Goal: Transaction & Acquisition: Purchase product/service

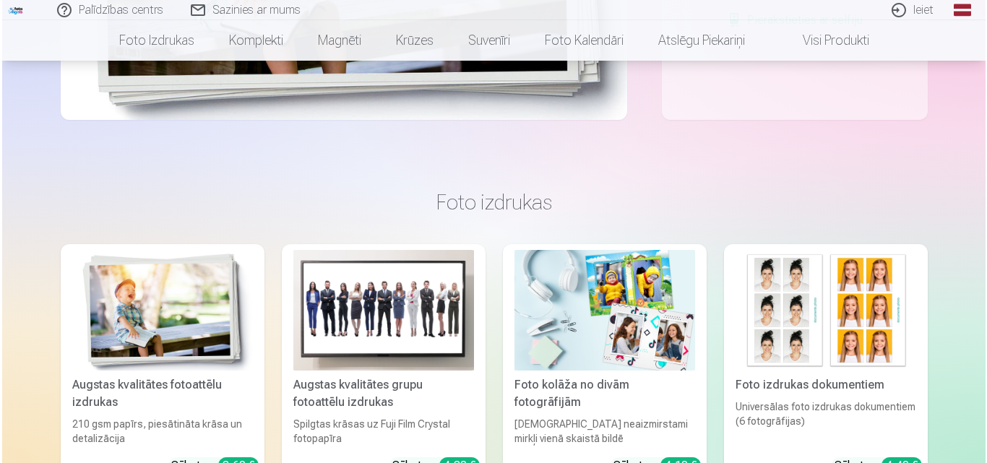
scroll to position [417, 0]
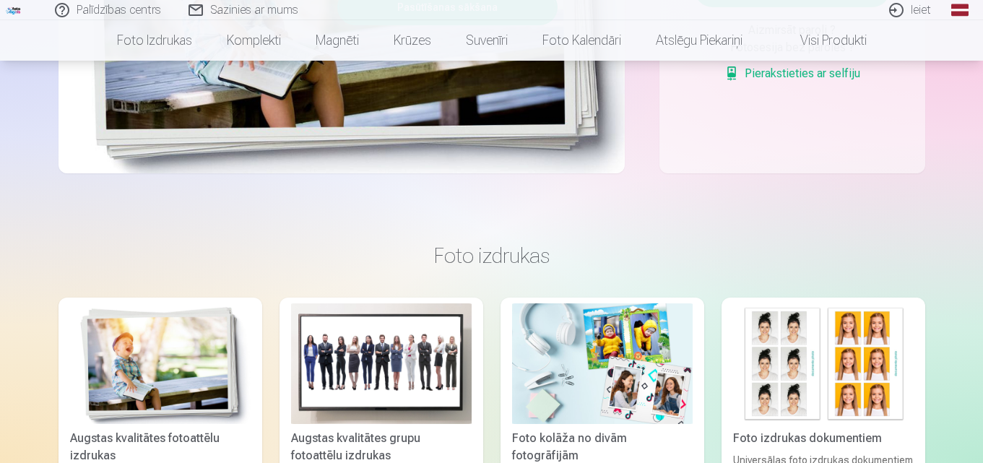
click at [913, 6] on link "Ieiet" at bounding box center [910, 10] width 69 height 20
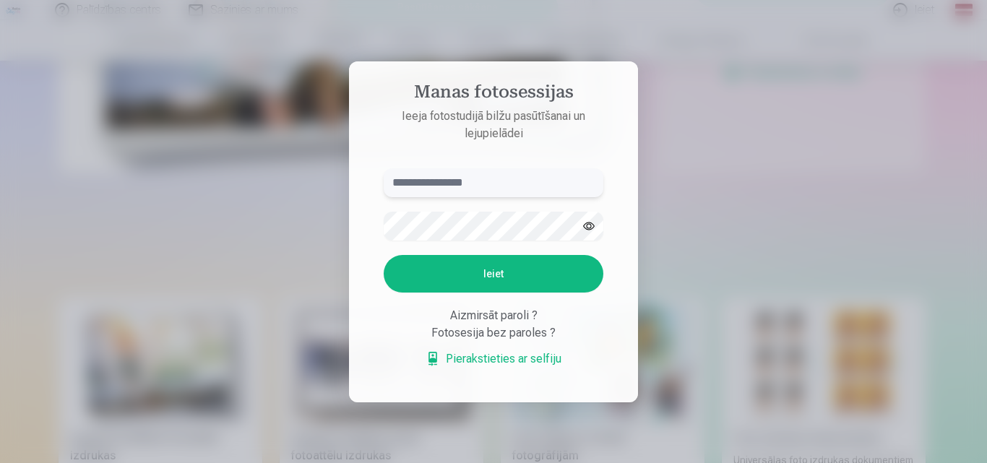
click at [475, 185] on input "text" at bounding box center [494, 182] width 220 height 29
type input "**********"
click at [493, 289] on button "Ieiet" at bounding box center [494, 274] width 220 height 38
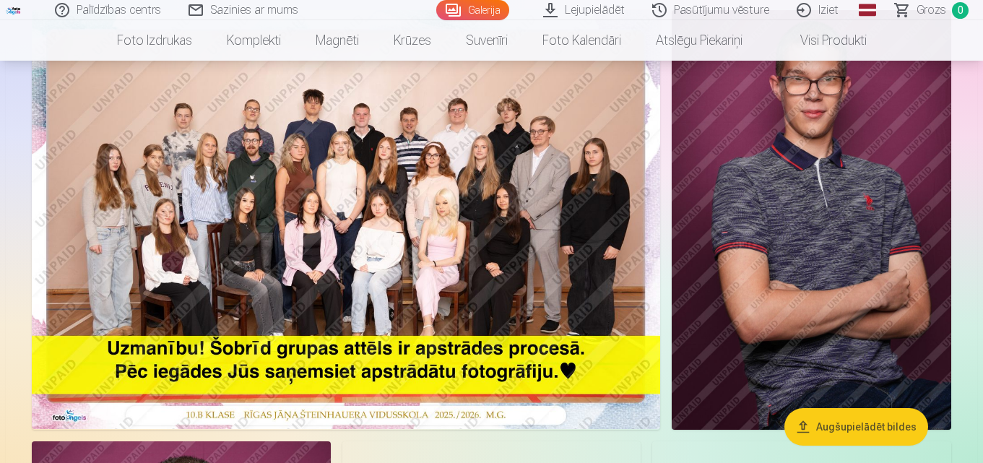
scroll to position [72, 0]
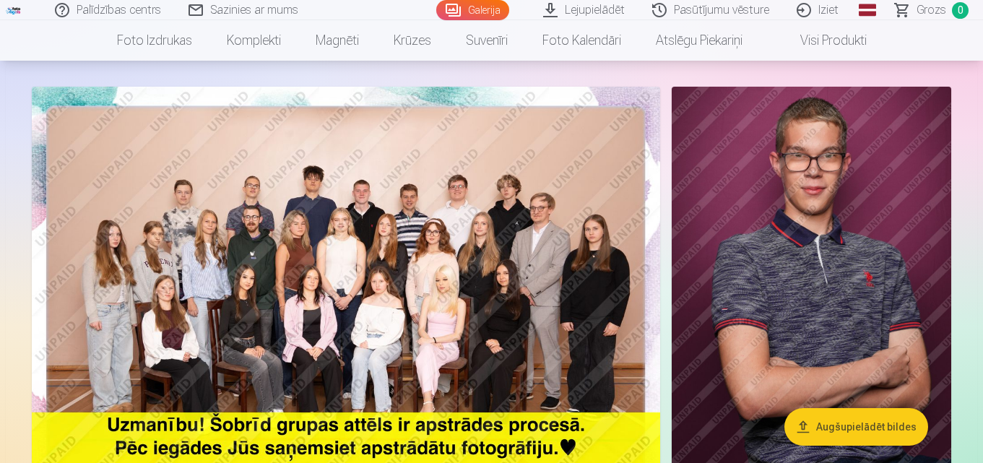
click at [479, 12] on link "Galerija" at bounding box center [472, 10] width 73 height 20
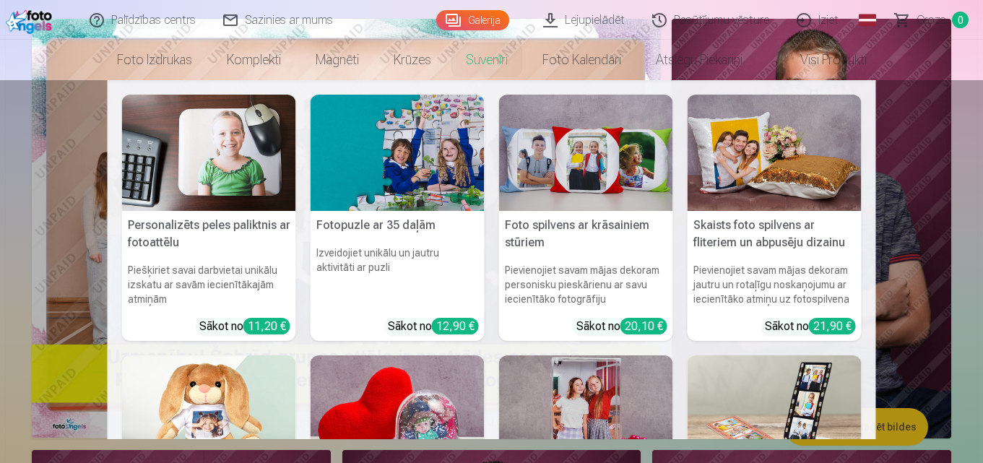
scroll to position [0, 0]
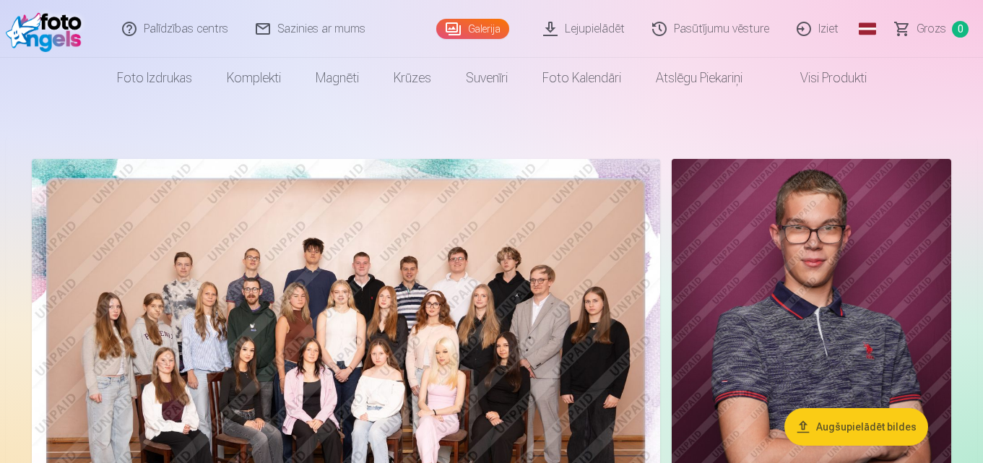
click at [727, 31] on link "Pasūtījumu vēsture" at bounding box center [711, 29] width 144 height 58
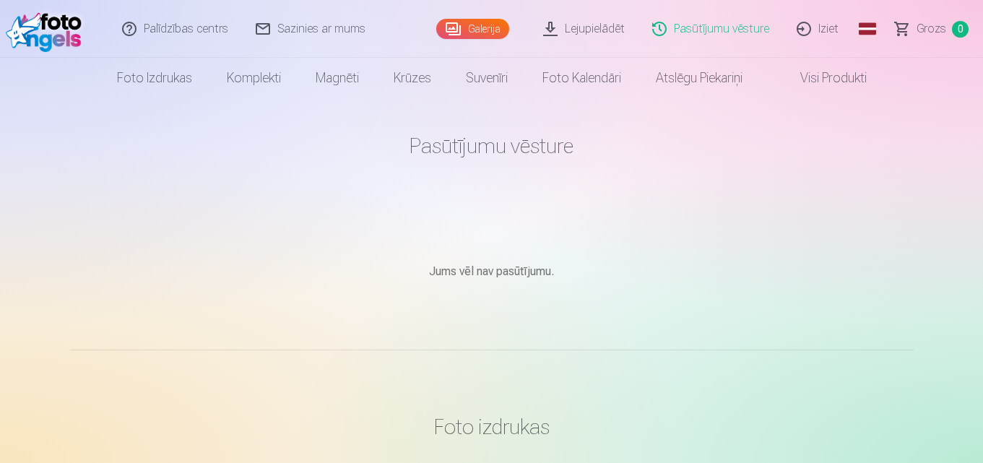
click at [599, 25] on link "Lejupielādēt" at bounding box center [584, 29] width 109 height 58
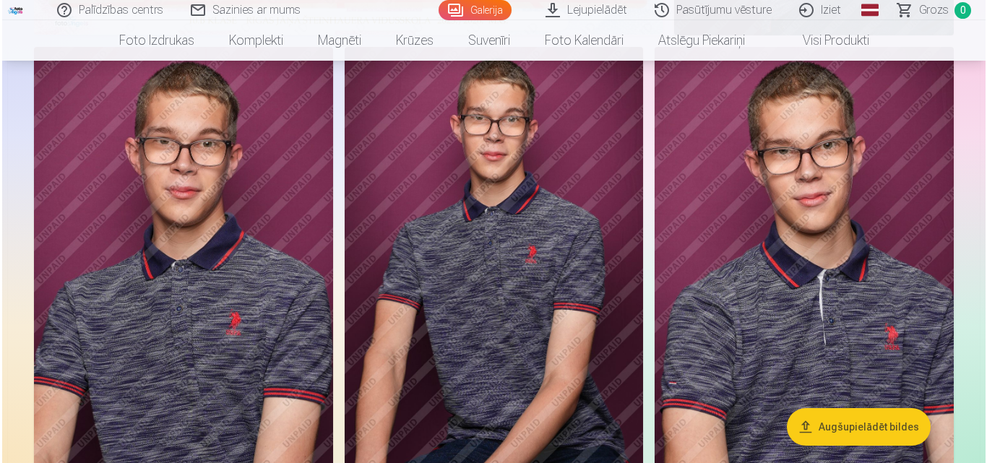
scroll to position [578, 0]
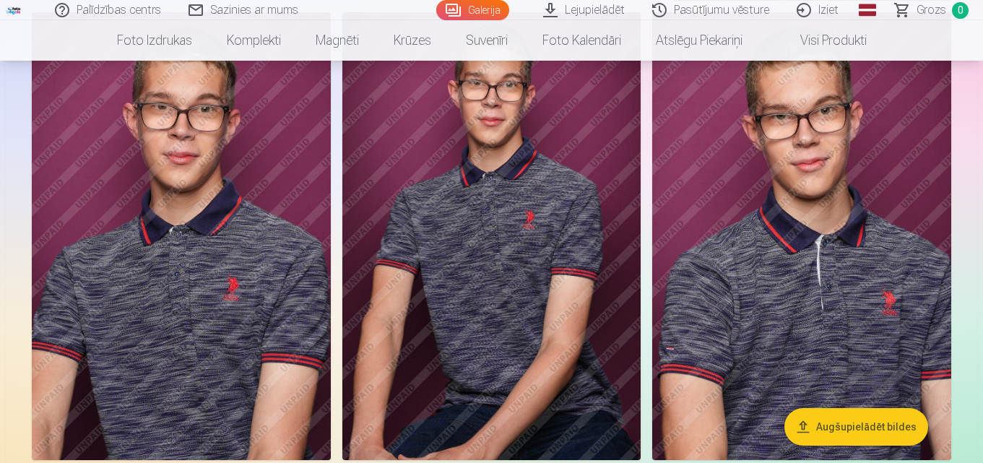
click at [860, 428] on button "Augšupielādēt bildes" at bounding box center [856, 427] width 144 height 38
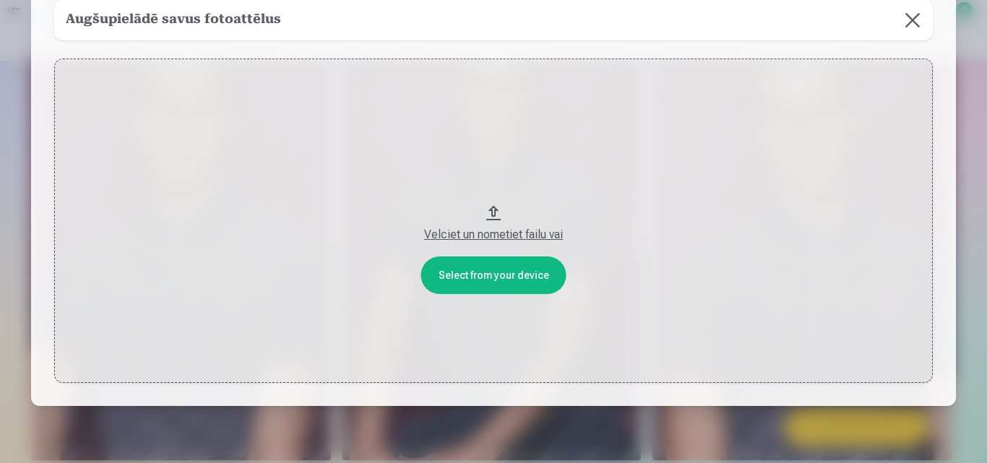
scroll to position [116, 0]
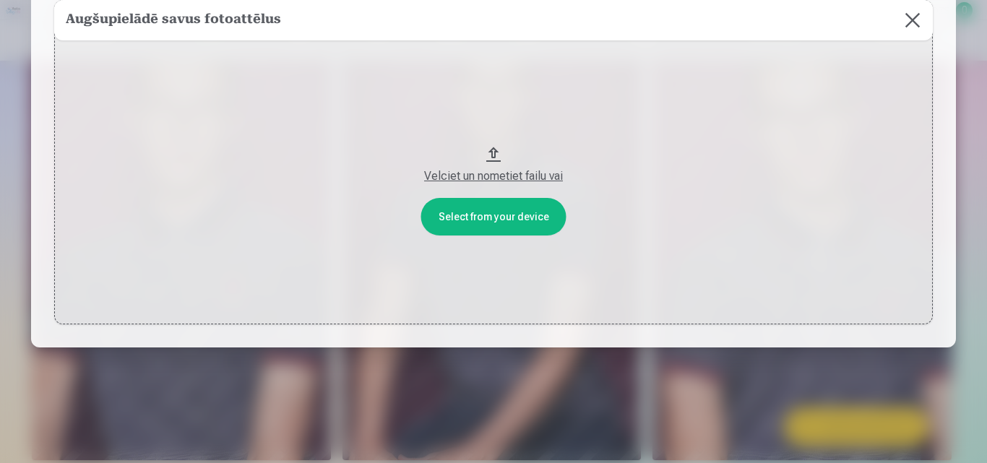
click at [505, 218] on button "Velciet un nometiet failu vai" at bounding box center [493, 162] width 878 height 324
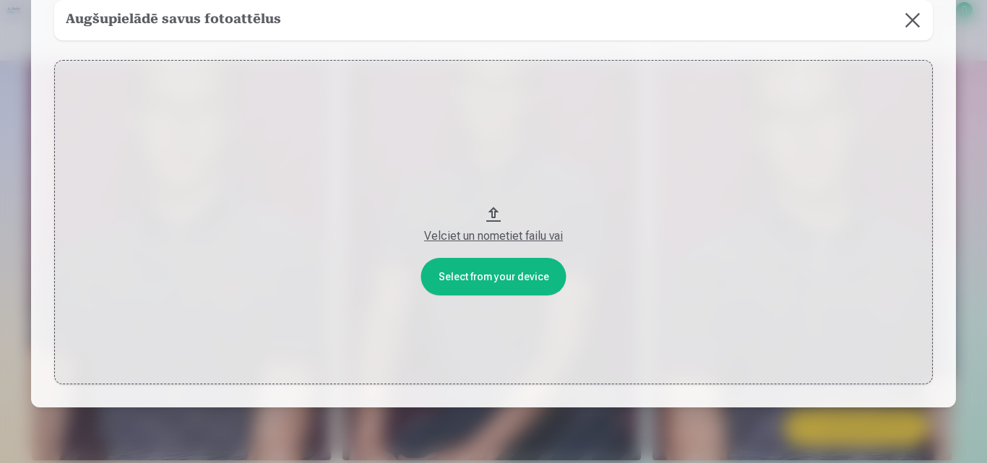
scroll to position [0, 0]
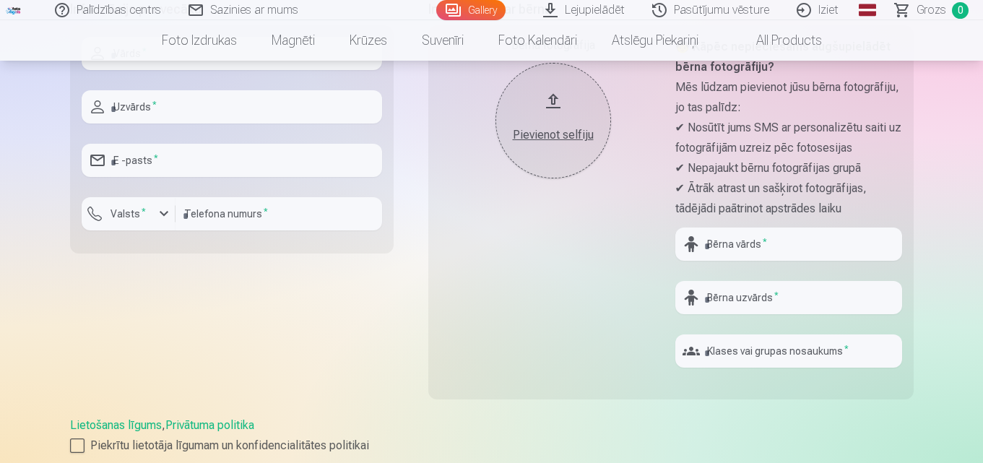
scroll to position [289, 0]
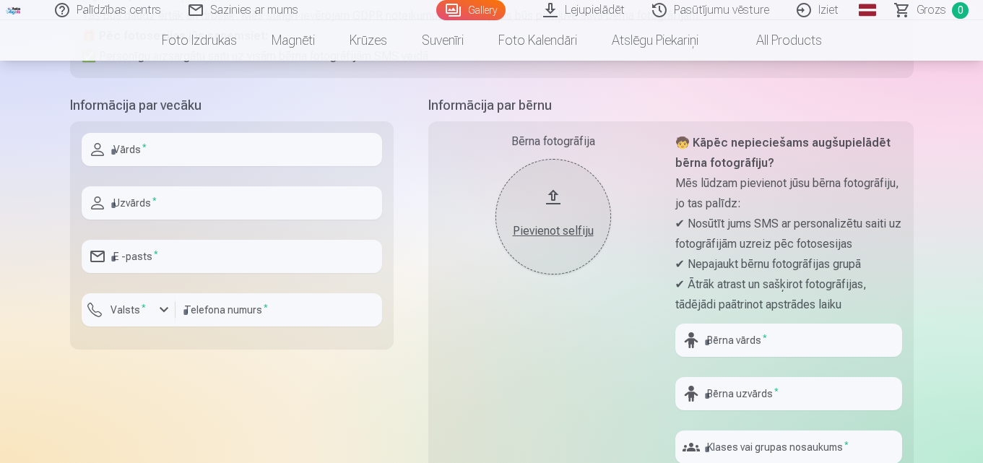
click at [182, 152] on input "text" at bounding box center [232, 149] width 300 height 33
type input "****"
click at [198, 208] on input "text" at bounding box center [232, 202] width 300 height 33
type input "*******"
click at [197, 267] on input "email" at bounding box center [232, 256] width 300 height 33
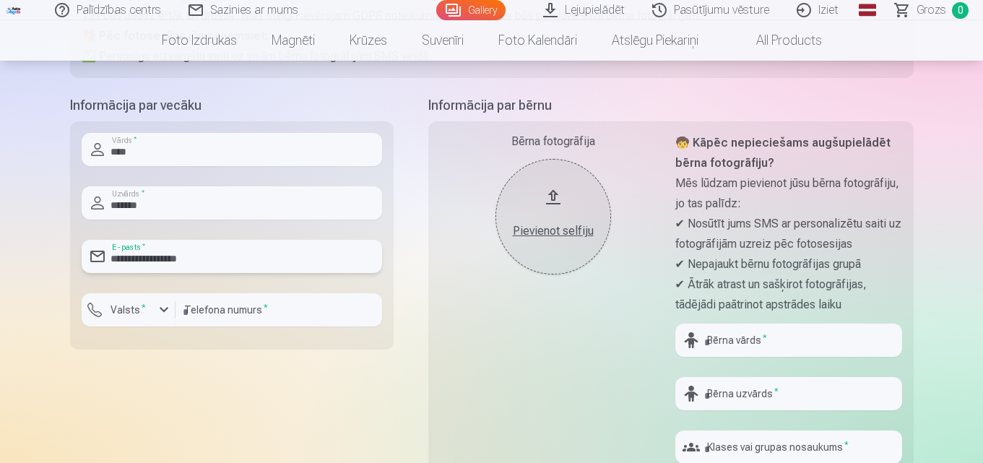
type input "**********"
click at [203, 307] on input "number" at bounding box center [279, 309] width 207 height 33
click at [166, 311] on div "button" at bounding box center [163, 309] width 17 height 17
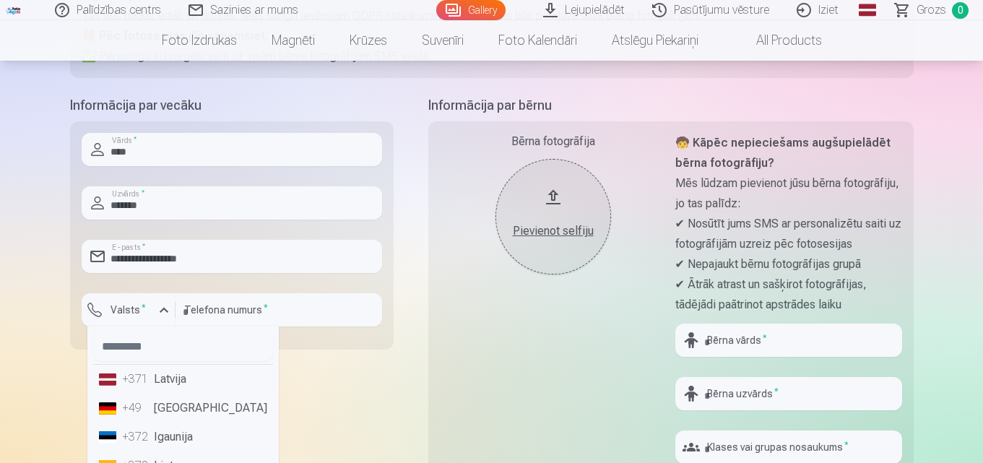
drag, startPoint x: 162, startPoint y: 377, endPoint x: 173, endPoint y: 353, distance: 26.5
click at [163, 376] on li "+371 Latvija" at bounding box center [183, 379] width 180 height 29
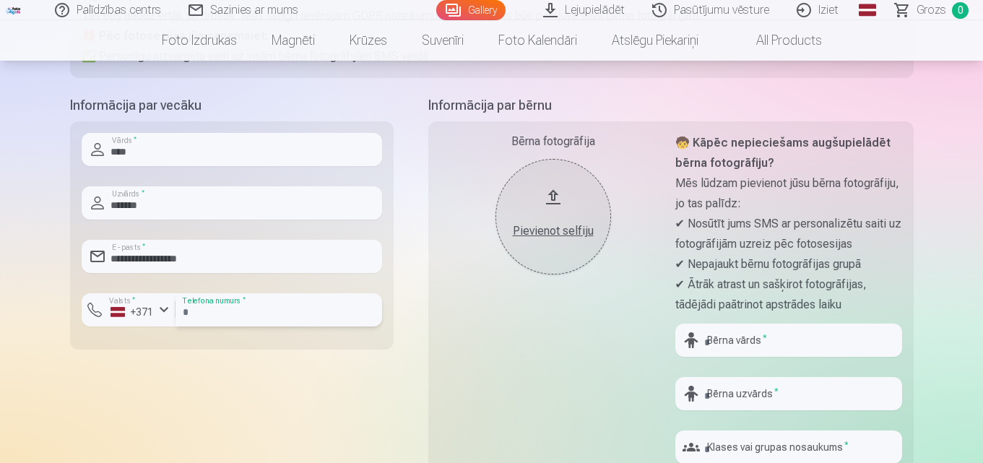
click at [196, 316] on input "number" at bounding box center [279, 309] width 207 height 33
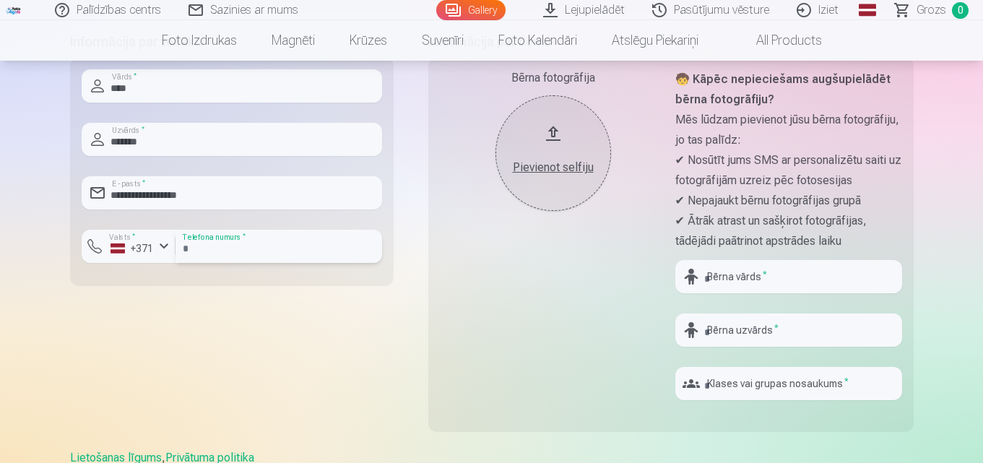
scroll to position [433, 0]
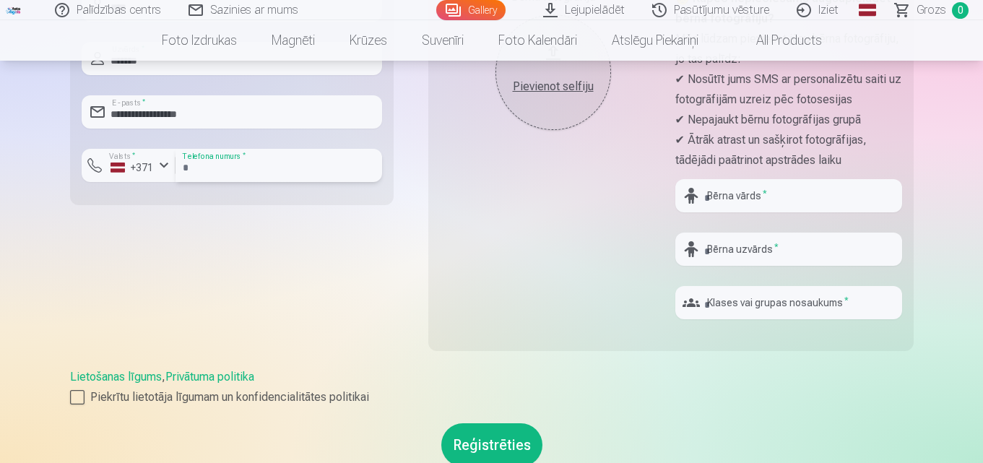
type input "********"
click at [754, 195] on input "text" at bounding box center [788, 195] width 227 height 33
type input "*******"
click at [737, 258] on input "text" at bounding box center [788, 249] width 227 height 33
type input "*******"
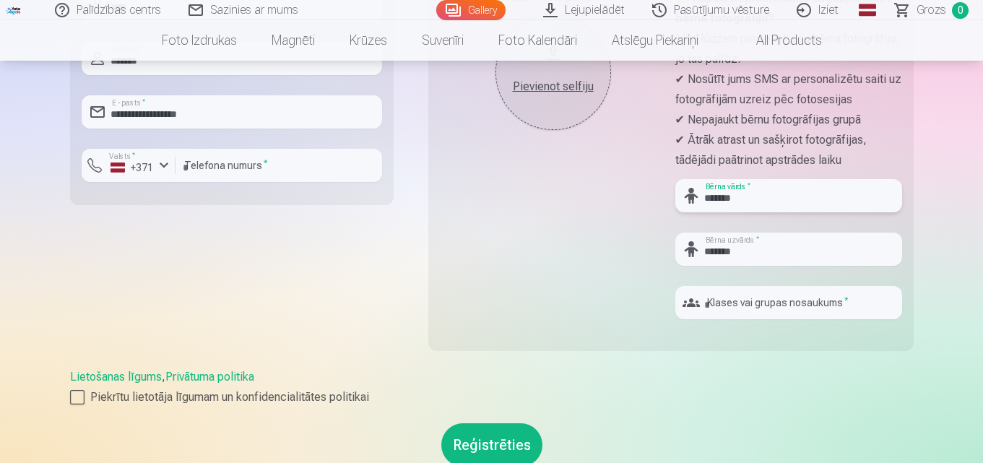
click at [713, 200] on input "*******" at bounding box center [788, 195] width 227 height 33
type input "*******"
drag, startPoint x: 748, startPoint y: 308, endPoint x: 756, endPoint y: 294, distance: 16.2
click at [750, 303] on input "text" at bounding box center [788, 302] width 227 height 33
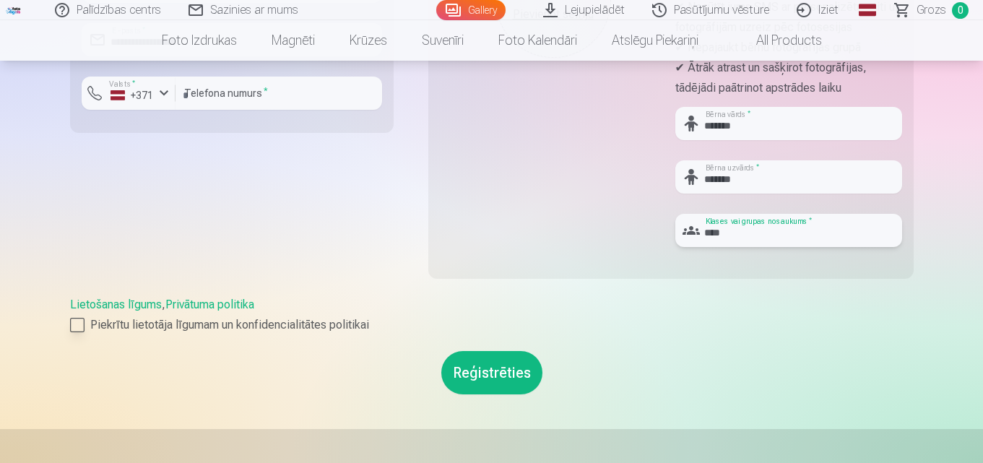
type input "****"
click at [70, 323] on div at bounding box center [77, 325] width 14 height 14
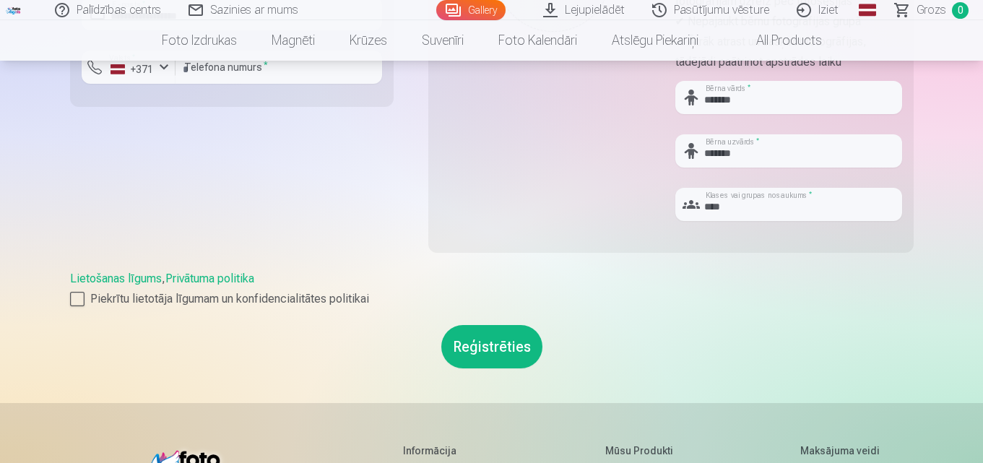
scroll to position [722, 0]
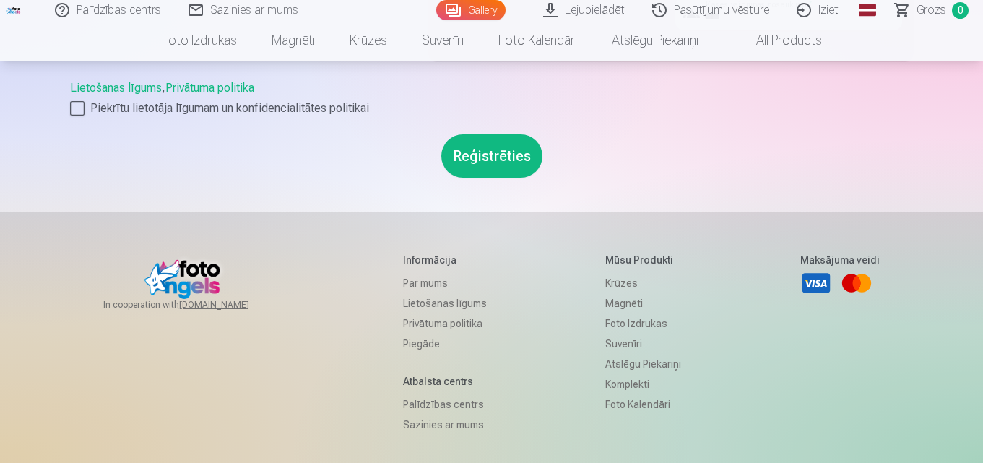
click at [508, 155] on button "Reģistrēties" at bounding box center [491, 155] width 101 height 43
click at [486, 155] on button "Reģistrēties" at bounding box center [491, 155] width 101 height 43
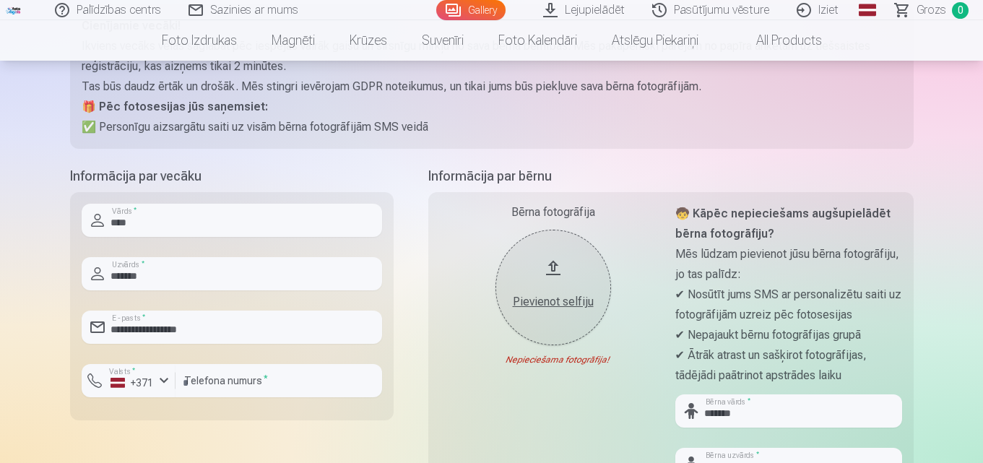
scroll to position [217, 0]
click at [561, 308] on div "Pievienot selfiju" at bounding box center [553, 303] width 87 height 17
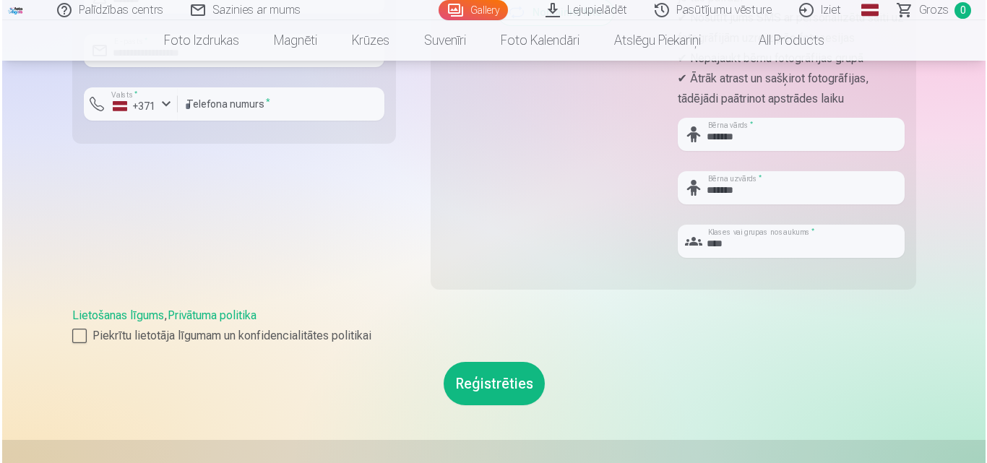
scroll to position [578, 0]
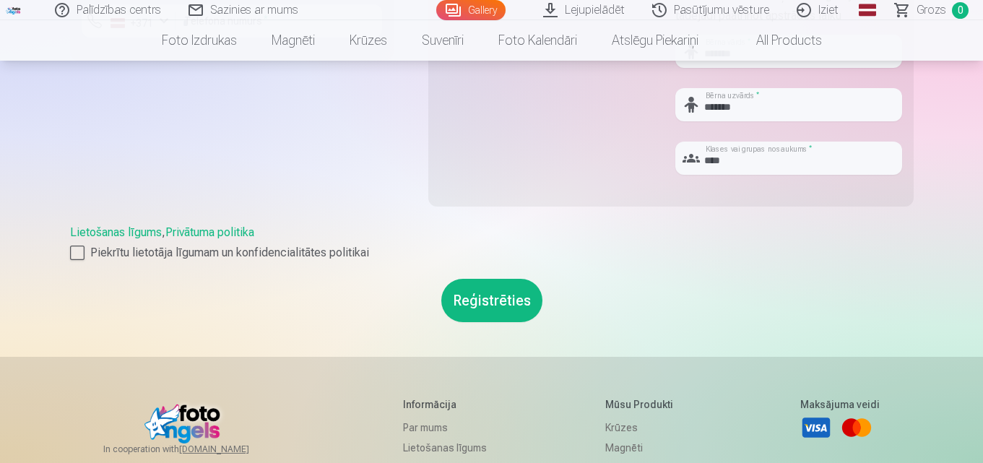
click at [474, 306] on button "Reģistrēties" at bounding box center [491, 300] width 101 height 43
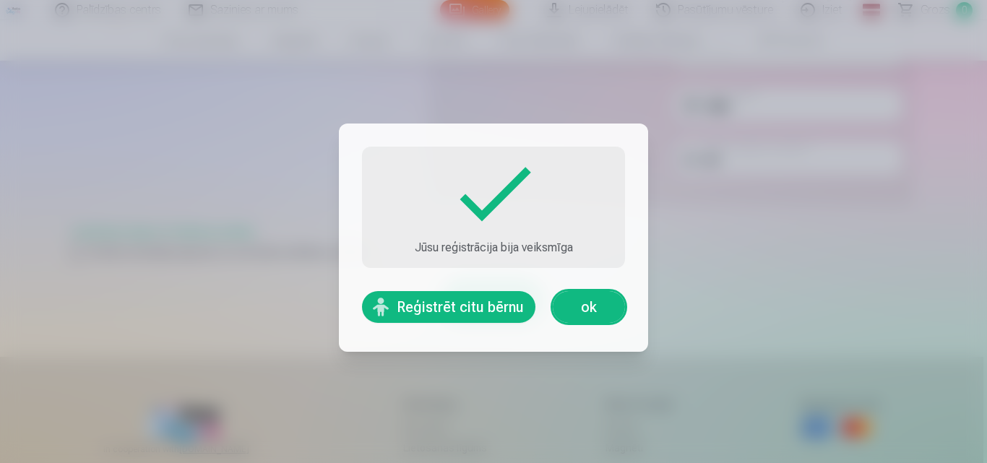
click at [610, 316] on link "ok" at bounding box center [589, 307] width 72 height 32
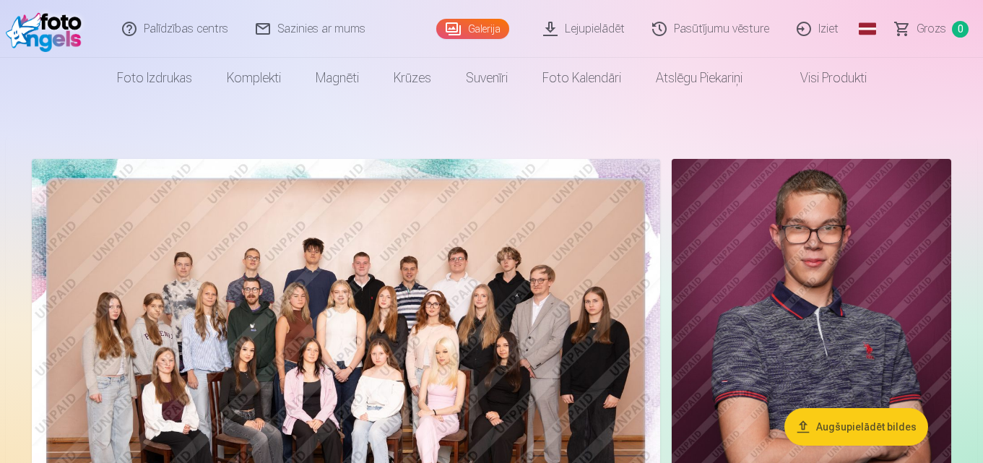
click at [296, 30] on link "Sazinies ar mums" at bounding box center [311, 29] width 137 height 58
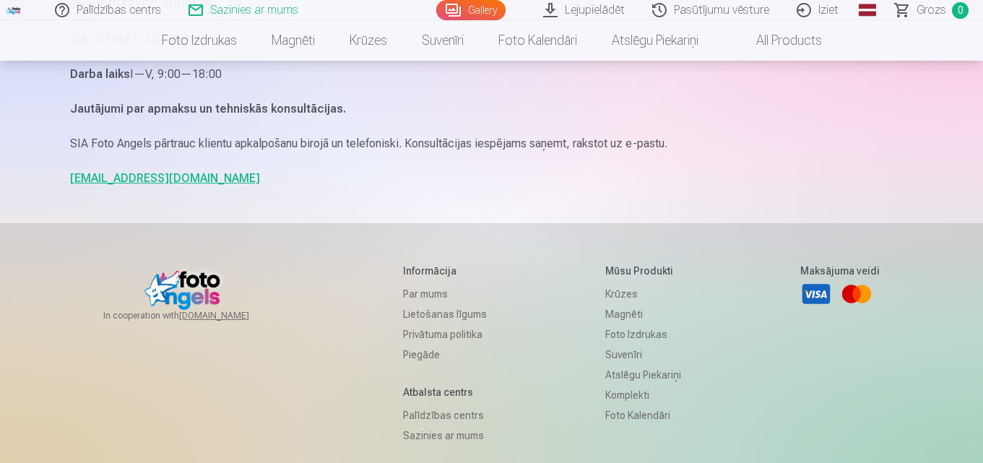
scroll to position [72, 0]
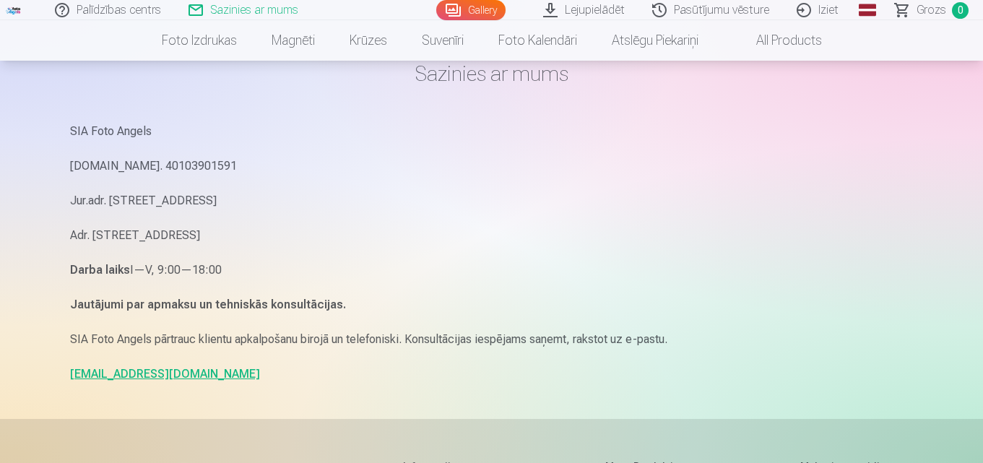
click at [135, 371] on link "info@fotoangels.lv" at bounding box center [165, 374] width 190 height 14
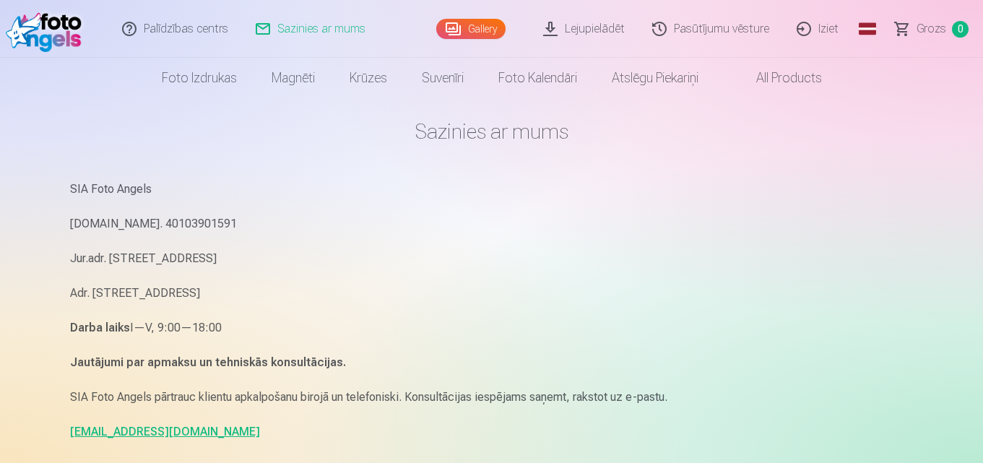
scroll to position [0, 0]
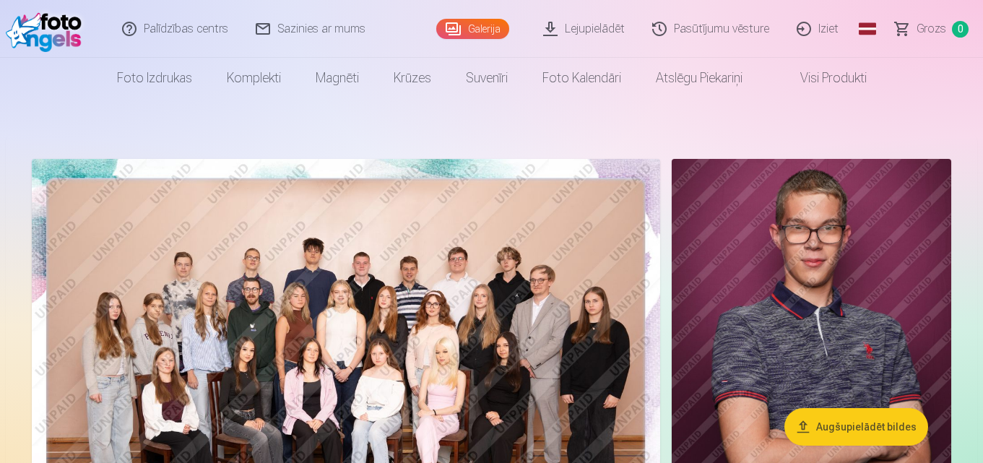
click at [815, 25] on link "Iziet" at bounding box center [818, 29] width 69 height 58
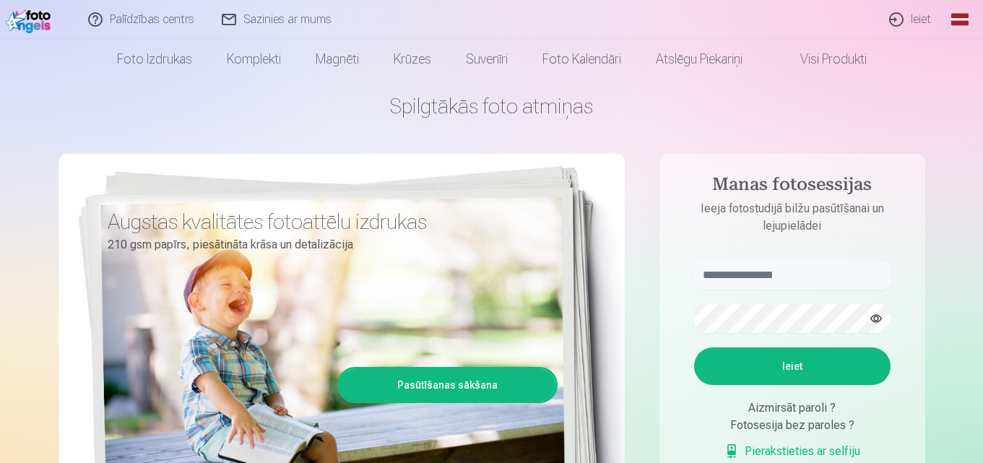
scroll to position [72, 0]
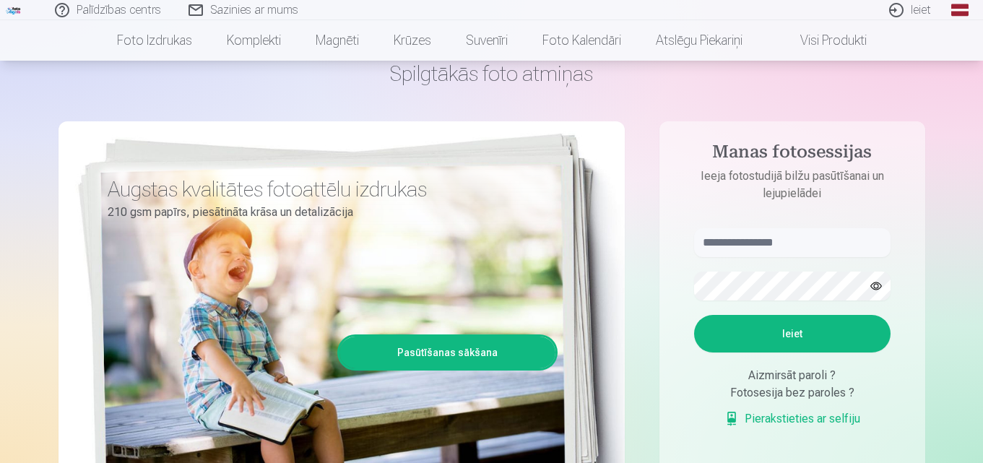
click at [802, 423] on link "Pierakstieties ar selfiju" at bounding box center [792, 418] width 136 height 17
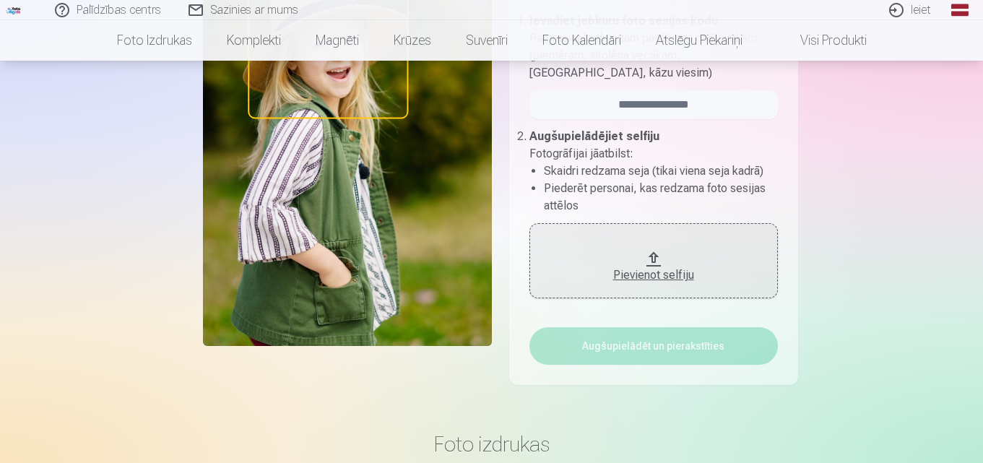
scroll to position [72, 0]
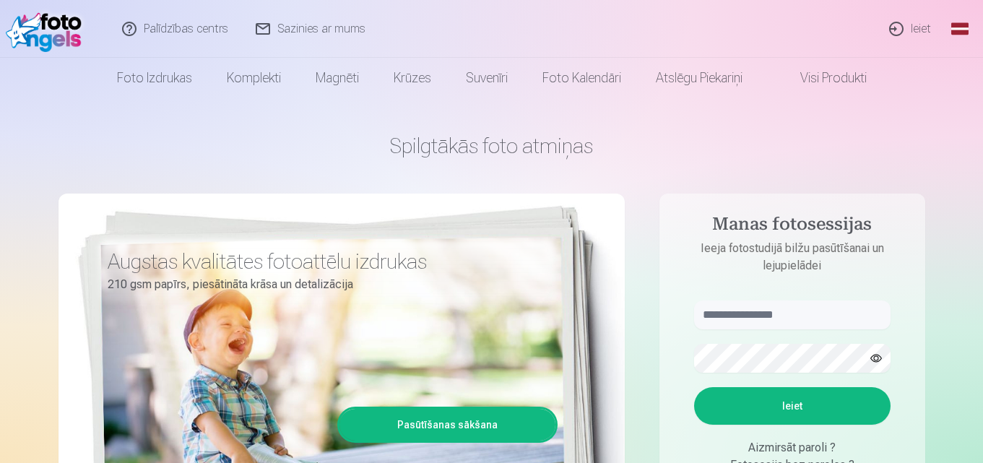
click at [906, 30] on link "Ieiet" at bounding box center [910, 29] width 69 height 58
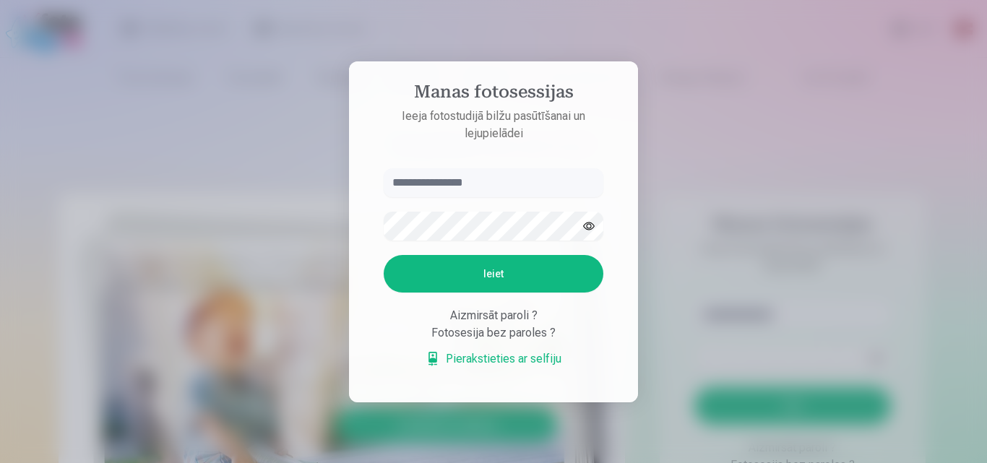
click at [472, 184] on input "text" at bounding box center [494, 182] width 220 height 29
drag, startPoint x: 472, startPoint y: 181, endPoint x: 430, endPoint y: 193, distance: 43.7
click at [430, 193] on input "*" at bounding box center [494, 182] width 220 height 29
click at [405, 183] on input "*" at bounding box center [494, 182] width 220 height 29
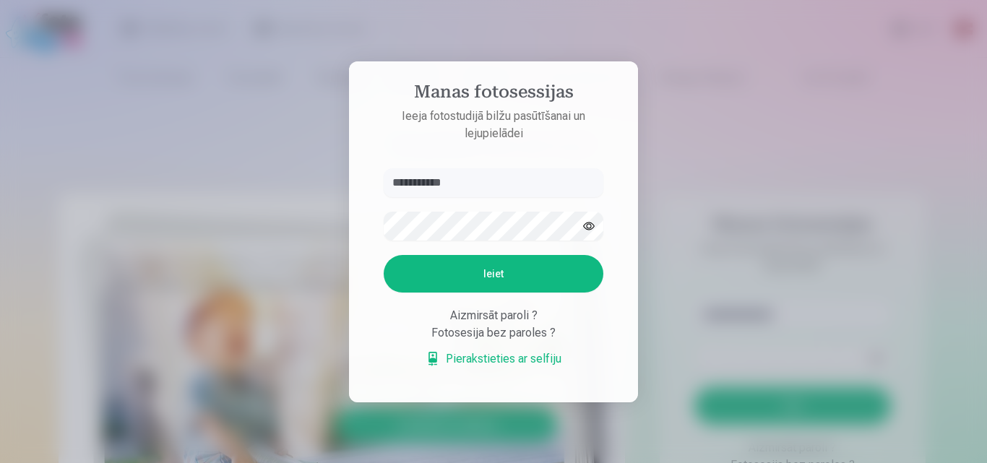
type input "**********"
click at [522, 277] on button "Ieiet" at bounding box center [494, 274] width 220 height 38
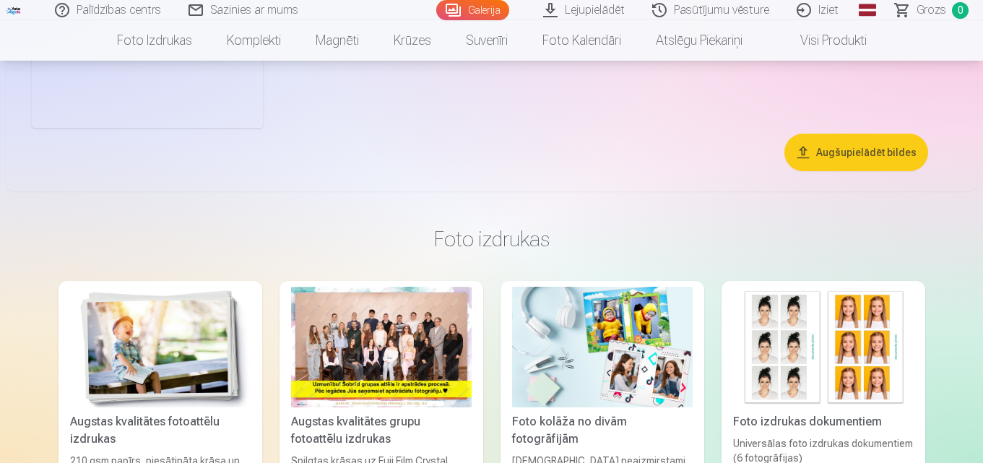
scroll to position [1878, 0]
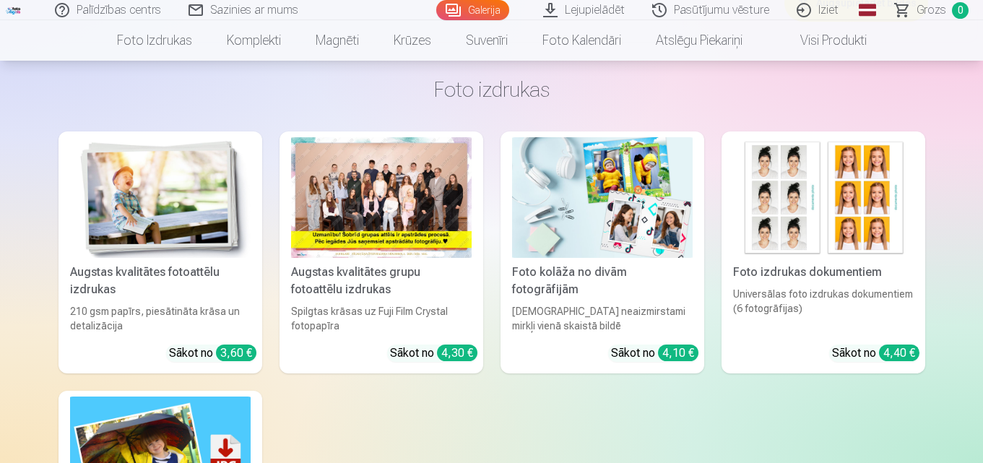
click at [397, 197] on div at bounding box center [381, 197] width 181 height 121
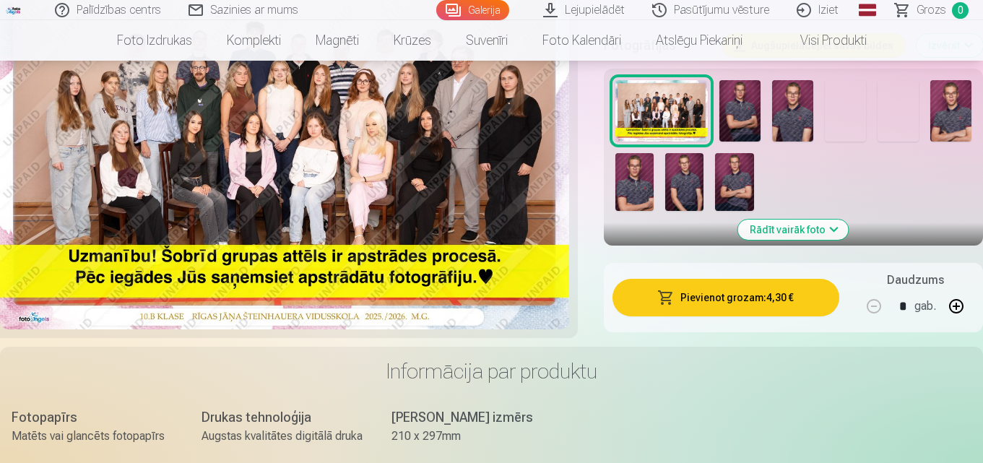
scroll to position [506, 0]
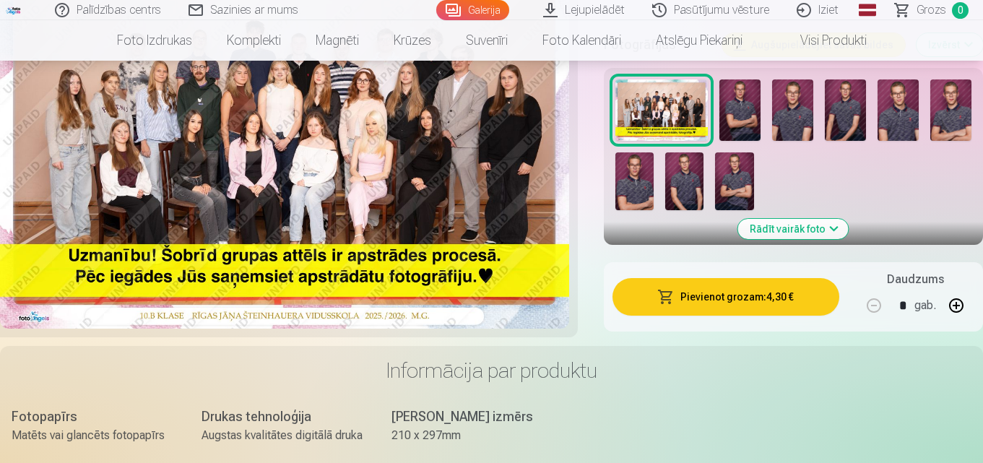
click at [724, 293] on button "Pievienot grozam : 4,30 €" at bounding box center [725, 297] width 227 height 38
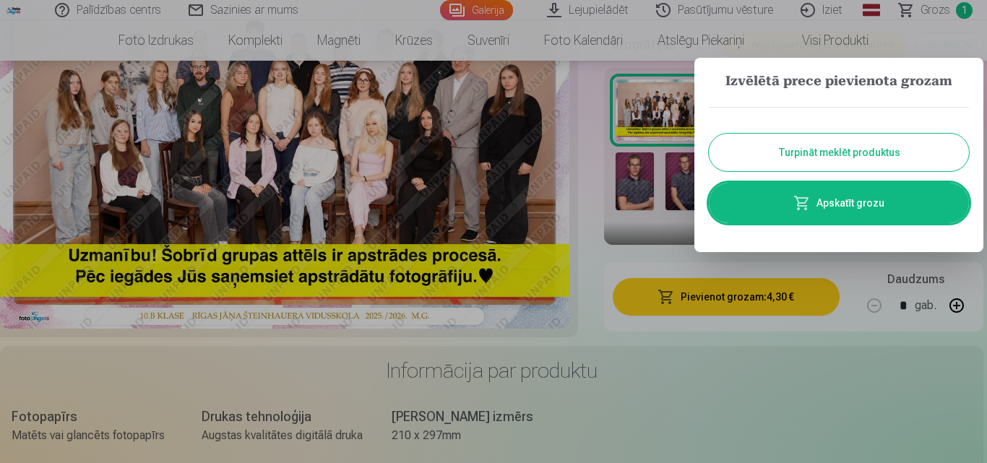
click at [794, 148] on button "Turpināt meklēt produktus" at bounding box center [839, 153] width 260 height 38
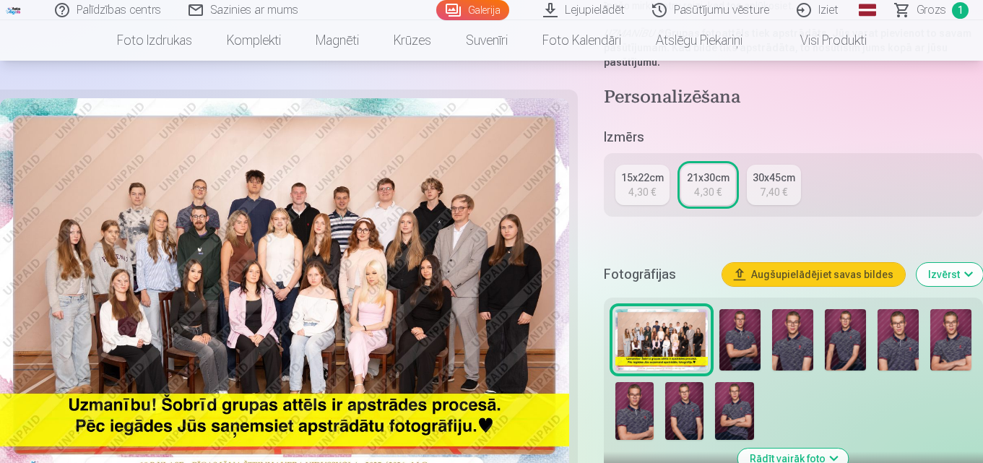
scroll to position [361, 0]
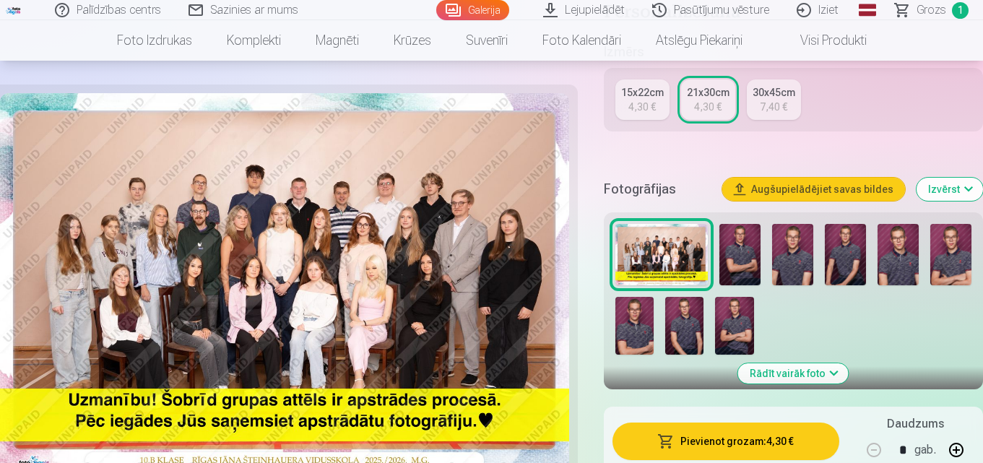
click at [742, 259] on img at bounding box center [739, 255] width 41 height 62
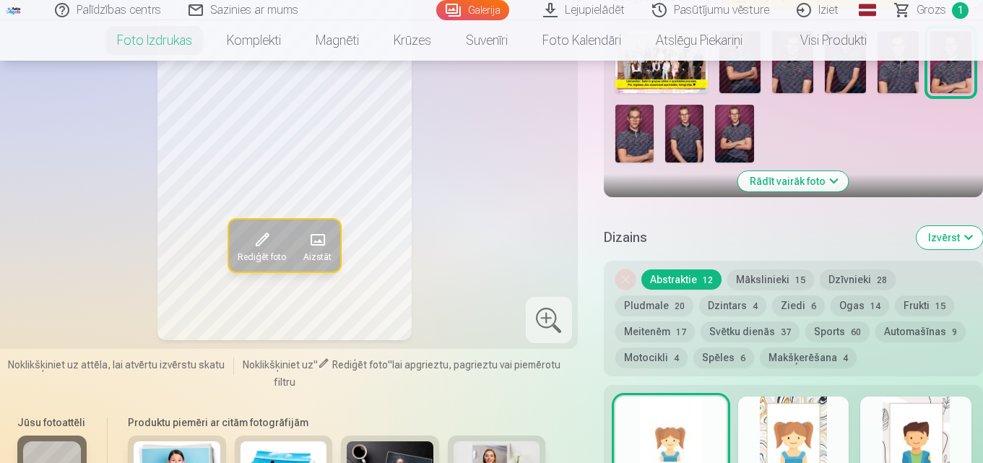
scroll to position [506, 0]
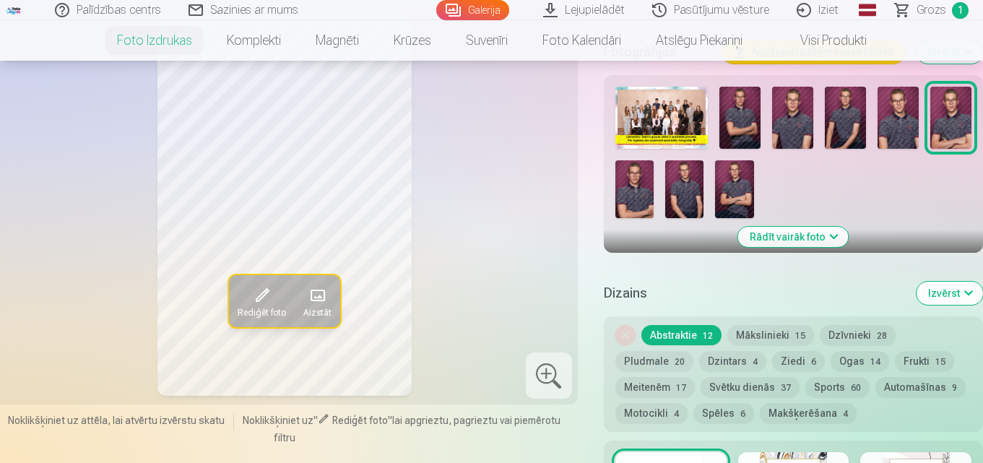
click at [766, 330] on button "Mākslinieki 15" at bounding box center [770, 335] width 87 height 20
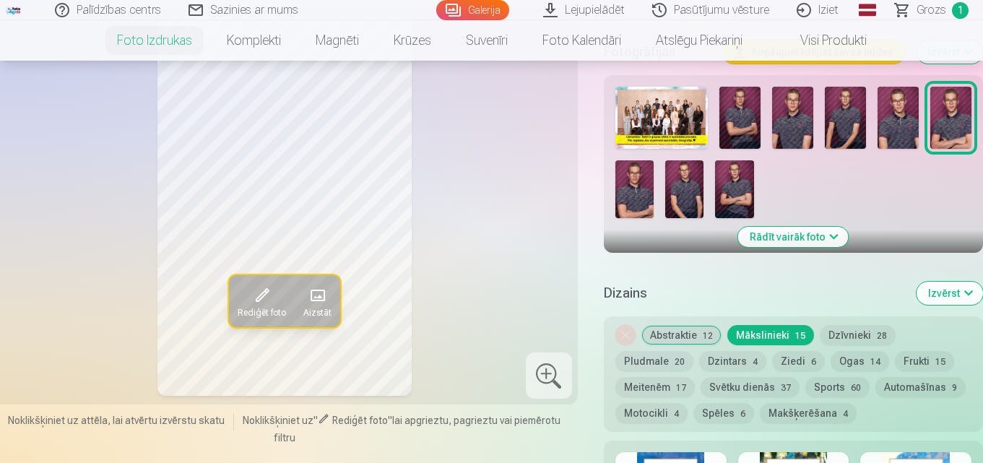
click at [858, 337] on button "Dzīvnieki 28" at bounding box center [858, 335] width 76 height 20
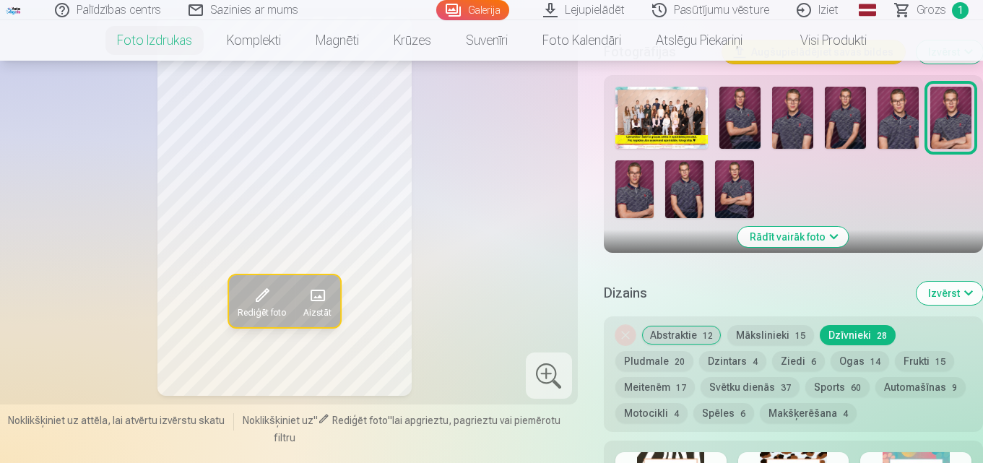
click at [664, 335] on button "Abstraktie 12" at bounding box center [681, 335] width 80 height 20
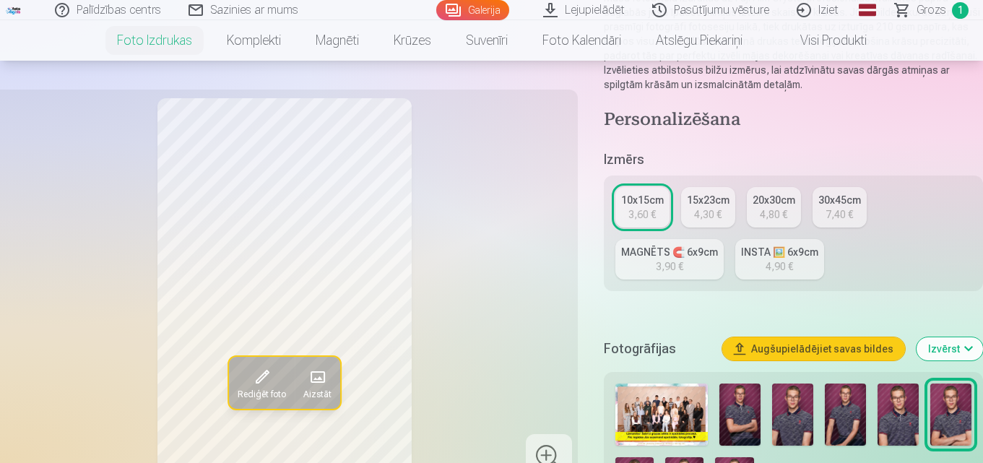
scroll to position [289, 0]
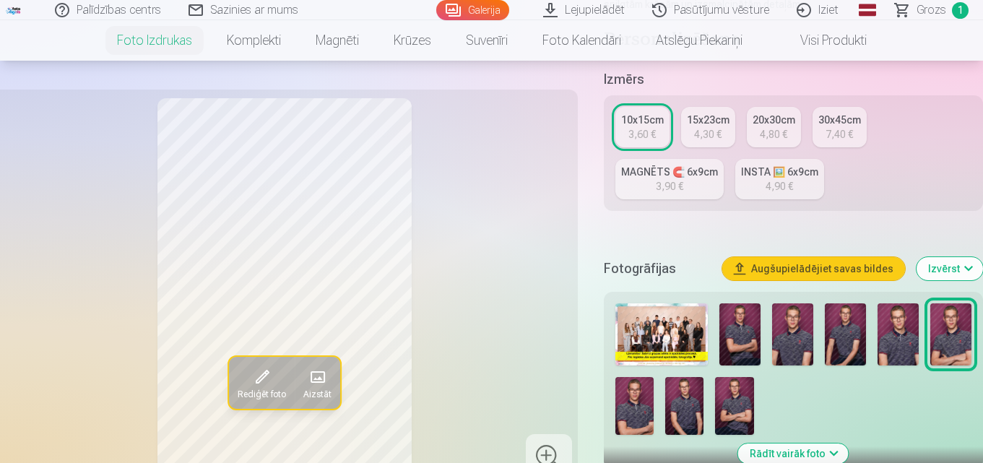
click at [748, 334] on img at bounding box center [739, 334] width 41 height 62
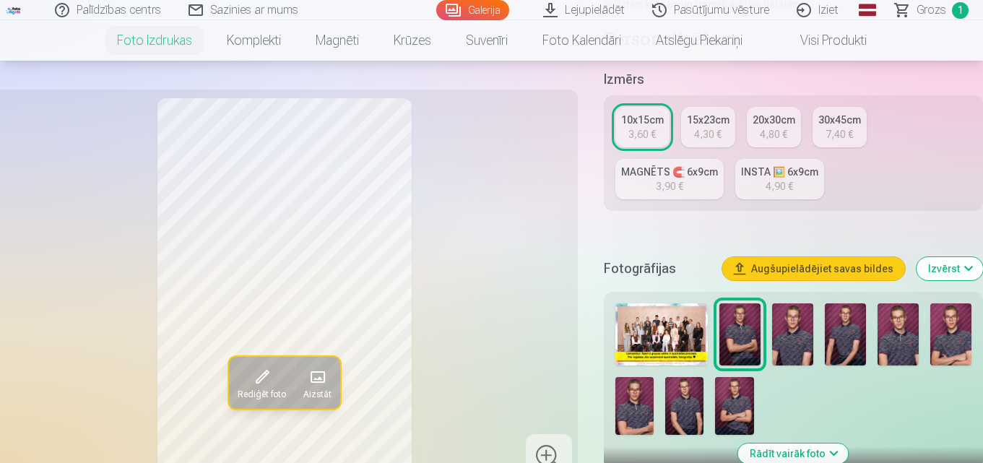
click at [794, 342] on img at bounding box center [792, 334] width 41 height 62
click at [835, 329] on img at bounding box center [845, 334] width 41 height 62
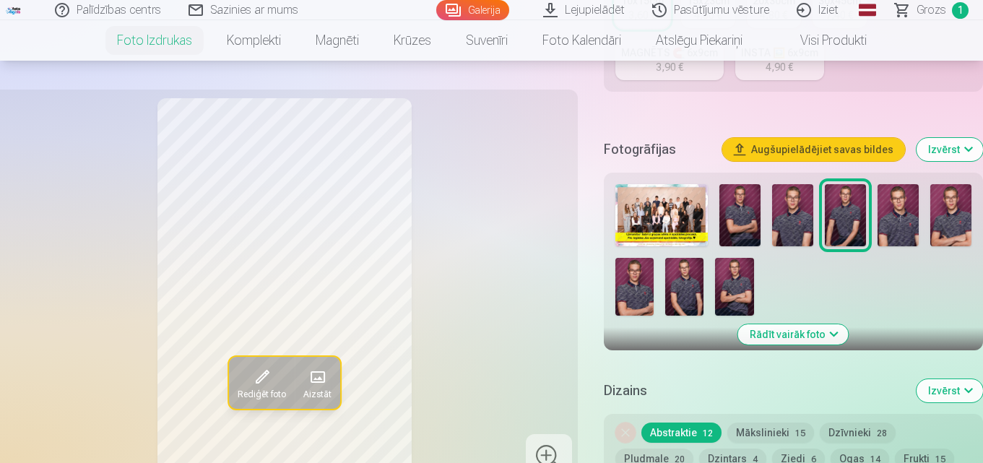
scroll to position [433, 0]
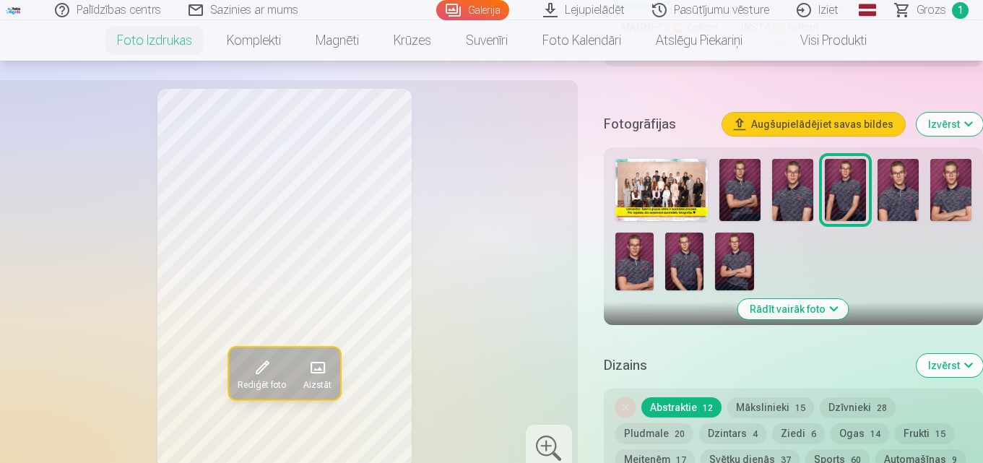
click at [884, 192] on img at bounding box center [898, 190] width 41 height 62
click at [958, 191] on img at bounding box center [950, 190] width 41 height 62
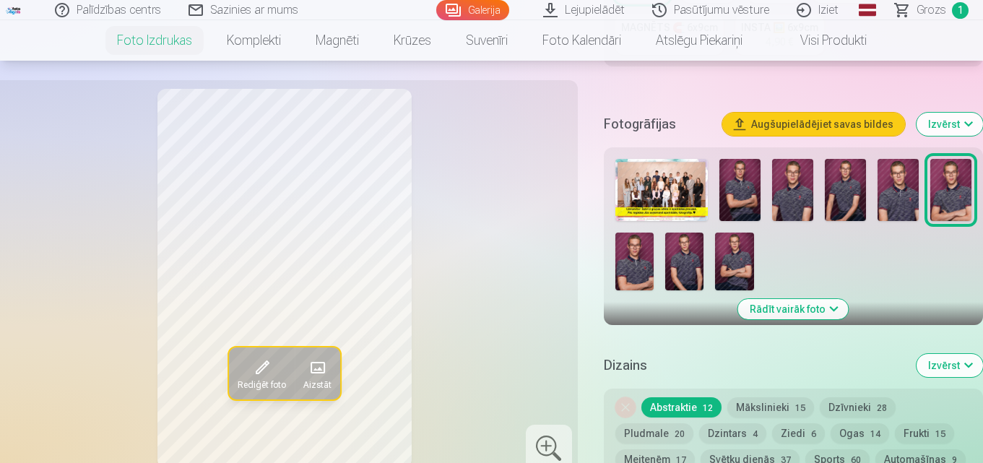
click at [641, 252] on img at bounding box center [634, 262] width 38 height 58
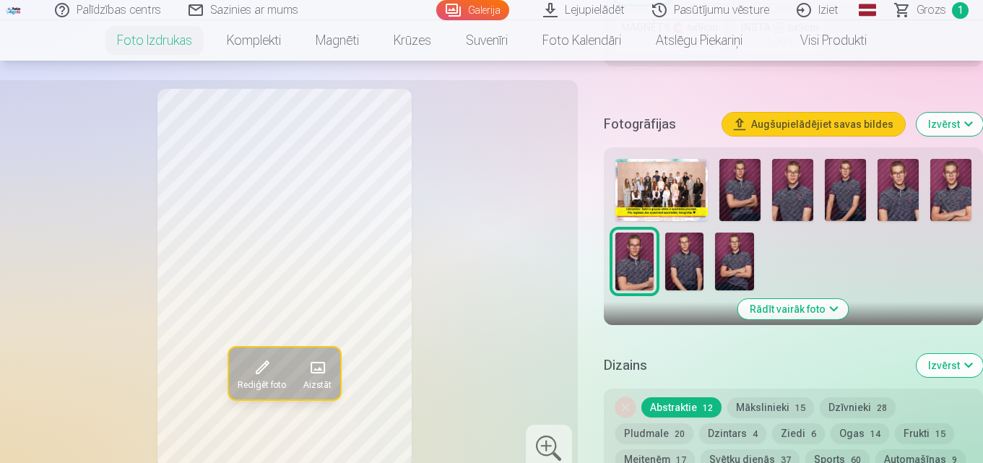
click at [685, 264] on img at bounding box center [684, 262] width 38 height 58
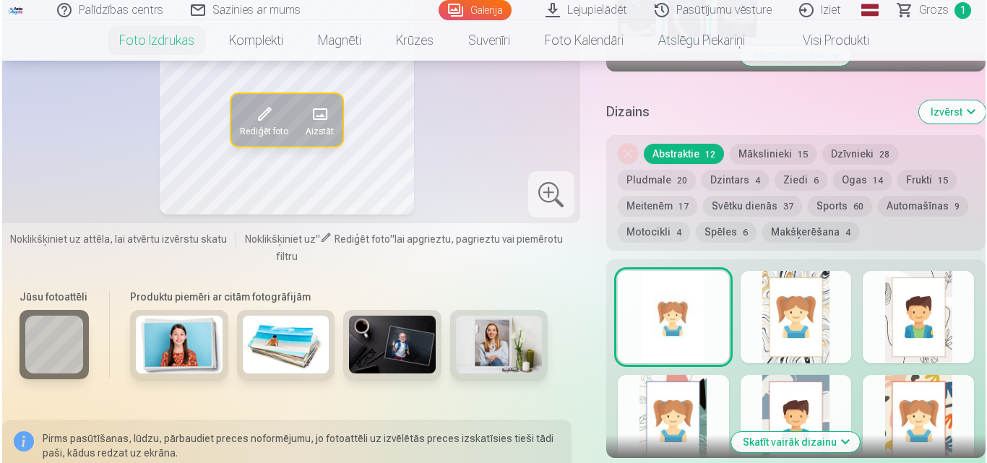
scroll to position [867, 0]
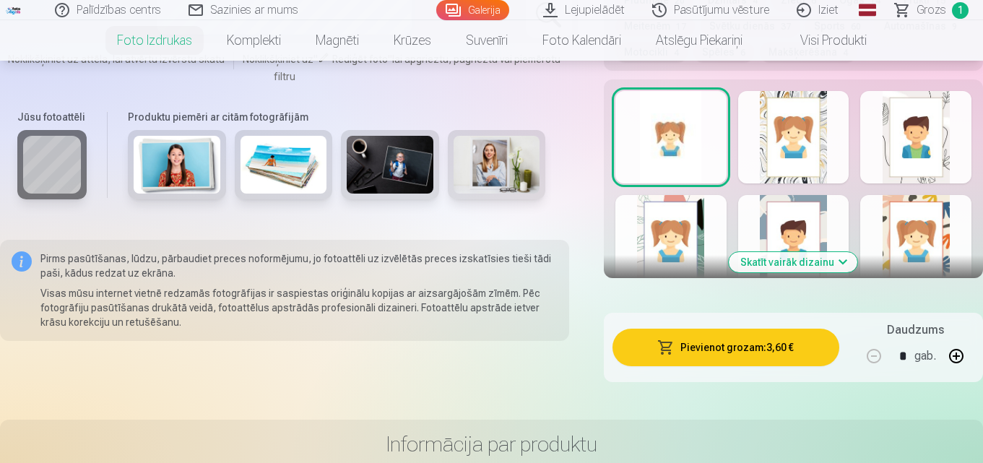
click at [727, 344] on button "Pievienot grozam : 3,60 €" at bounding box center [725, 348] width 227 height 38
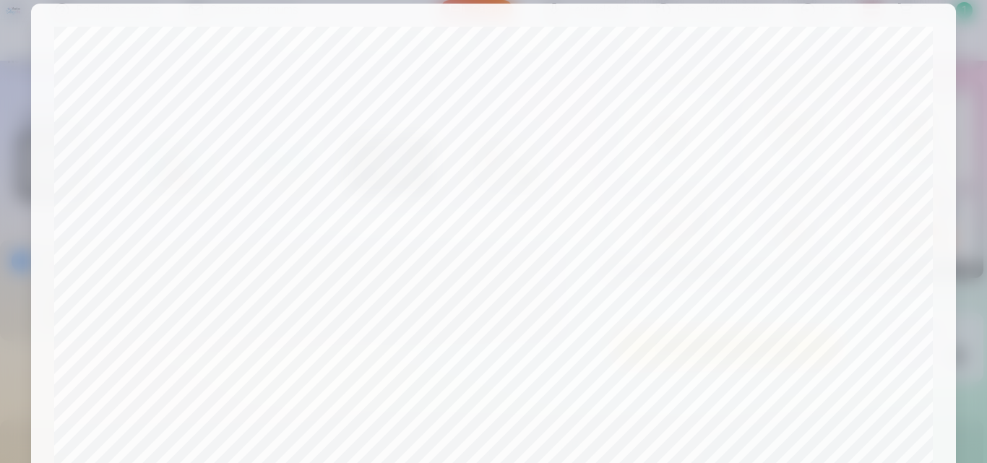
scroll to position [0, 0]
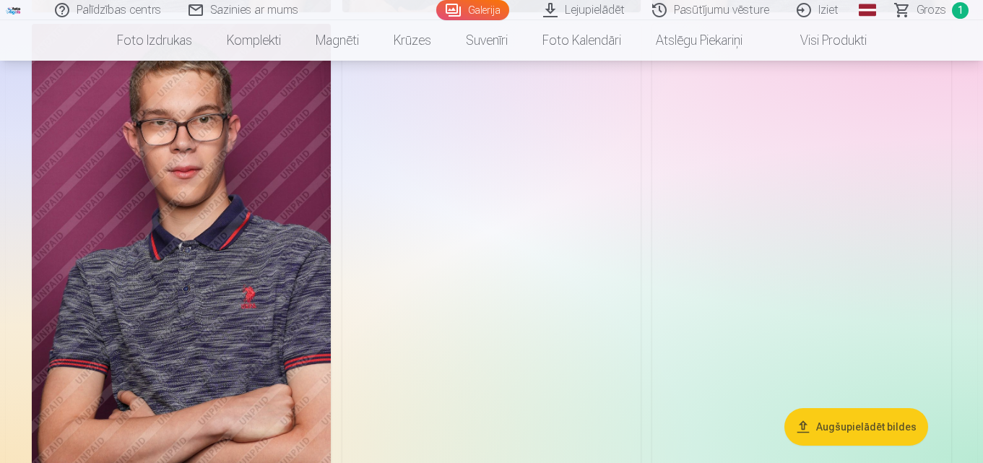
scroll to position [992, 0]
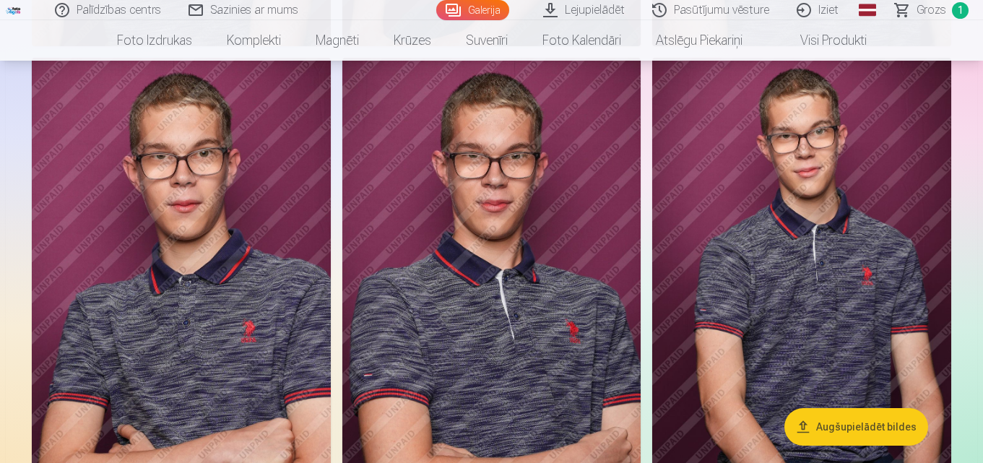
click at [814, 249] on img at bounding box center [801, 282] width 299 height 449
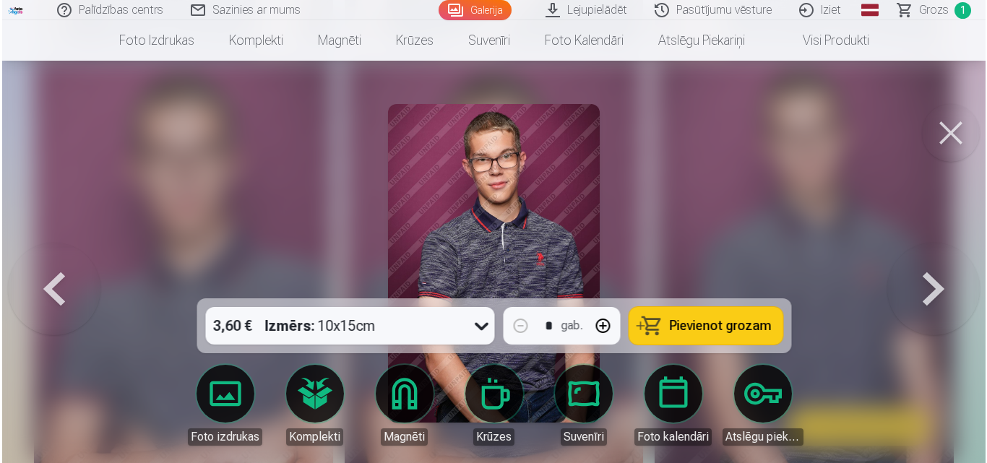
scroll to position [993, 0]
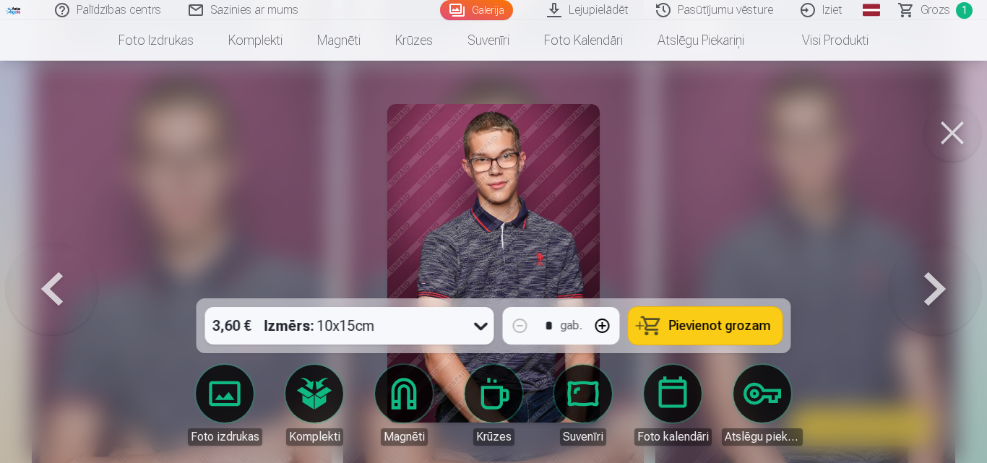
click at [719, 322] on span "Pievienot grozam" at bounding box center [720, 325] width 102 height 13
click at [51, 280] on button at bounding box center [52, 263] width 92 height 41
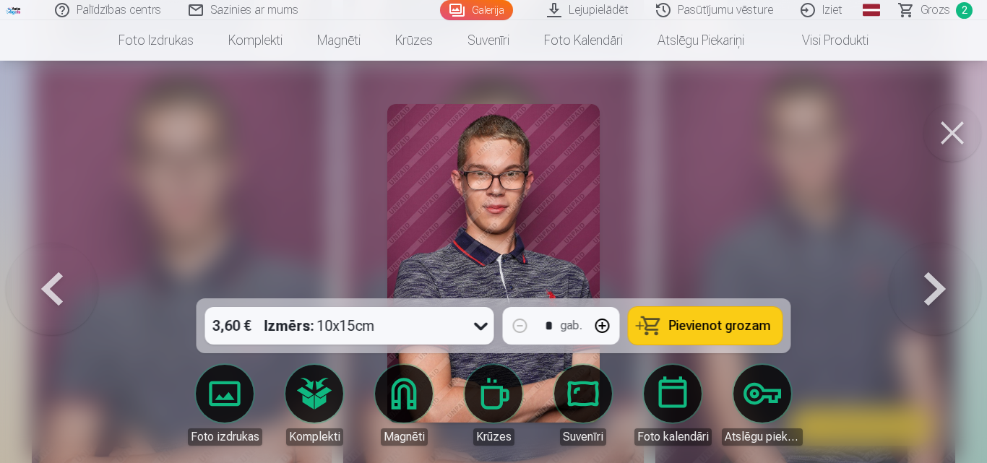
click at [63, 283] on button at bounding box center [52, 263] width 92 height 41
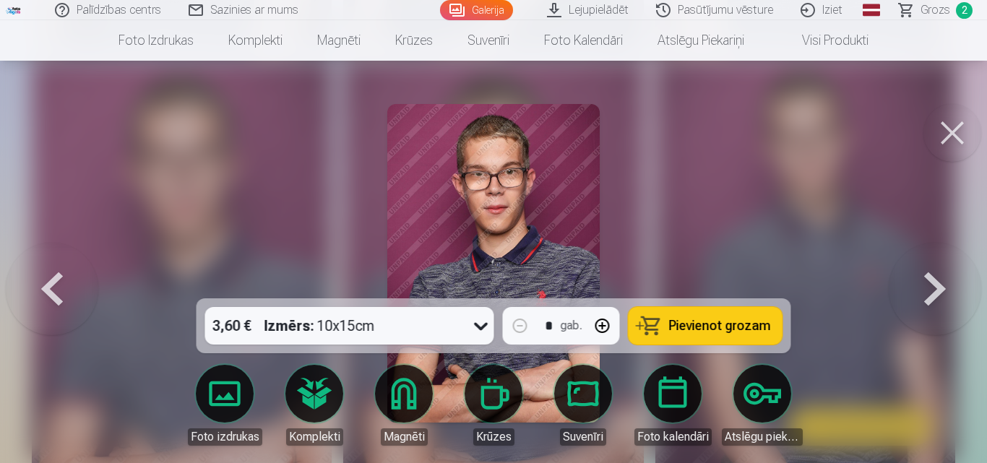
click at [63, 283] on button at bounding box center [52, 263] width 92 height 41
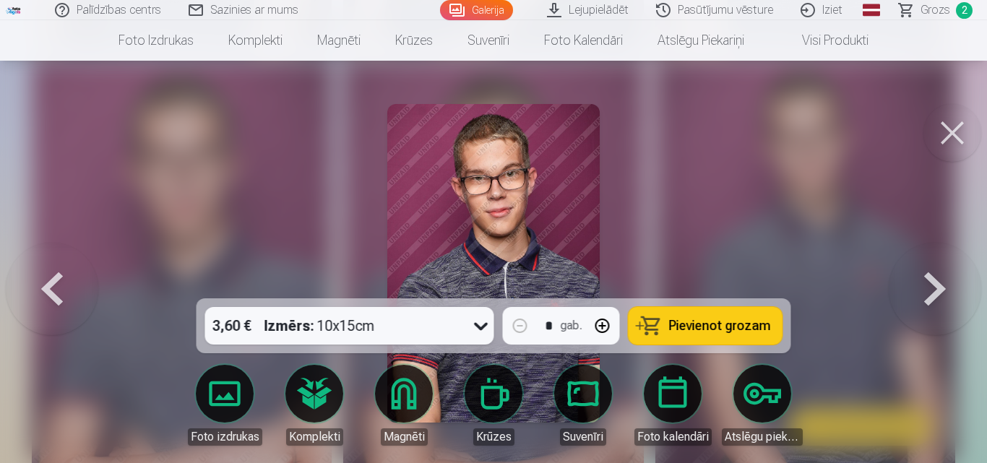
click at [63, 283] on button at bounding box center [52, 263] width 92 height 41
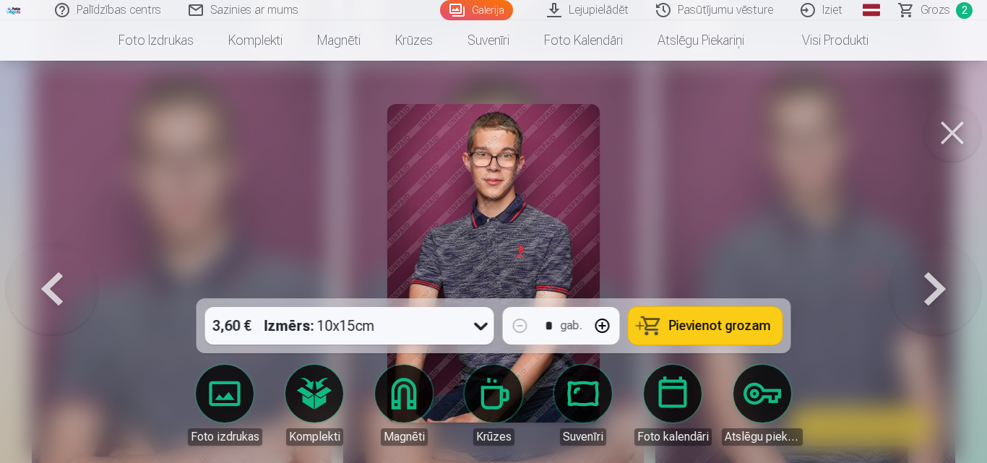
click at [63, 283] on button at bounding box center [52, 263] width 92 height 41
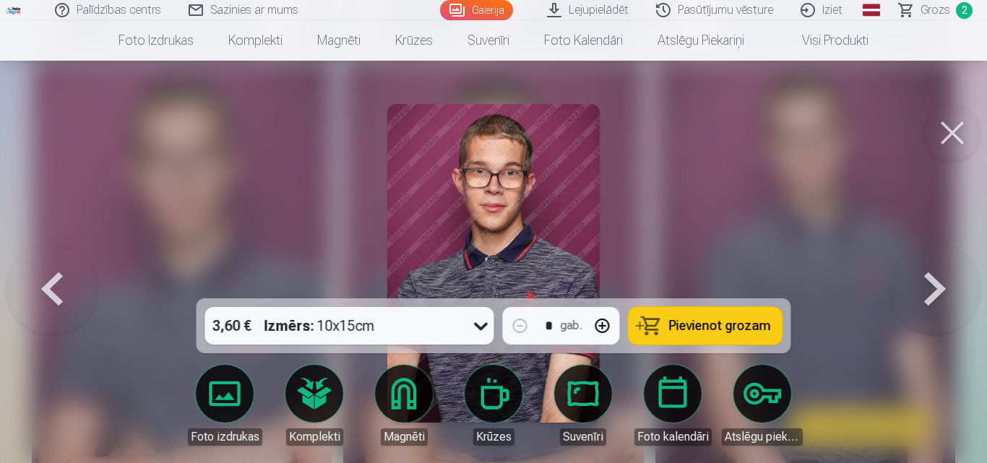
click at [63, 283] on button at bounding box center [52, 263] width 92 height 41
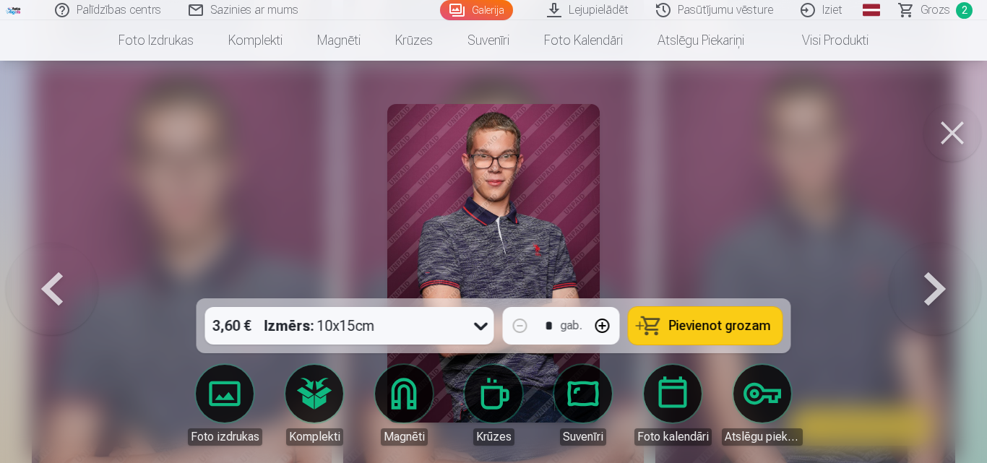
click at [62, 283] on button at bounding box center [52, 263] width 92 height 41
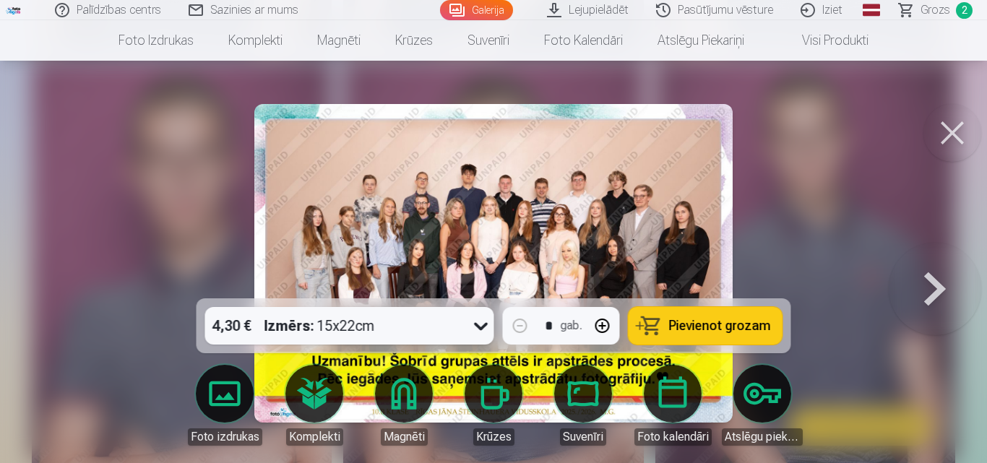
click at [62, 283] on div at bounding box center [493, 231] width 987 height 463
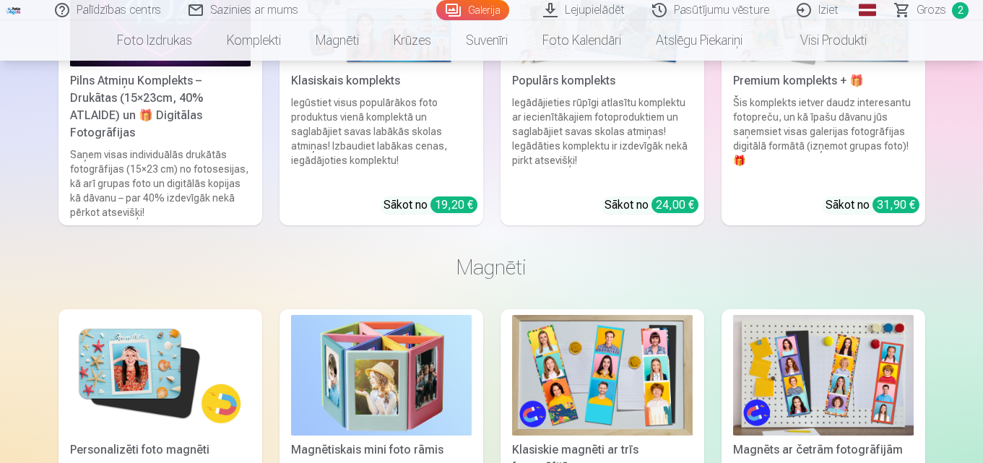
scroll to position [2653, 0]
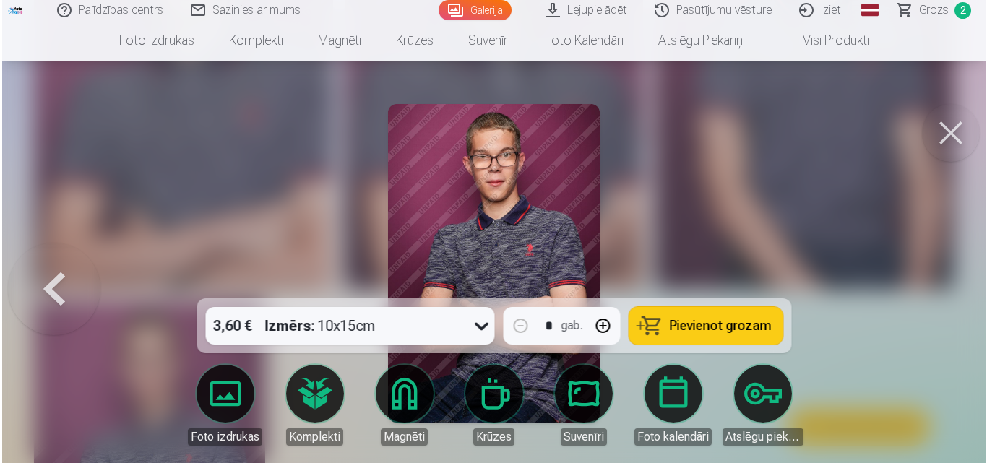
scroll to position [1212, 0]
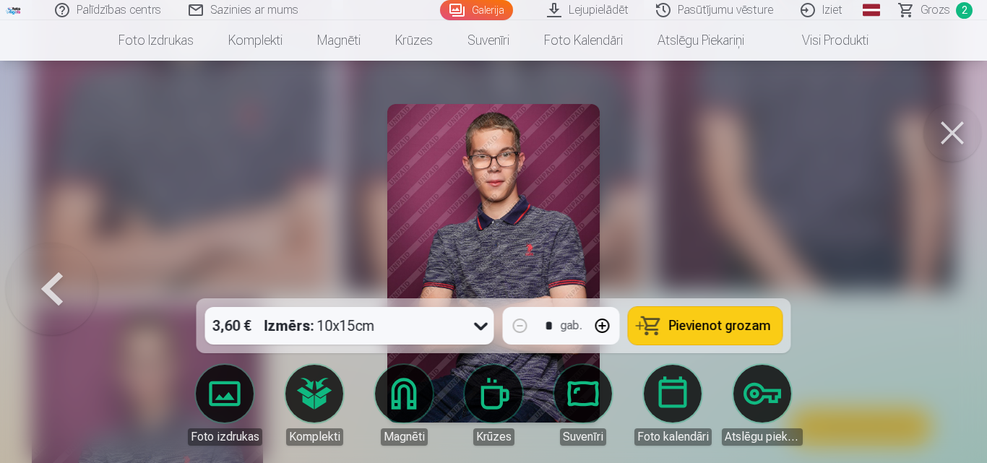
click at [65, 284] on button at bounding box center [52, 263] width 92 height 41
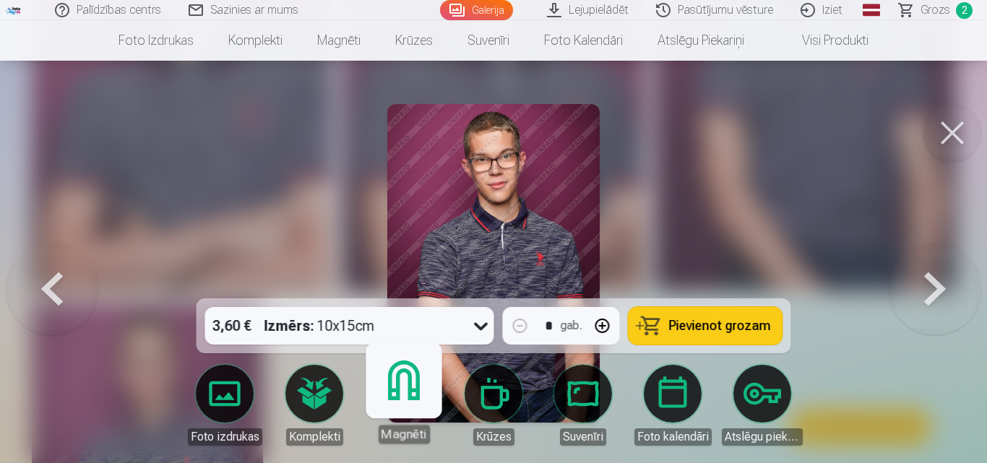
click at [402, 393] on link "Magnēti" at bounding box center [403, 399] width 89 height 89
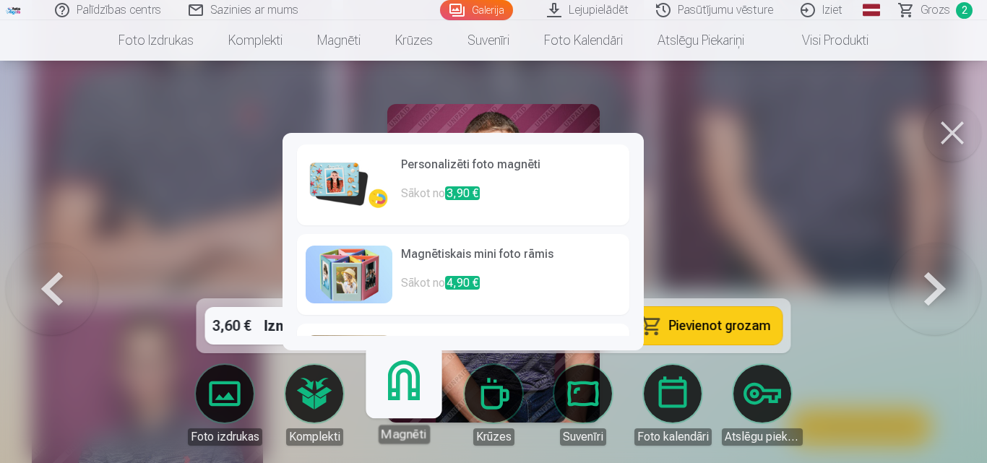
click at [483, 168] on h6 "Personalizēti foto magnēti" at bounding box center [511, 170] width 220 height 29
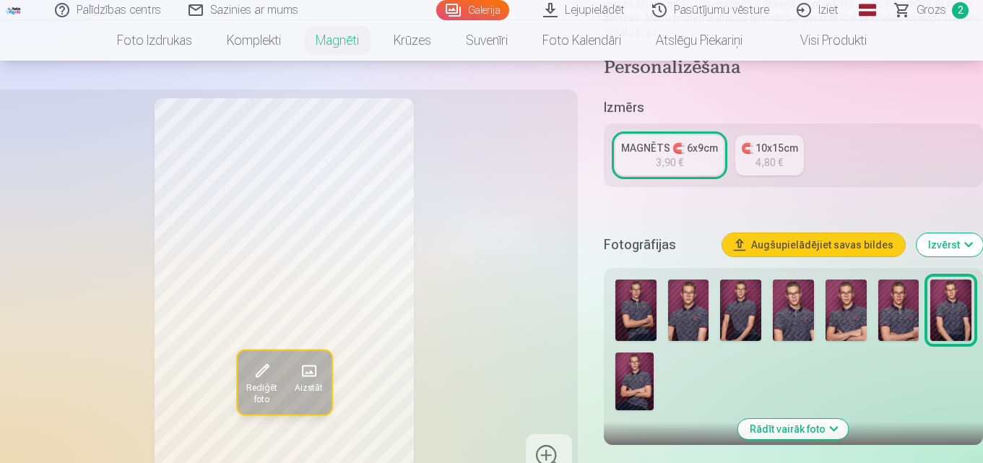
scroll to position [289, 0]
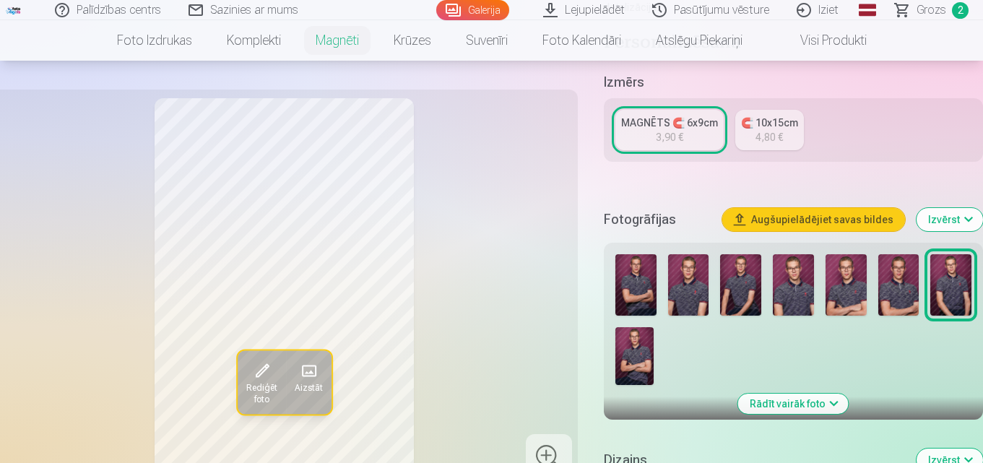
click at [650, 116] on div "MAGNĒTS 🧲 6x9cm" at bounding box center [669, 123] width 97 height 14
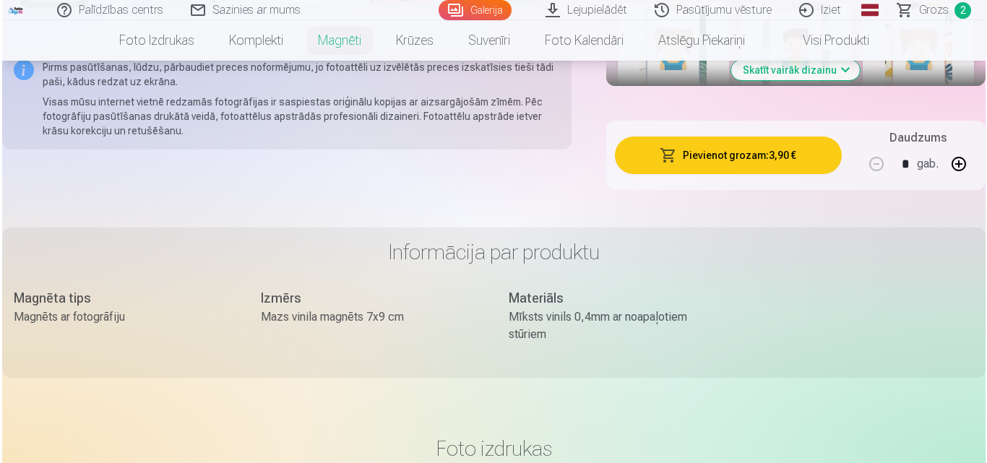
scroll to position [1011, 0]
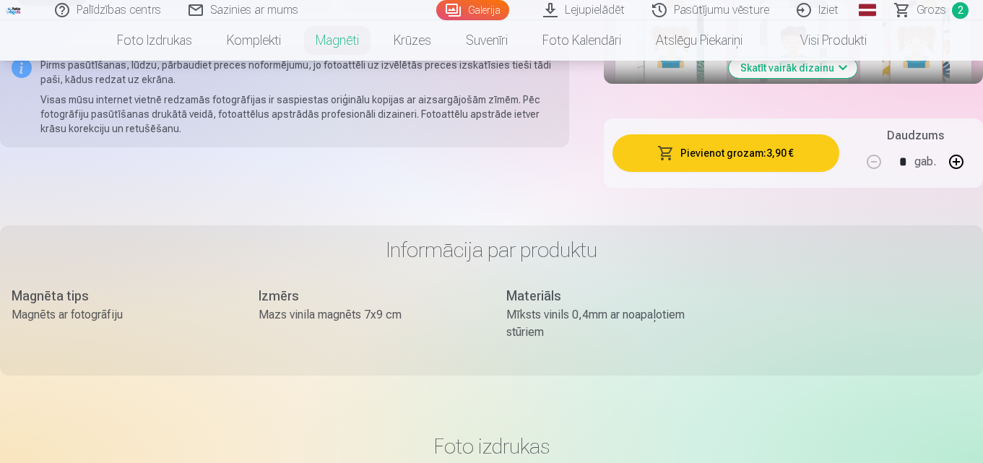
click at [732, 141] on button "Pievienot grozam : 3,90 €" at bounding box center [725, 153] width 227 height 38
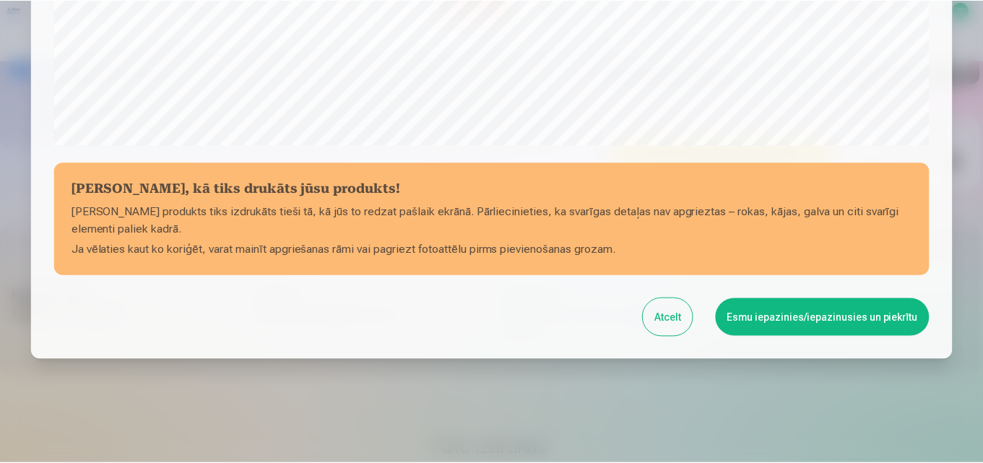
scroll to position [577, 0]
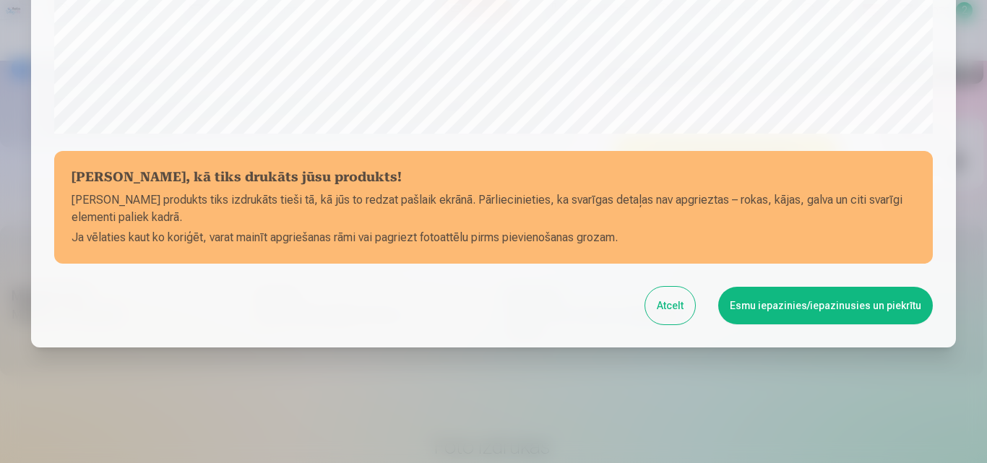
click at [794, 301] on button "Esmu iepazinies/iepazinusies un piekrītu" at bounding box center [825, 306] width 215 height 38
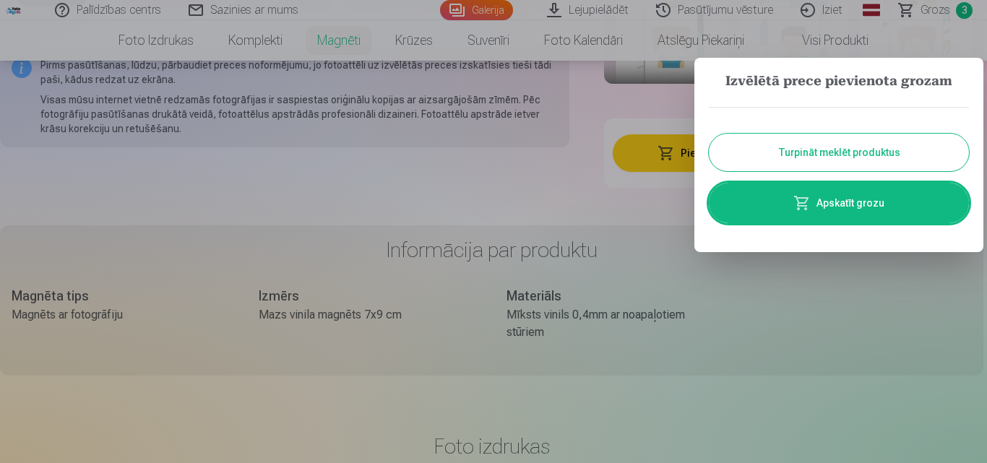
click at [857, 157] on button "Turpināt meklēt produktus" at bounding box center [839, 153] width 260 height 38
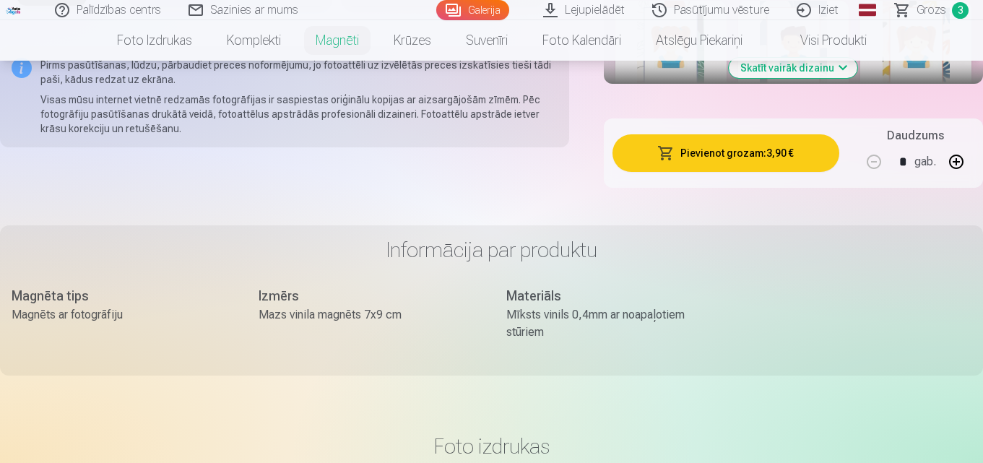
click at [936, 12] on span "Grozs" at bounding box center [932, 9] width 30 height 17
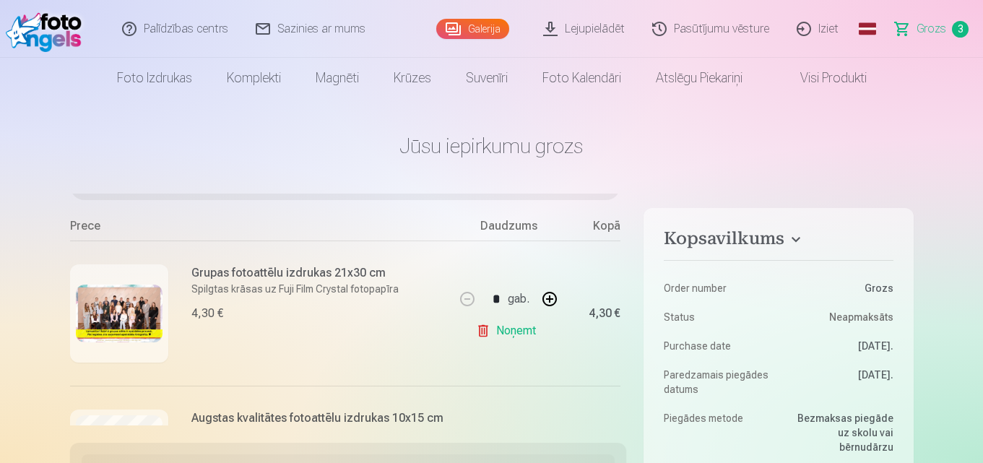
scroll to position [95, 0]
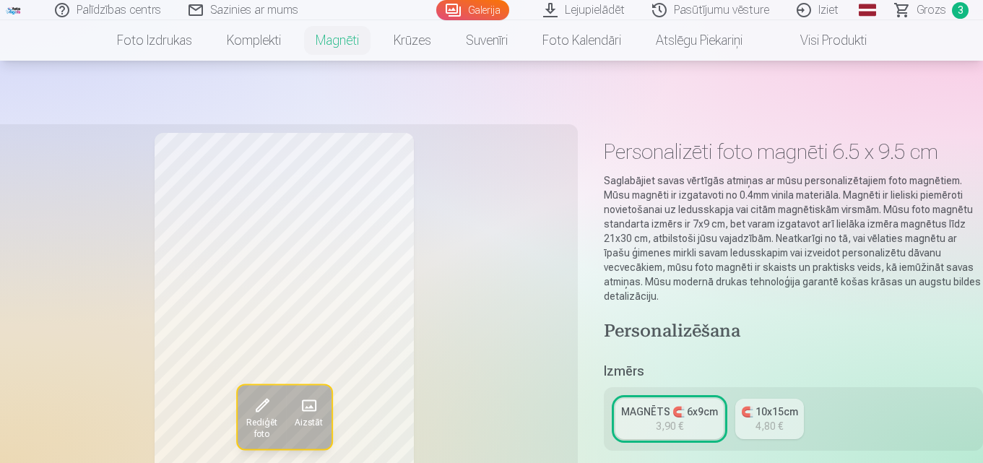
scroll to position [361, 0]
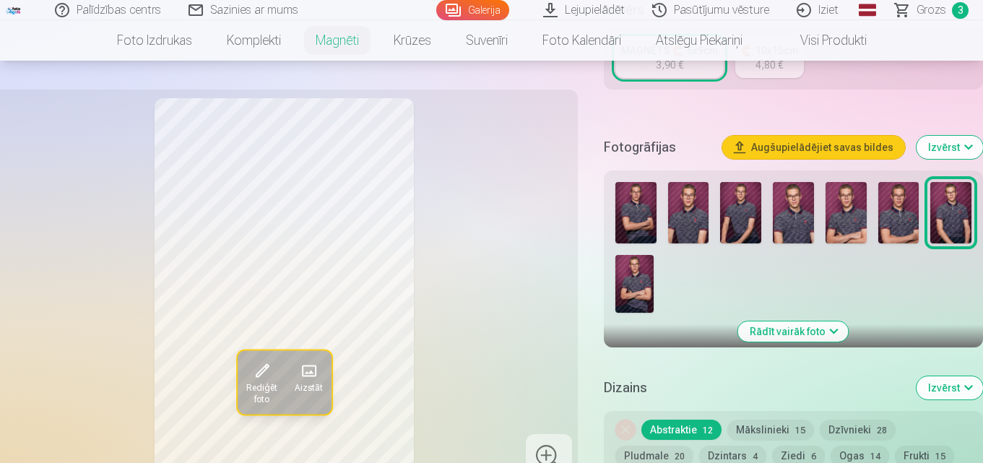
click at [636, 215] on img at bounding box center [635, 212] width 41 height 61
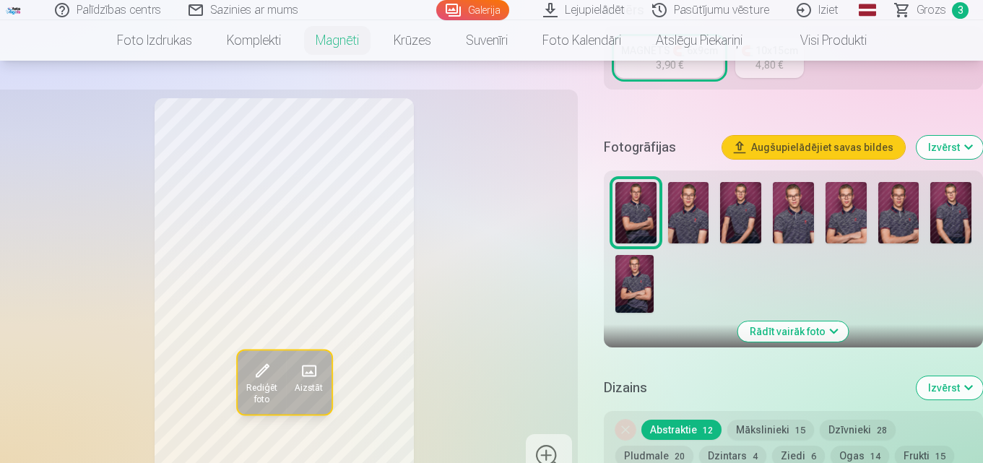
click at [696, 216] on img at bounding box center [688, 212] width 41 height 61
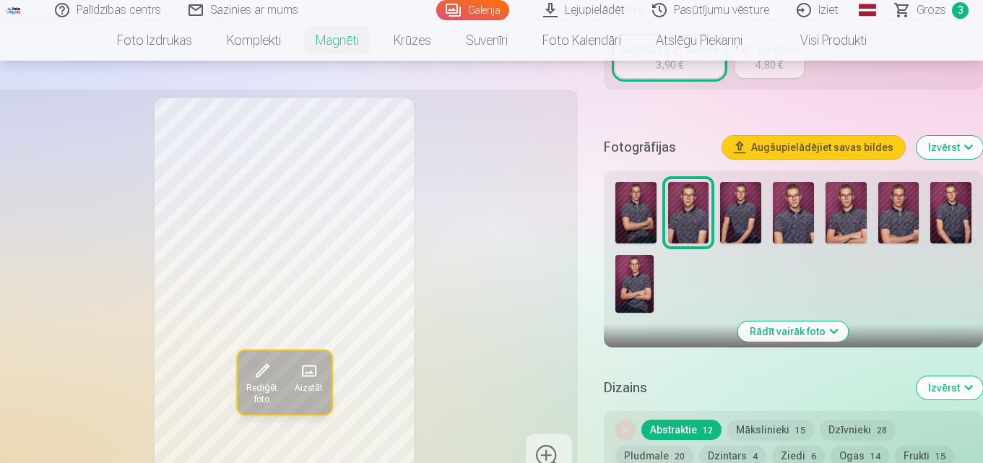
click at [843, 206] on img at bounding box center [846, 212] width 41 height 61
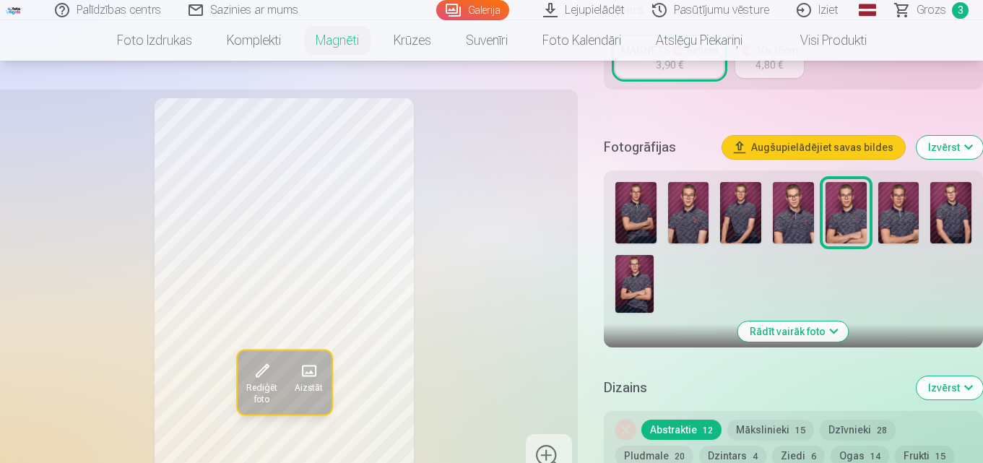
click at [897, 207] on img at bounding box center [898, 212] width 41 height 61
click at [841, 204] on img at bounding box center [846, 212] width 41 height 61
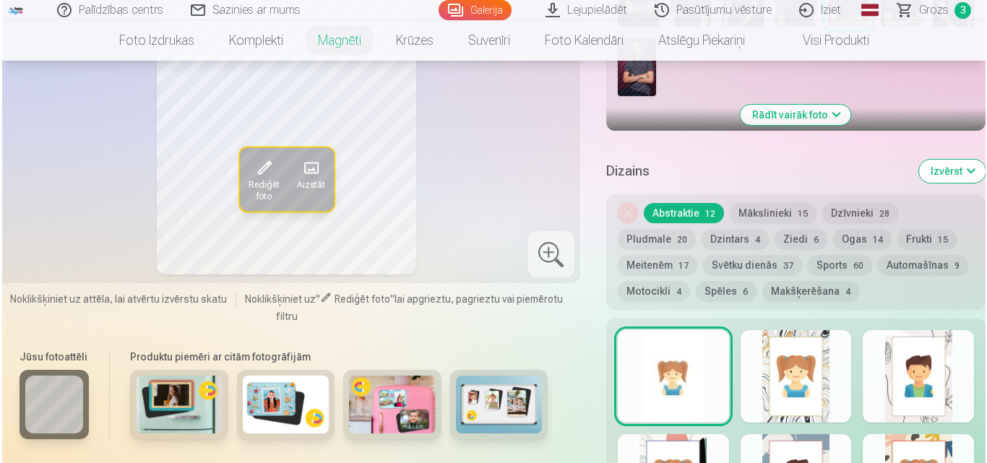
scroll to position [867, 0]
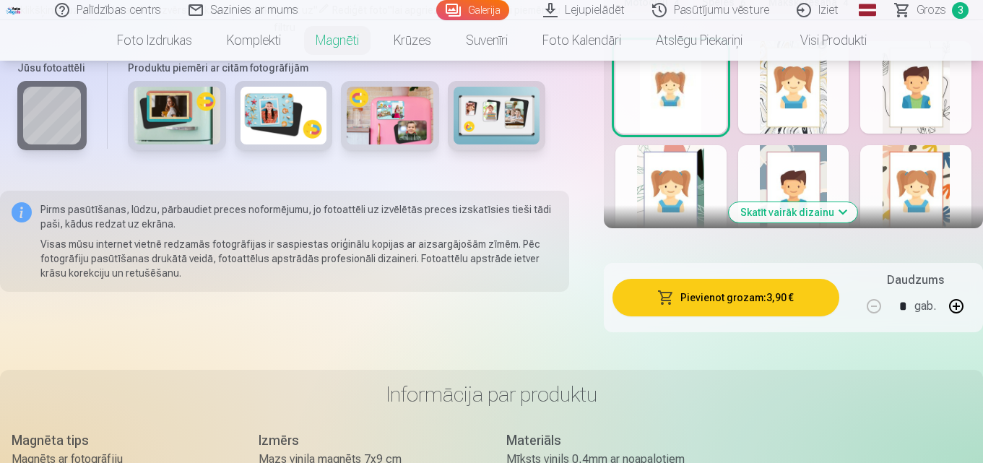
click at [761, 281] on button "Pievienot grozam : 3,90 €" at bounding box center [725, 298] width 227 height 38
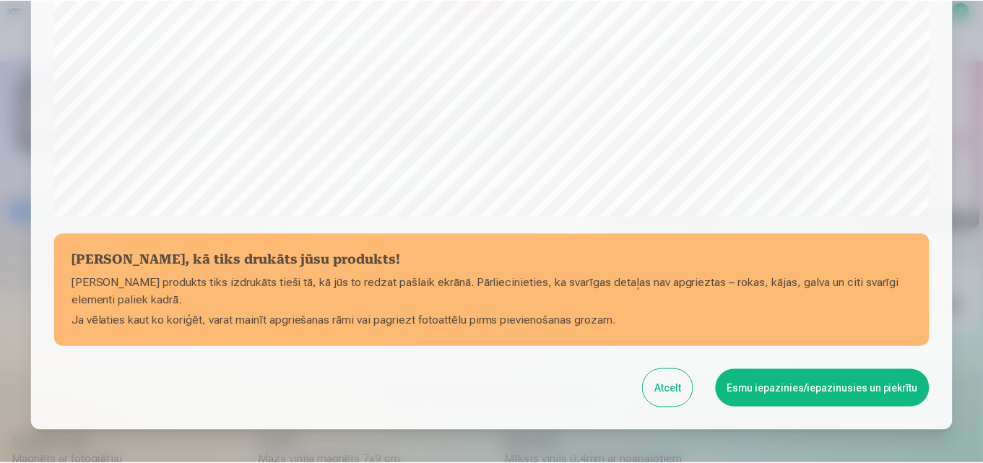
scroll to position [577, 0]
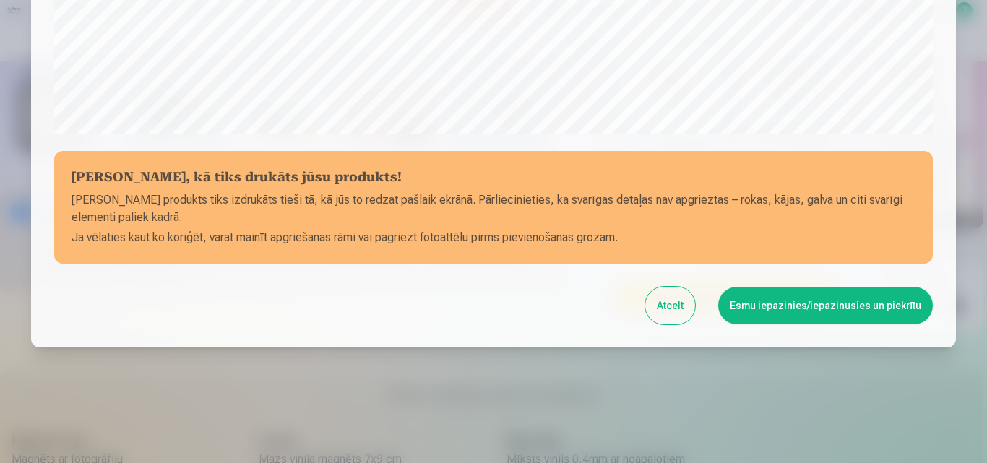
click at [860, 306] on button "Esmu iepazinies/iepazinusies un piekrītu" at bounding box center [825, 306] width 215 height 38
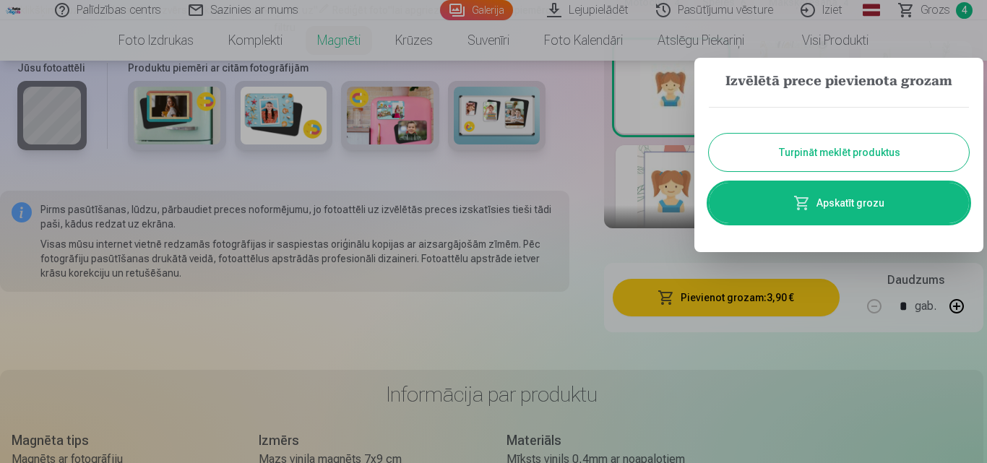
click at [840, 151] on button "Turpināt meklēt produktus" at bounding box center [839, 153] width 260 height 38
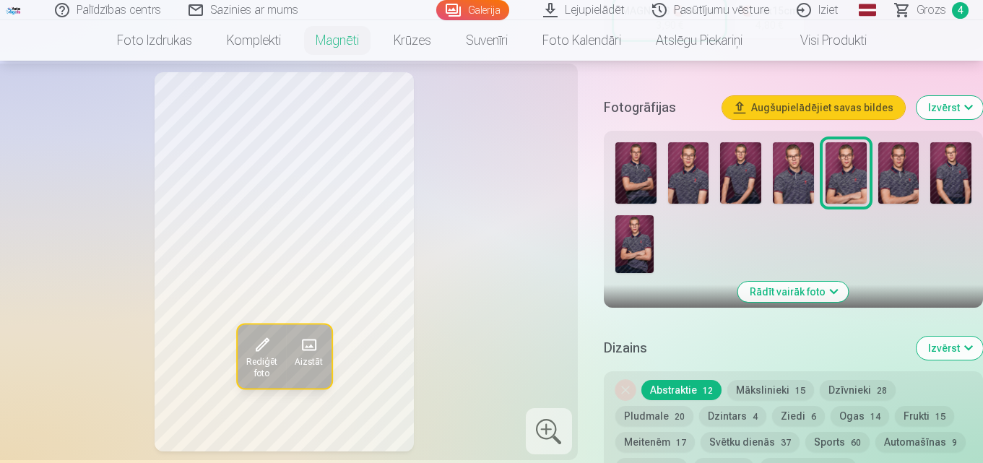
scroll to position [289, 0]
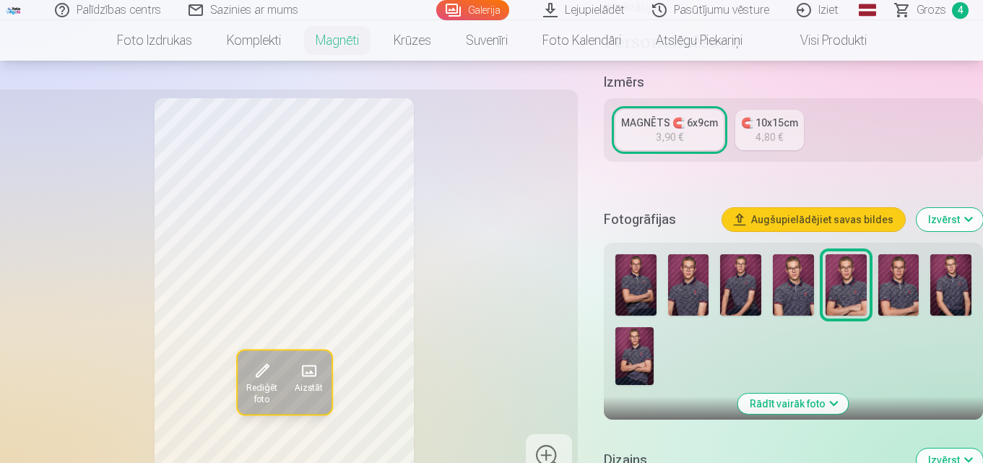
click at [906, 287] on img at bounding box center [898, 284] width 41 height 61
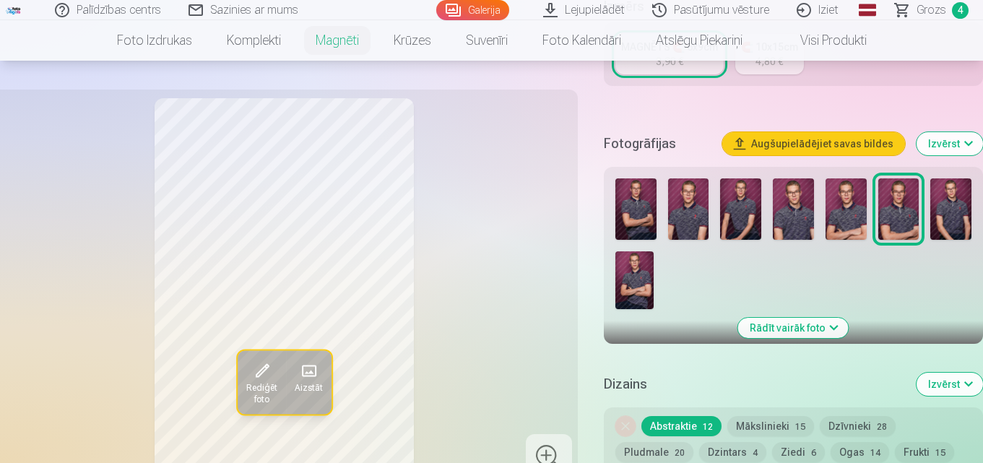
scroll to position [361, 0]
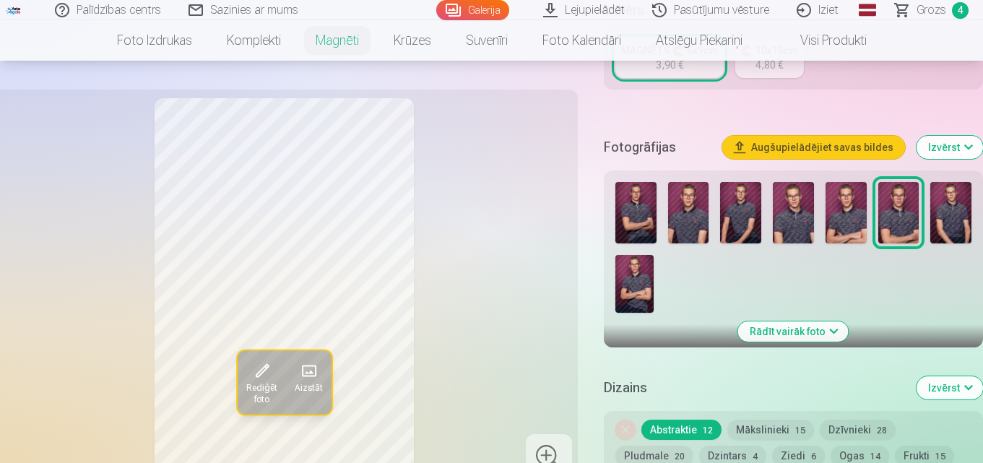
click at [633, 275] on img at bounding box center [634, 284] width 38 height 58
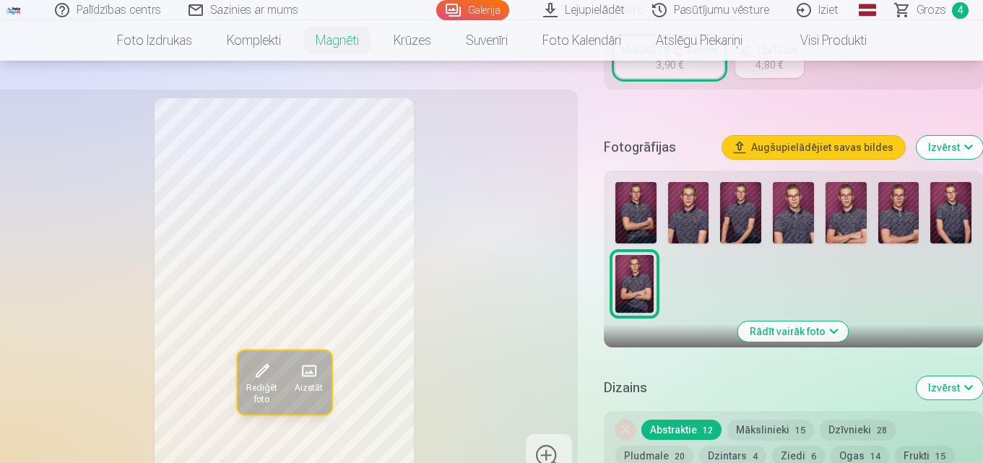
scroll to position [433, 0]
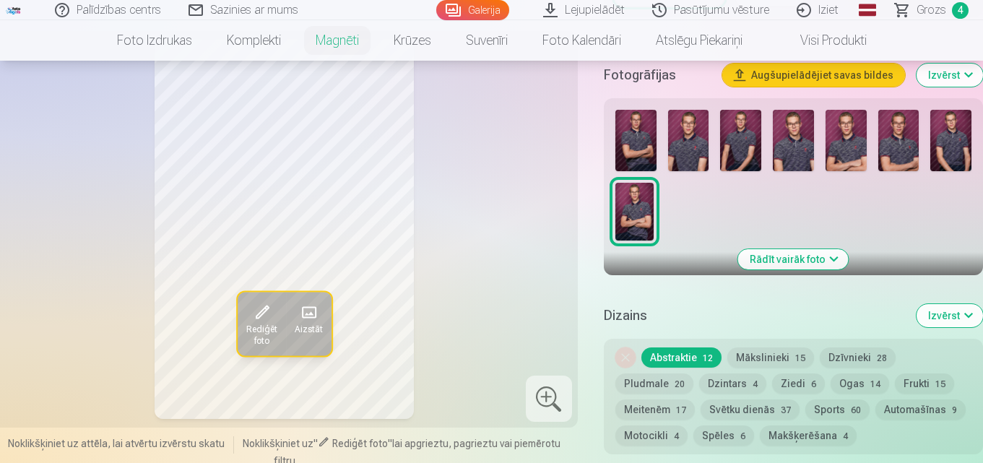
click at [949, 131] on img at bounding box center [950, 140] width 41 height 61
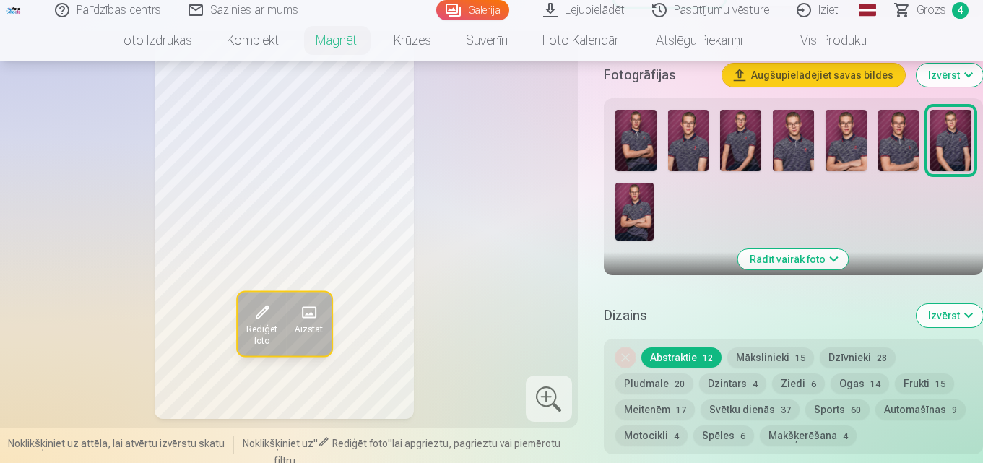
scroll to position [361, 0]
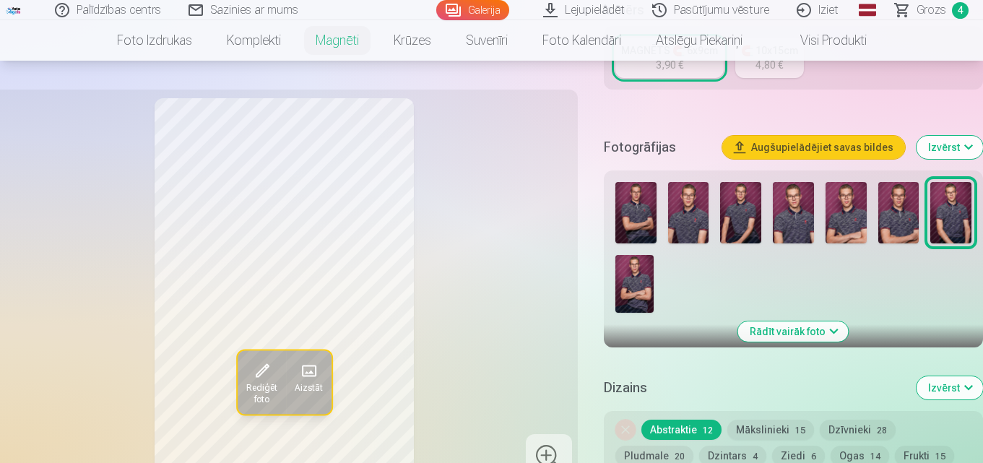
click at [921, 13] on span "Grozs" at bounding box center [932, 9] width 30 height 17
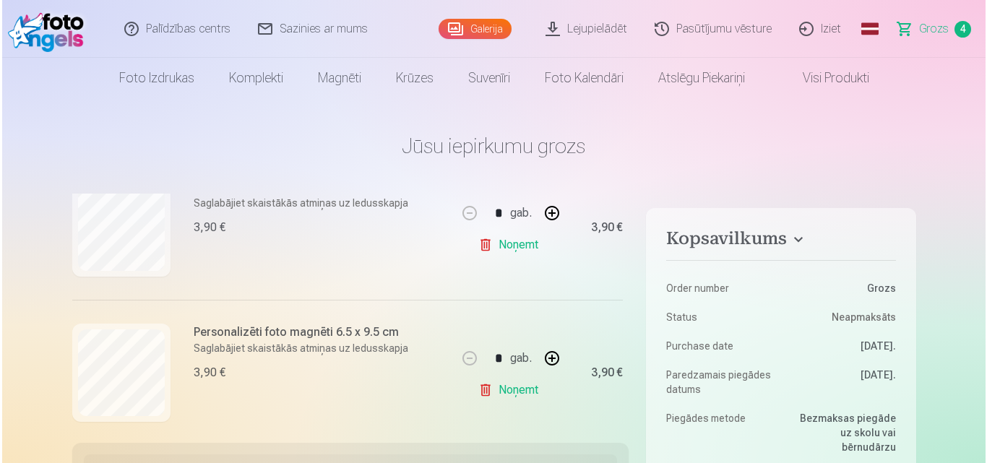
scroll to position [529, 0]
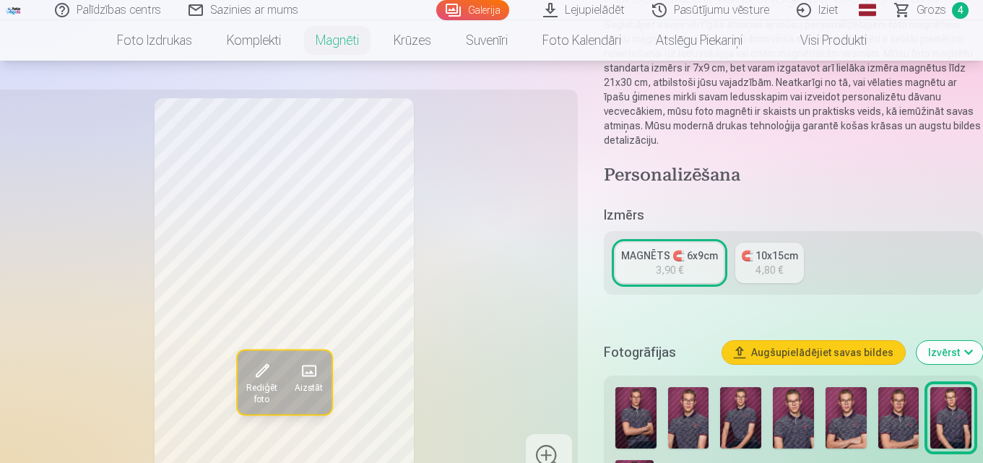
scroll to position [72, 0]
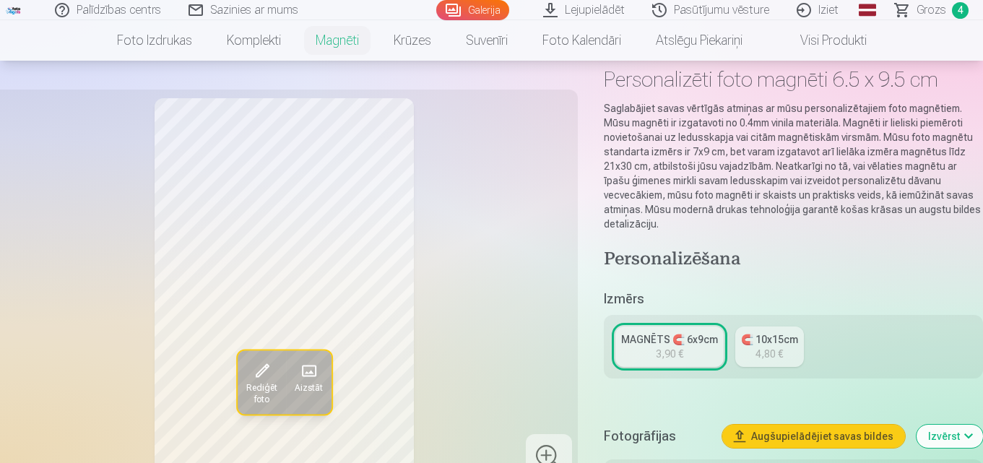
click at [919, 14] on span "Grozs" at bounding box center [932, 9] width 30 height 17
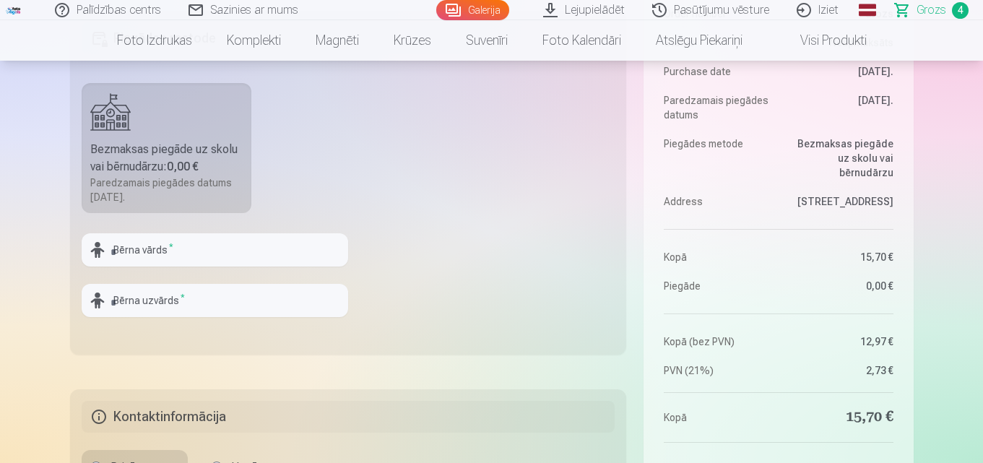
scroll to position [433, 0]
click at [181, 246] on input "text" at bounding box center [215, 248] width 267 height 33
type input "*******"
click at [182, 297] on input "text" at bounding box center [215, 298] width 267 height 33
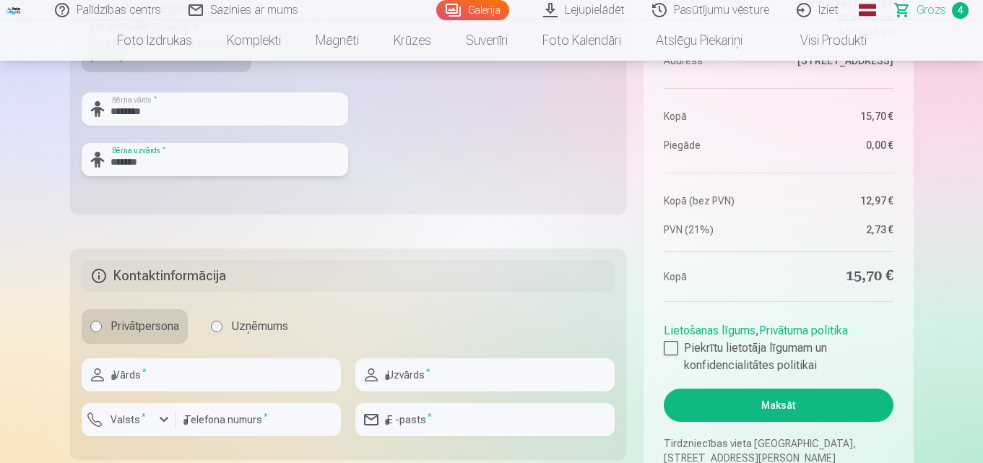
scroll to position [578, 0]
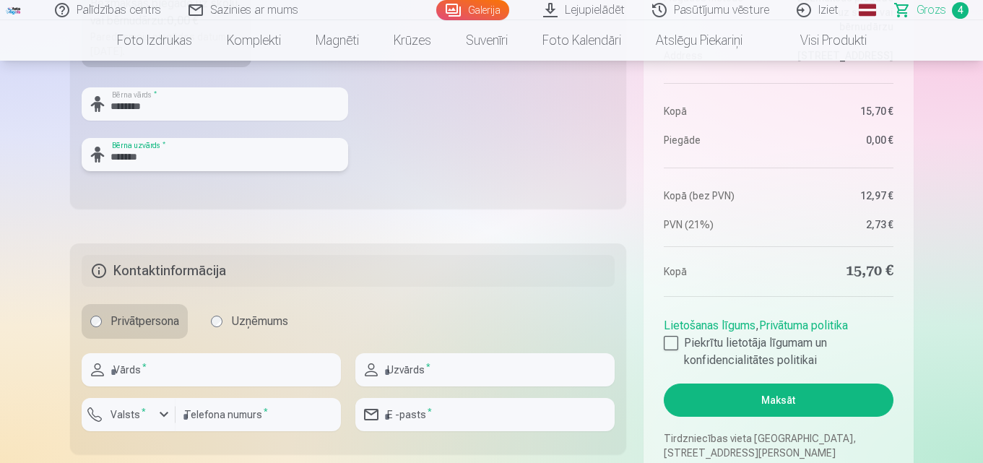
type input "*******"
click at [196, 365] on input "text" at bounding box center [211, 369] width 259 height 33
type input "****"
click at [417, 371] on input "text" at bounding box center [484, 369] width 259 height 33
type input "*******"
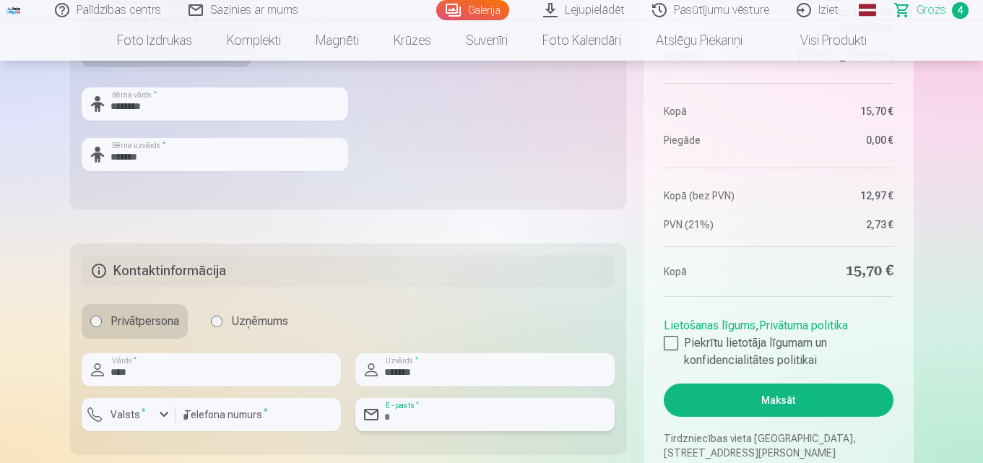
click at [438, 415] on input "email" at bounding box center [484, 414] width 259 height 33
type input "**********"
click at [235, 420] on input "number" at bounding box center [258, 414] width 165 height 33
click at [113, 415] on label "Valsts *" at bounding box center [128, 414] width 47 height 14
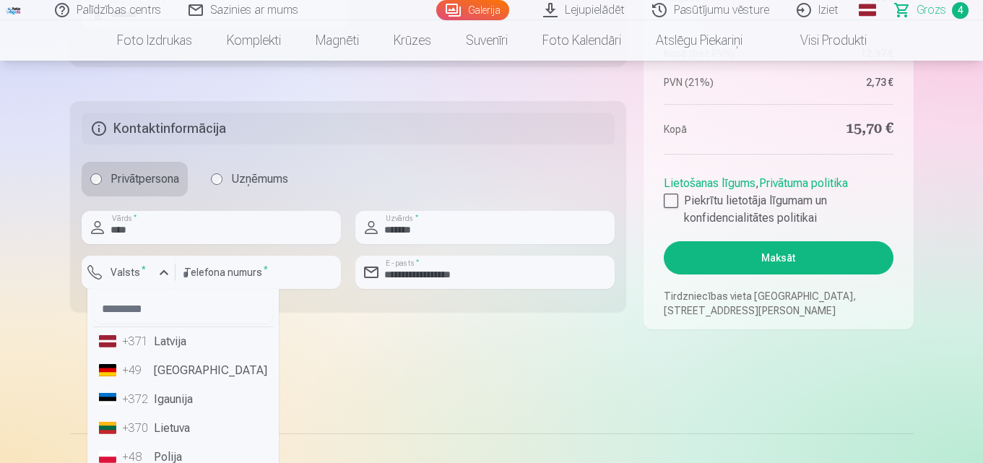
scroll to position [725, 0]
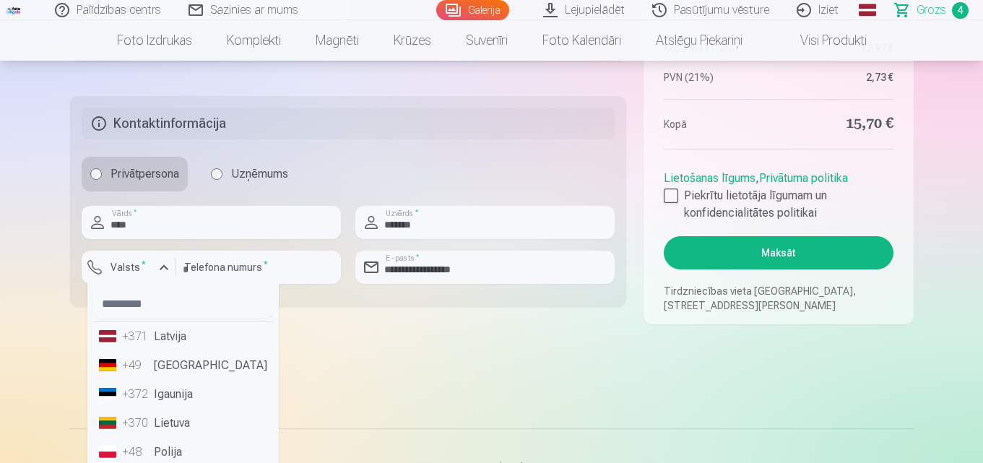
click at [175, 333] on li "+371 Latvija" at bounding box center [183, 336] width 180 height 29
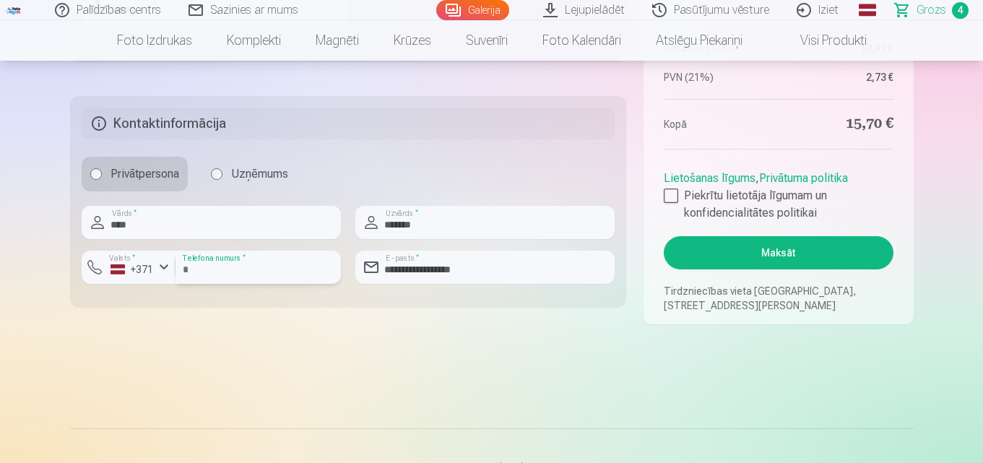
click at [236, 267] on input "number" at bounding box center [258, 267] width 165 height 33
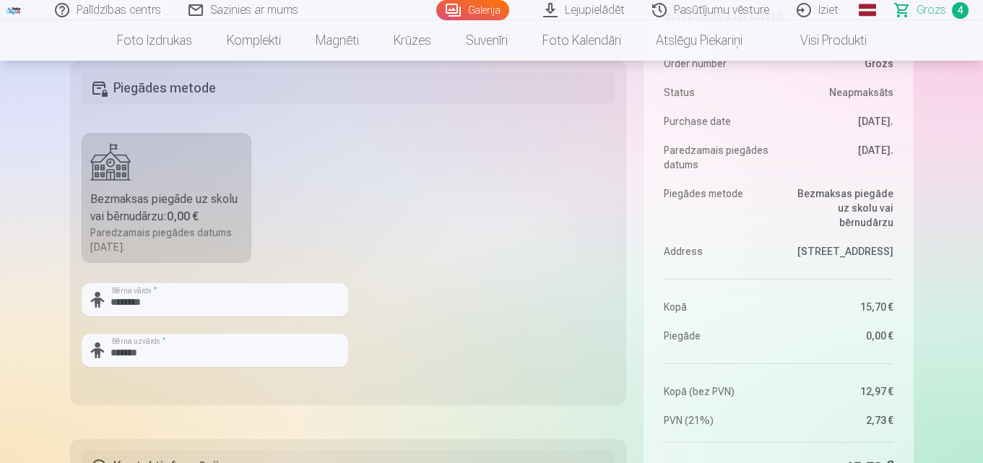
scroll to position [650, 0]
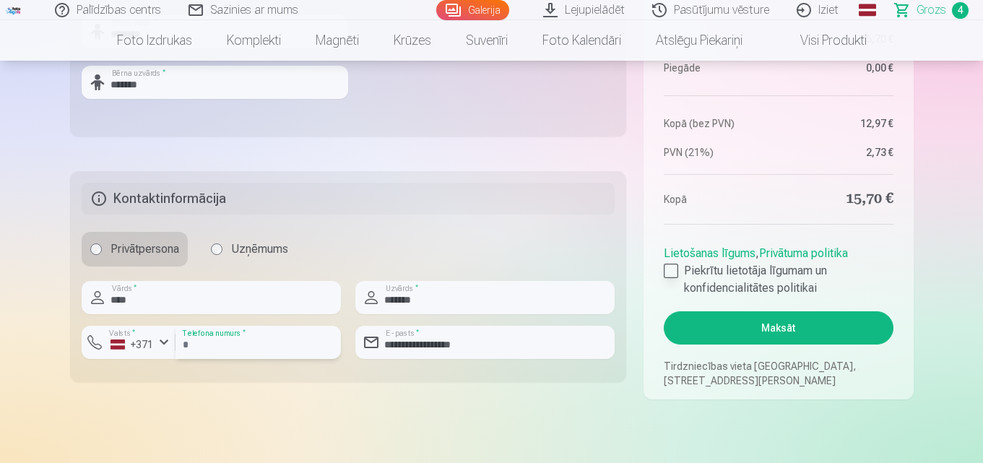
type input "********"
click at [670, 272] on div at bounding box center [671, 271] width 14 height 14
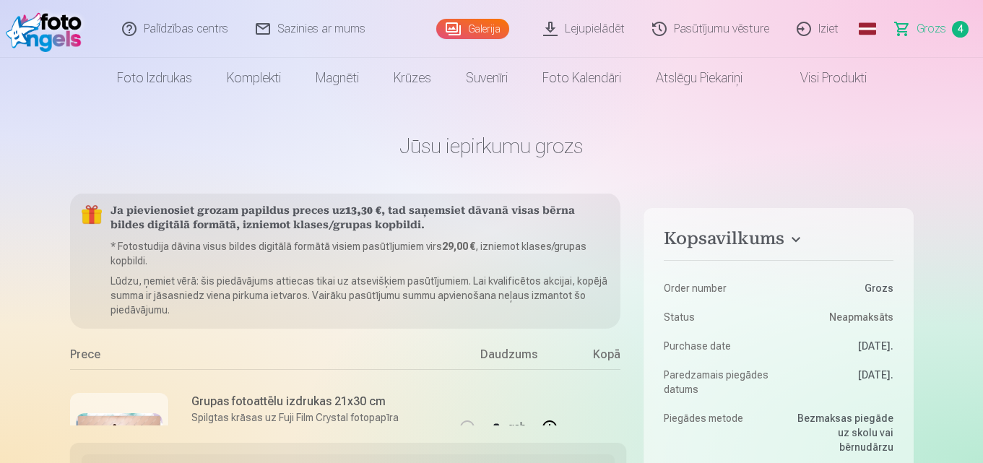
scroll to position [0, 0]
click at [314, 30] on link "Sazinies ar mums" at bounding box center [311, 29] width 137 height 58
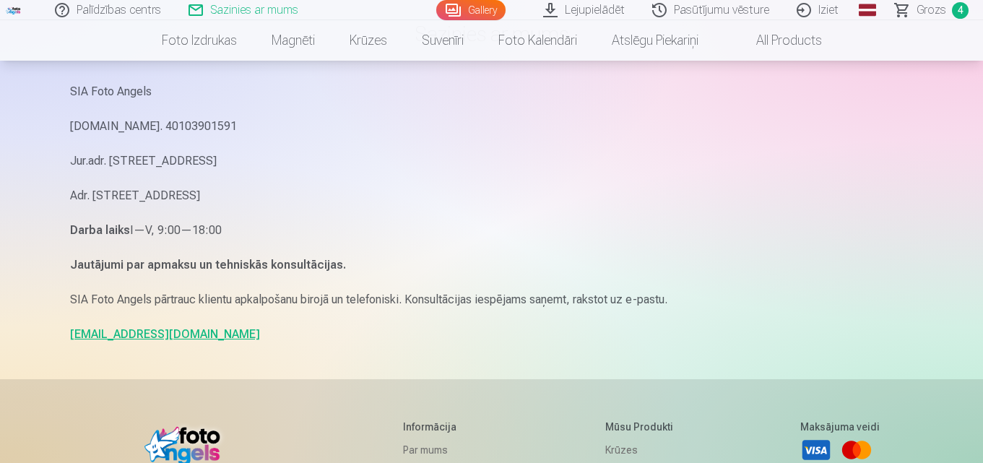
scroll to position [289, 0]
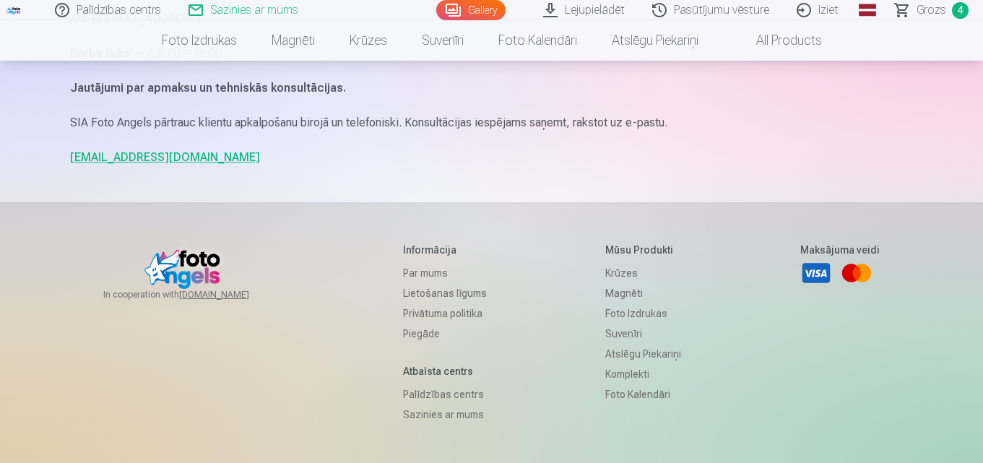
click at [145, 156] on link "[EMAIL_ADDRESS][DOMAIN_NAME]" at bounding box center [165, 157] width 190 height 14
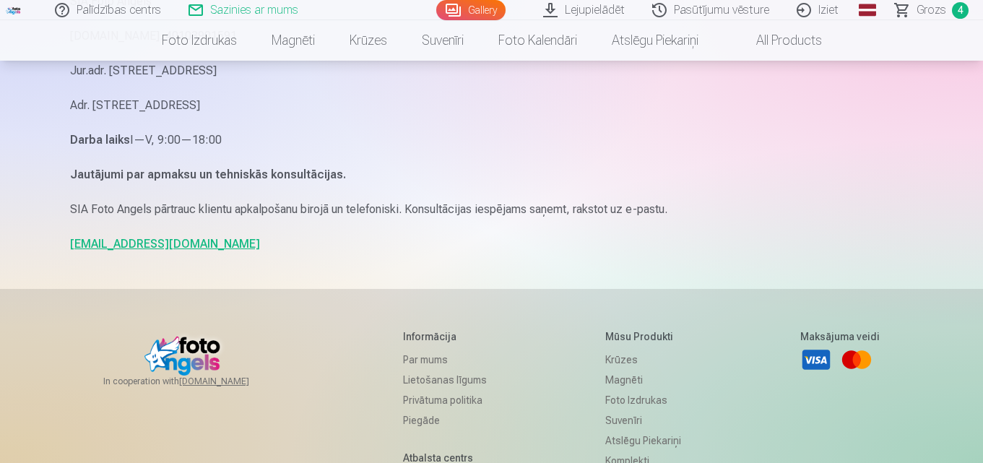
scroll to position [0, 0]
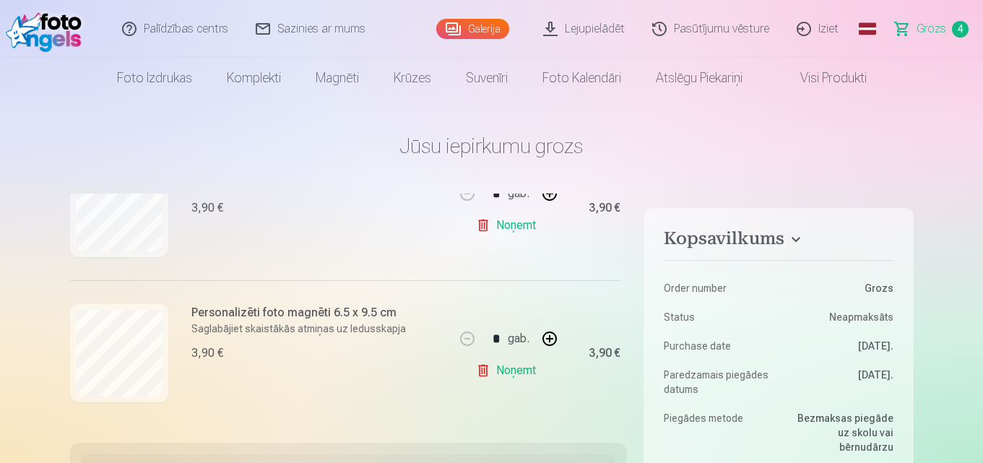
click at [264, 27] on link "Sazinies ar mums" at bounding box center [311, 29] width 137 height 58
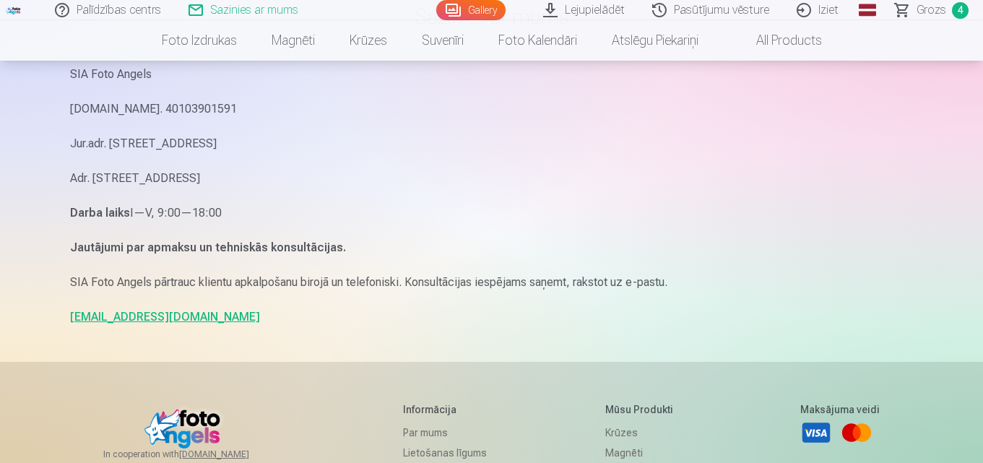
scroll to position [144, 0]
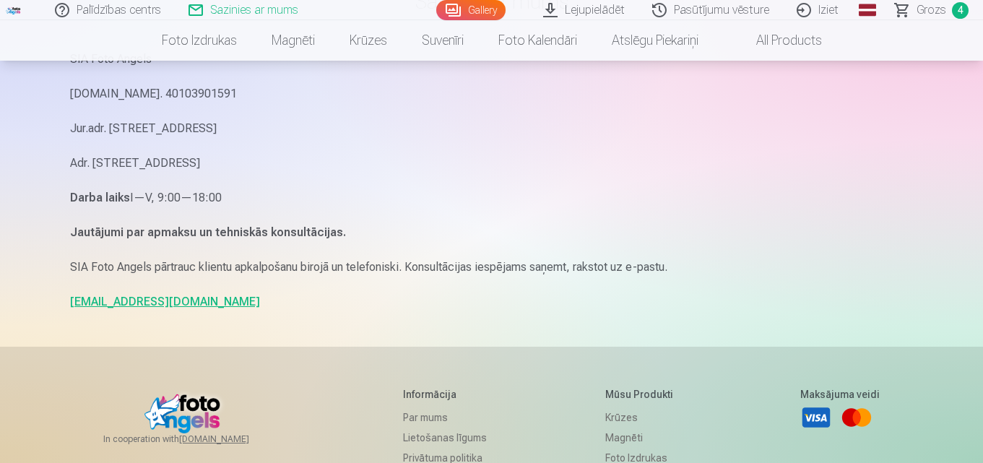
click at [126, 305] on link "[EMAIL_ADDRESS][DOMAIN_NAME]" at bounding box center [165, 302] width 190 height 14
click at [108, 299] on link "info@fotoangels.lv" at bounding box center [165, 302] width 190 height 14
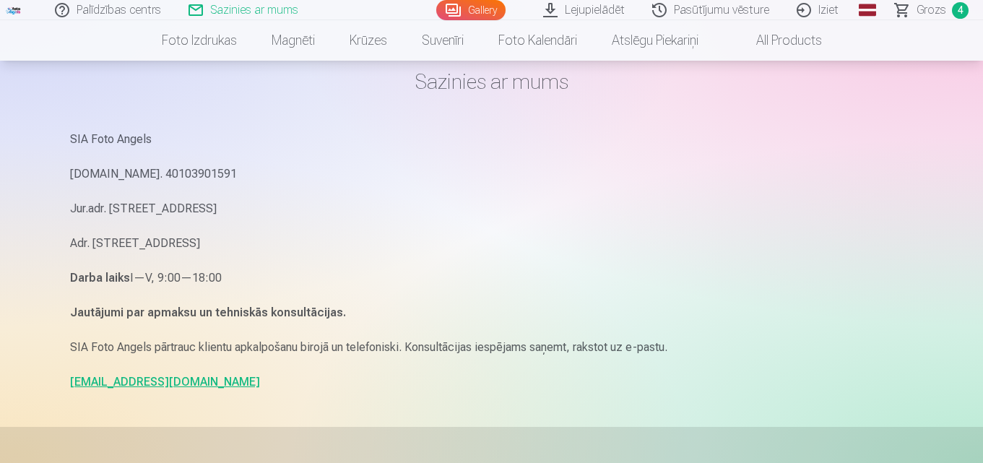
scroll to position [0, 0]
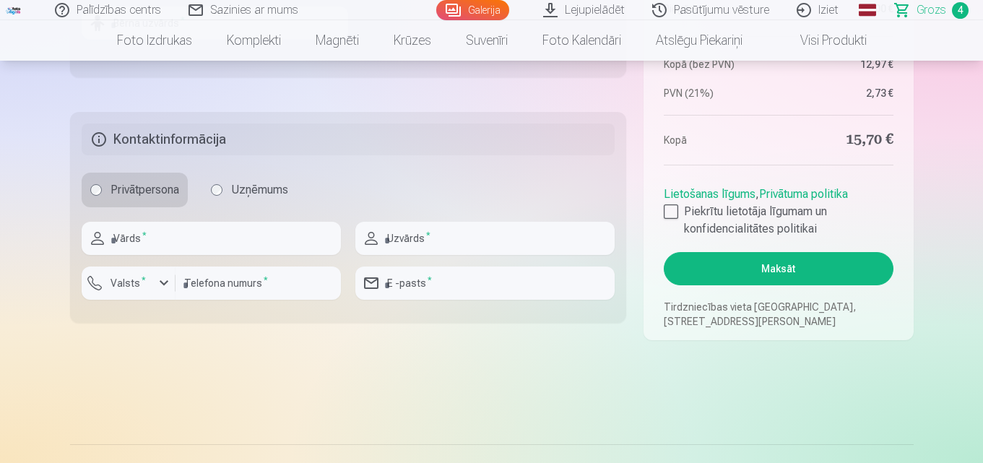
scroll to position [722, 0]
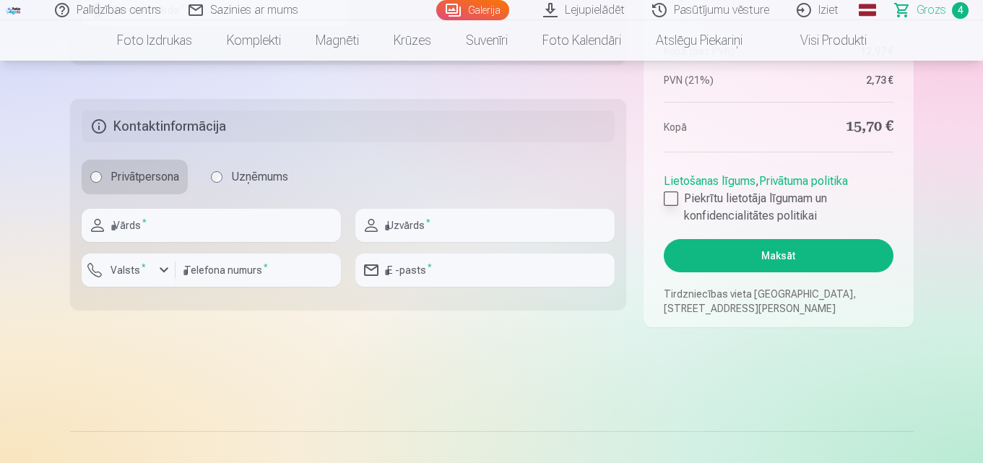
click at [670, 195] on div at bounding box center [671, 198] width 14 height 14
click at [813, 253] on button "Maksāt" at bounding box center [778, 255] width 229 height 33
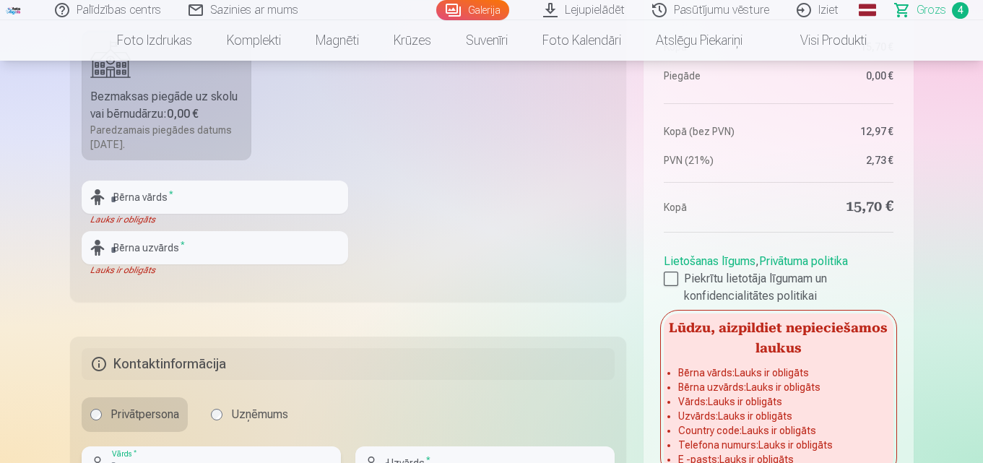
scroll to position [433, 0]
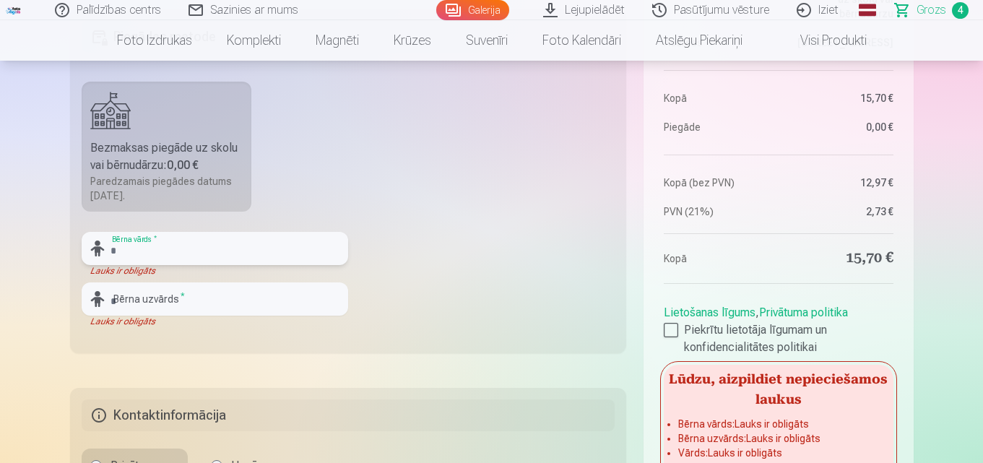
click at [180, 248] on input "text" at bounding box center [215, 248] width 267 height 33
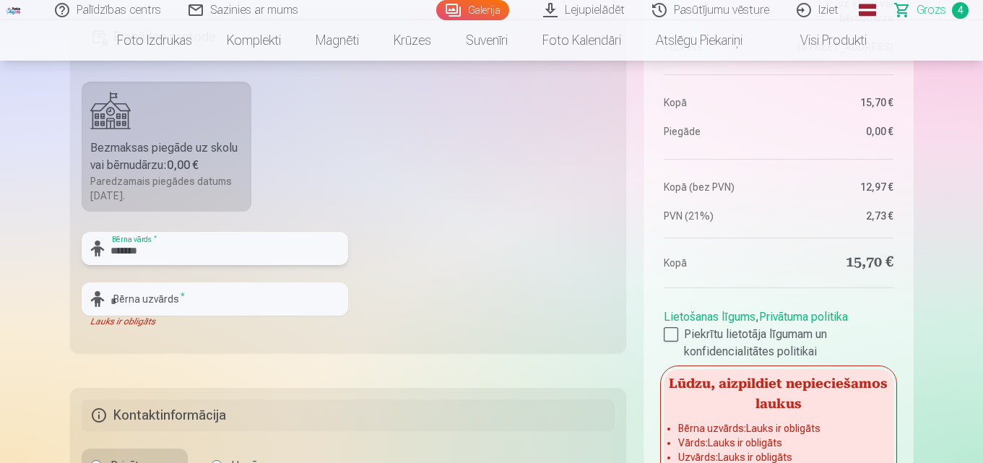
type input "*******"
click at [162, 305] on input "text" at bounding box center [215, 298] width 267 height 33
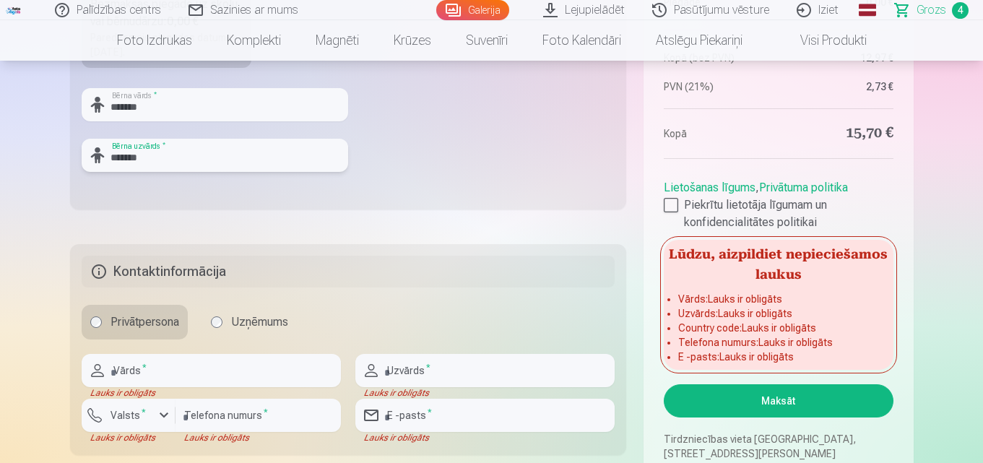
scroll to position [578, 0]
type input "*******"
click at [149, 376] on input "text" at bounding box center [211, 369] width 259 height 33
type input "****"
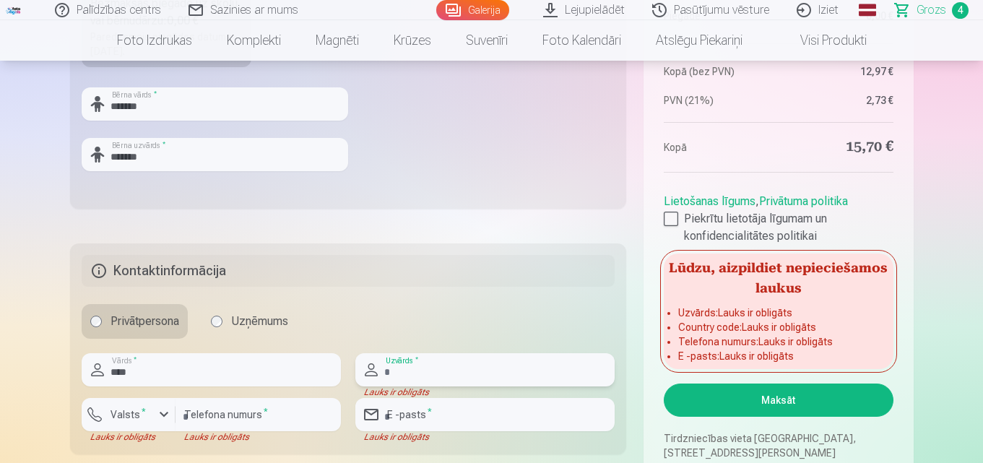
click at [463, 370] on input "text" at bounding box center [484, 369] width 259 height 33
type input "*******"
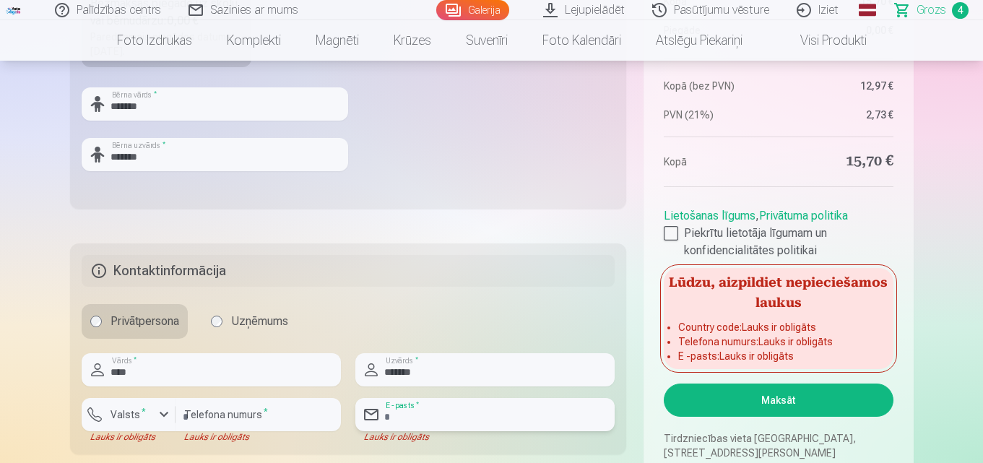
click at [443, 415] on input "email" at bounding box center [484, 414] width 259 height 33
type input "**********"
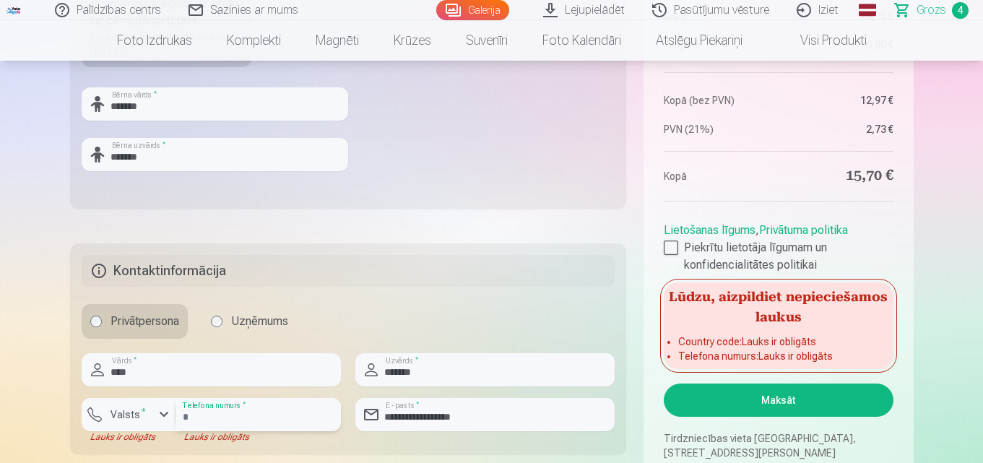
drag, startPoint x: 196, startPoint y: 416, endPoint x: 225, endPoint y: 428, distance: 31.1
click at [199, 416] on input "number" at bounding box center [258, 414] width 165 height 33
click at [132, 417] on label "Valsts *" at bounding box center [128, 414] width 47 height 14
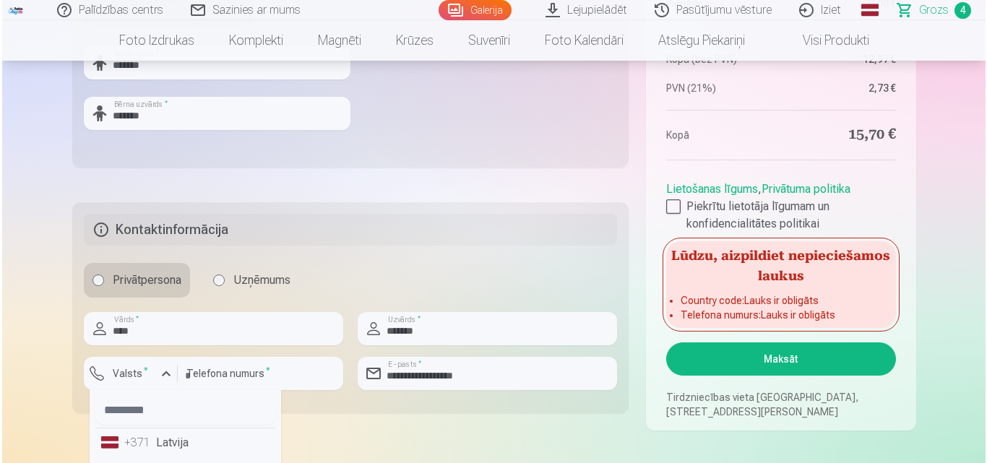
scroll to position [653, 0]
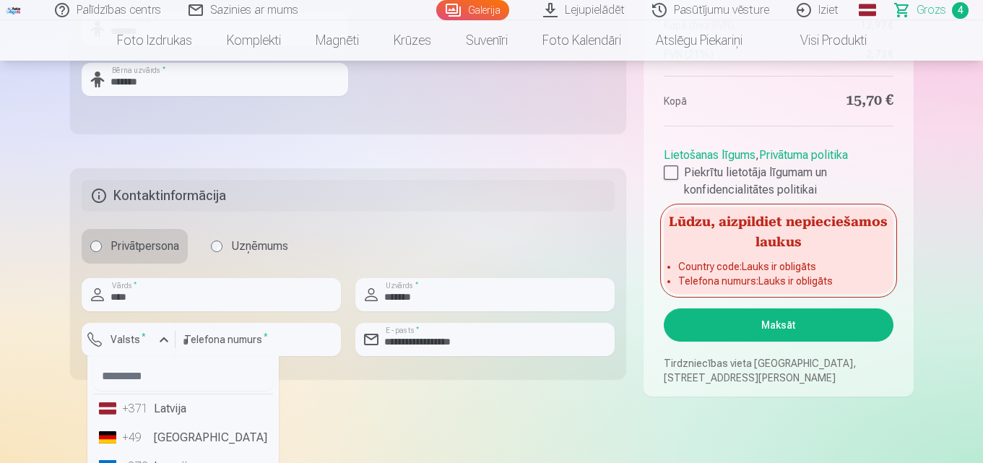
drag, startPoint x: 172, startPoint y: 416, endPoint x: 204, endPoint y: 347, distance: 75.9
click at [174, 415] on li "+371 Latvija" at bounding box center [183, 408] width 180 height 29
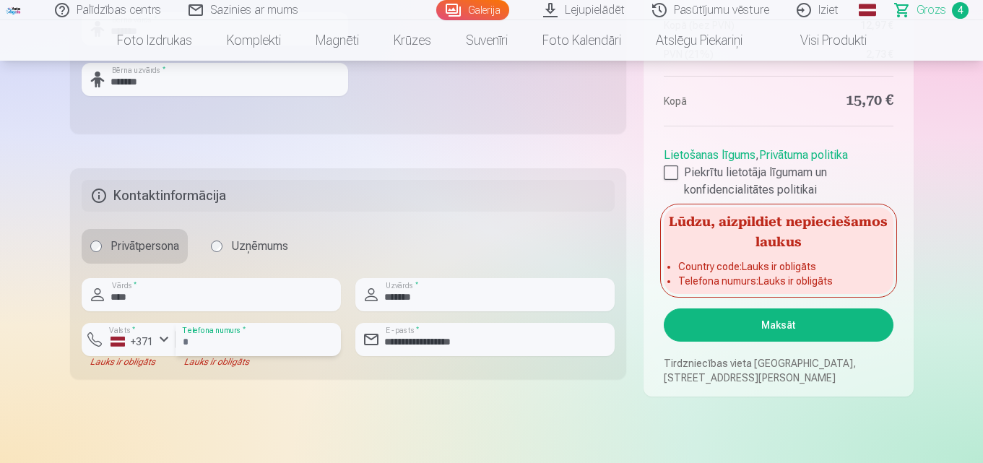
drag, startPoint x: 212, startPoint y: 341, endPoint x: 265, endPoint y: 345, distance: 53.6
click at [215, 341] on input "number" at bounding box center [258, 339] width 165 height 33
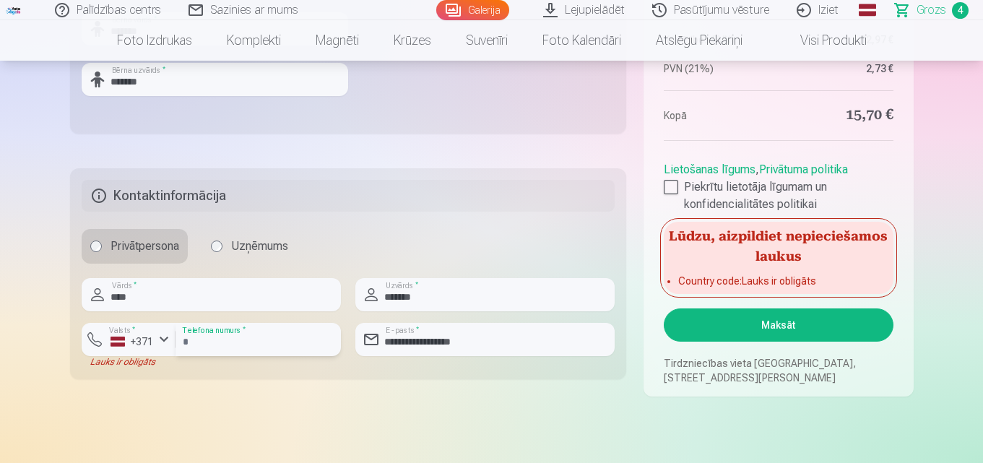
type input "********"
click at [761, 319] on button "Maksāt" at bounding box center [778, 324] width 229 height 33
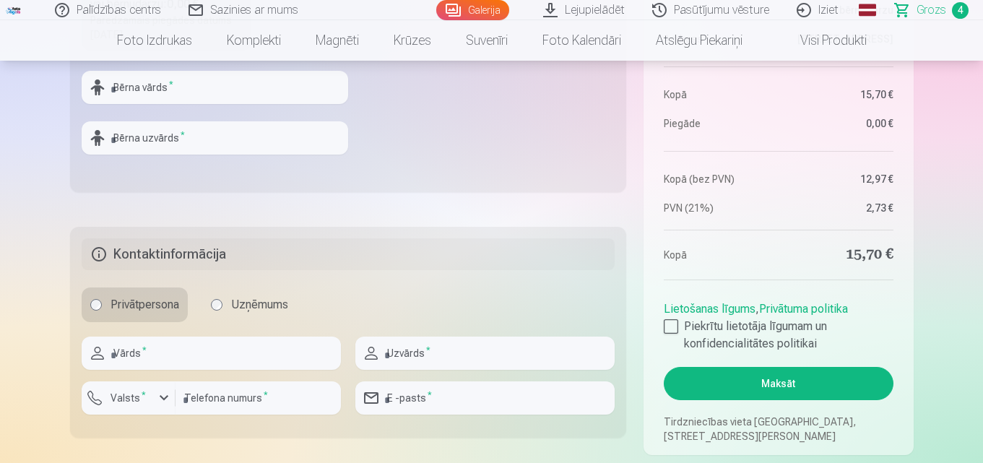
scroll to position [508, 0]
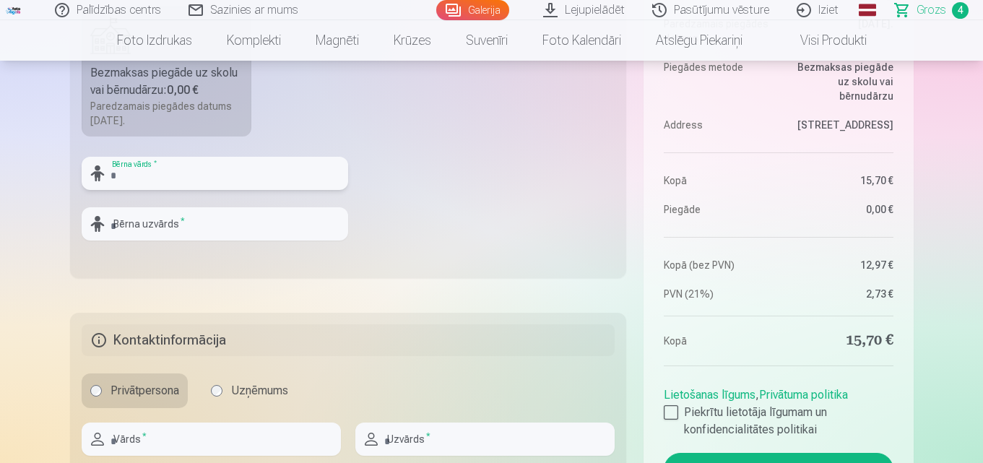
click at [184, 183] on input "text" at bounding box center [215, 173] width 267 height 33
type input "*******"
click at [215, 227] on input "text" at bounding box center [215, 223] width 267 height 33
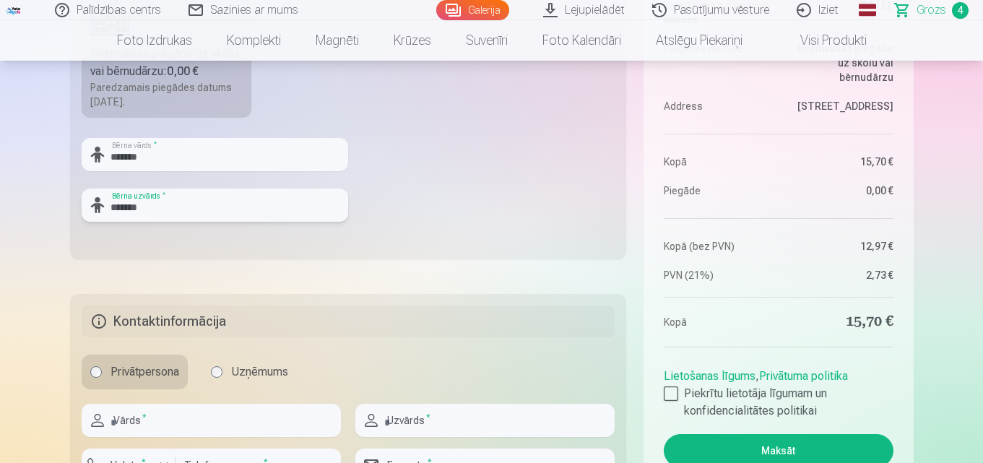
scroll to position [581, 0]
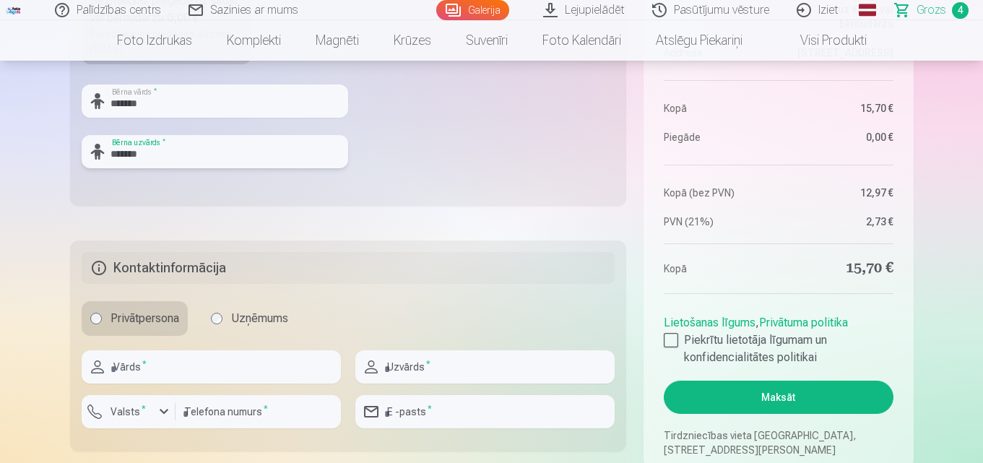
type input "*******"
click at [201, 368] on input "text" at bounding box center [211, 366] width 259 height 33
type input "****"
click at [493, 373] on input "text" at bounding box center [484, 366] width 259 height 33
type input "*******"
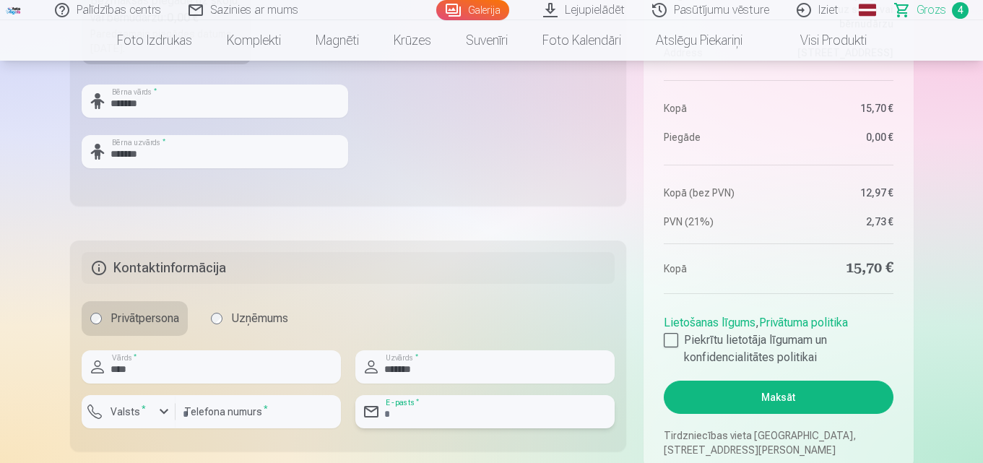
click at [480, 417] on input "email" at bounding box center [484, 411] width 259 height 33
type input "**********"
click at [264, 407] on input "number" at bounding box center [258, 411] width 165 height 33
click at [126, 415] on label "Valsts *" at bounding box center [128, 411] width 47 height 14
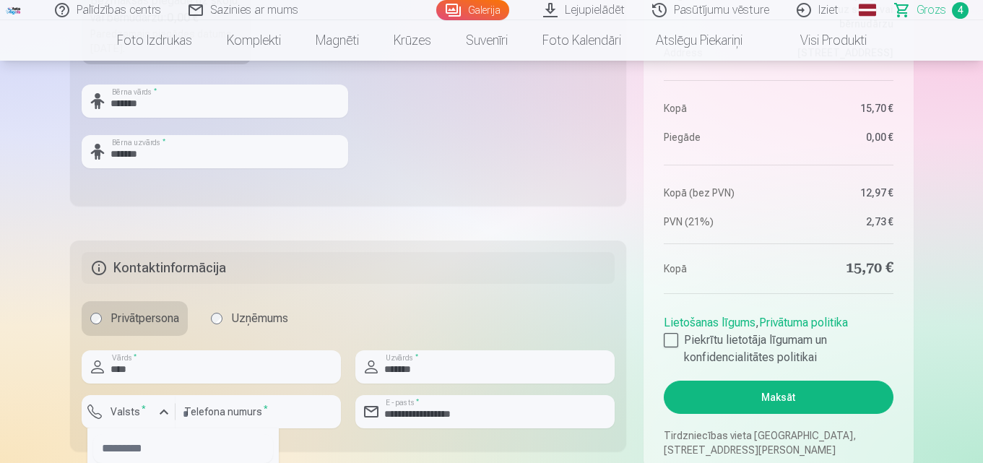
scroll to position [725, 0]
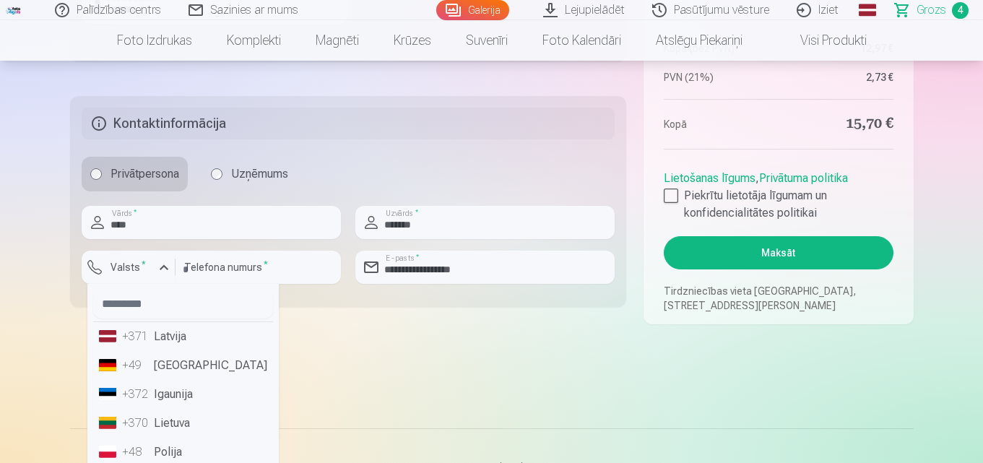
click at [172, 337] on li "+371 Latvija" at bounding box center [183, 336] width 180 height 29
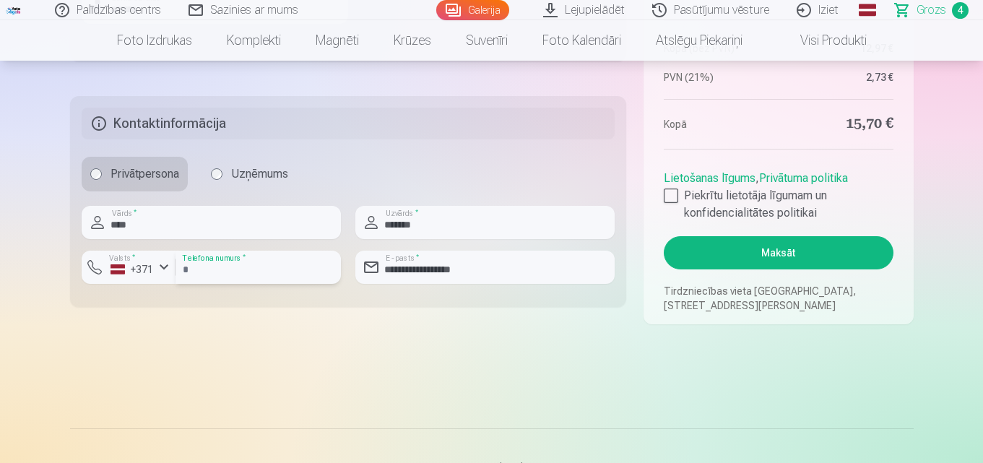
click at [248, 268] on input "number" at bounding box center [258, 267] width 165 height 33
type input "********"
click at [666, 201] on div at bounding box center [671, 196] width 14 height 14
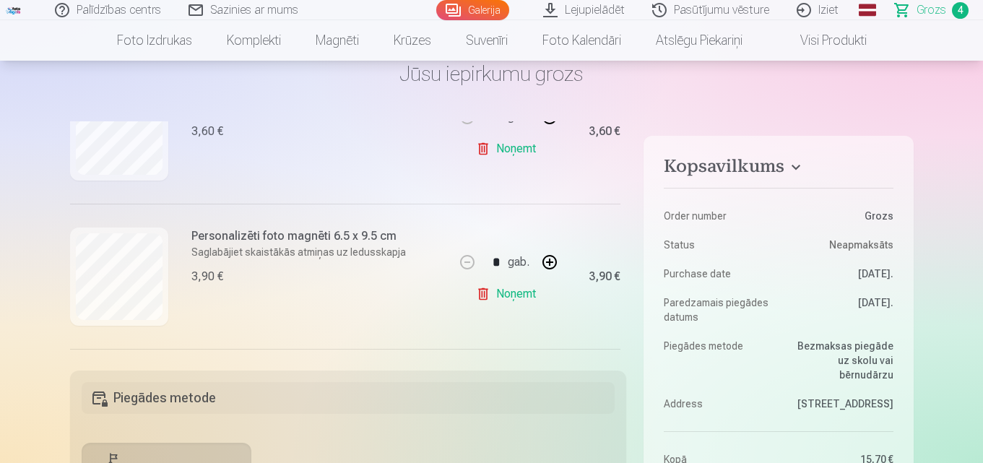
scroll to position [312, 0]
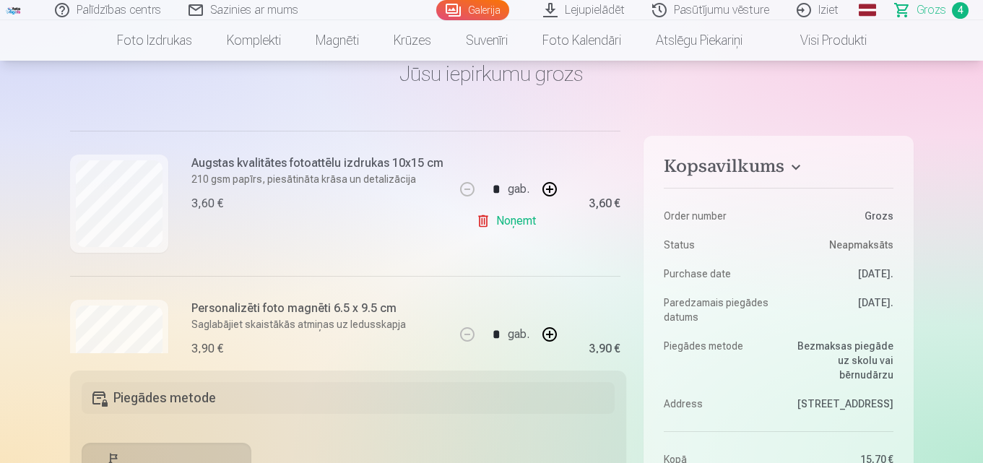
click at [519, 224] on link "Noņemt" at bounding box center [509, 221] width 66 height 29
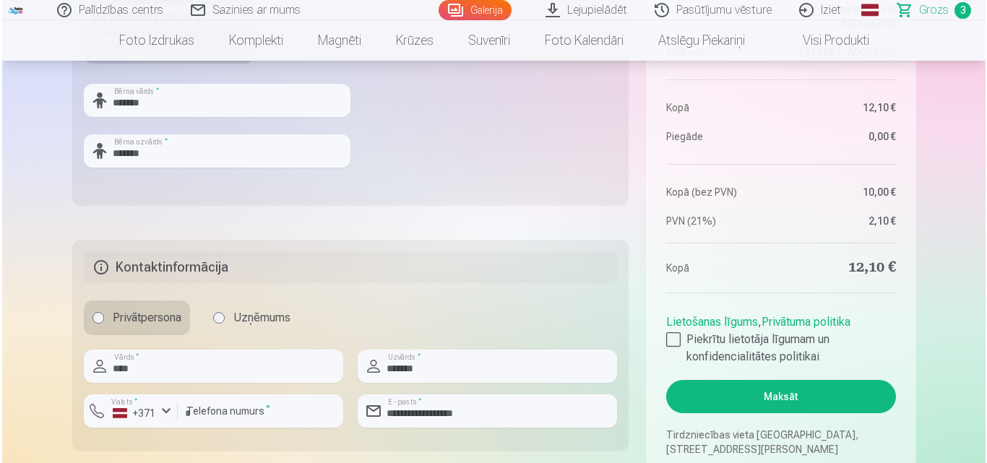
scroll to position [650, 0]
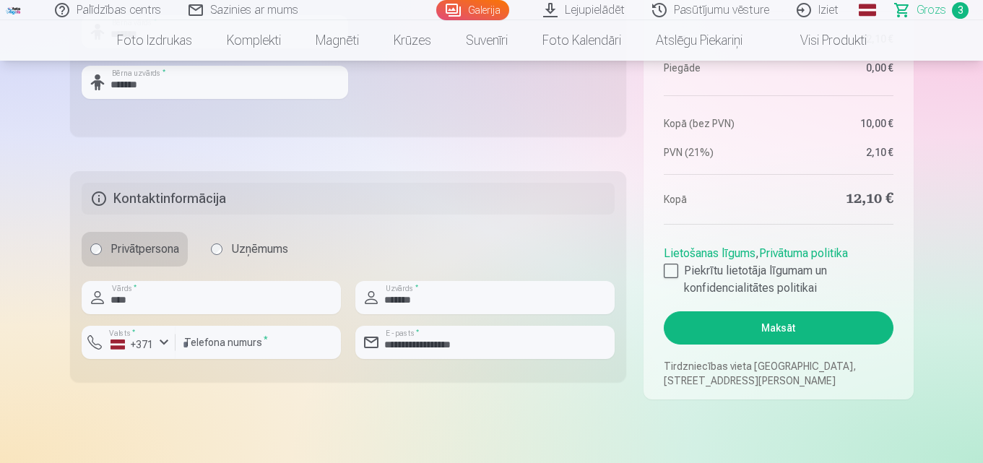
click at [824, 326] on button "Maksāt" at bounding box center [778, 327] width 229 height 33
